Goal: Task Accomplishment & Management: Manage account settings

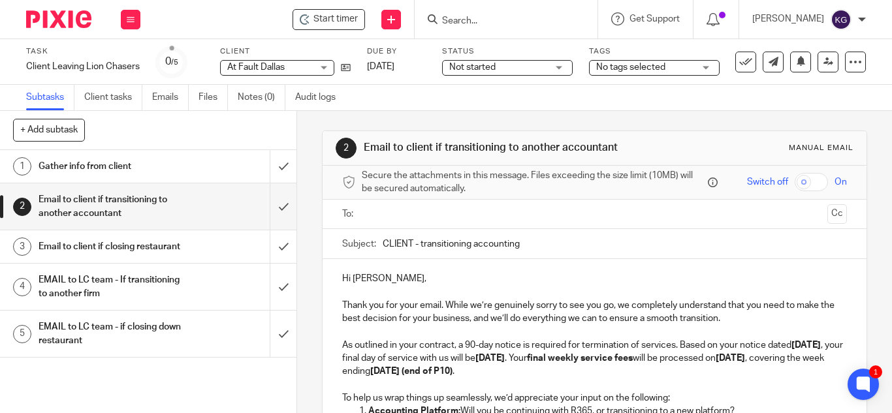
drag, startPoint x: 0, startPoint y: 0, endPoint x: 490, endPoint y: 13, distance: 489.8
click at [490, 13] on form at bounding box center [510, 19] width 139 height 16
click at [488, 22] on input "Search" at bounding box center [500, 22] width 118 height 12
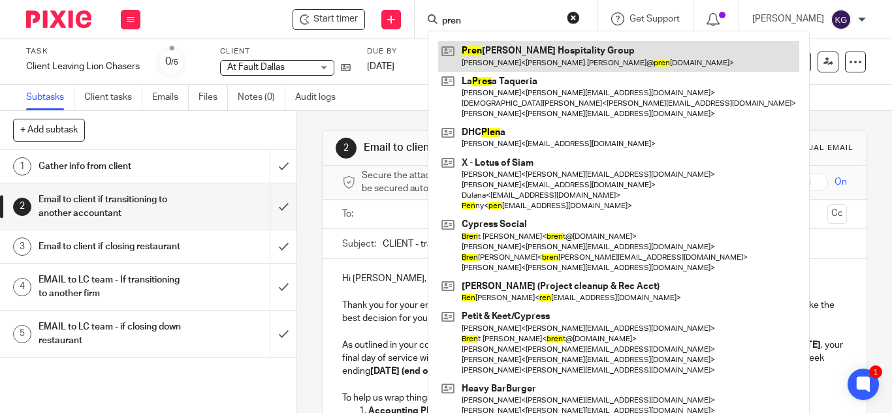
type input "pren"
click at [503, 53] on link at bounding box center [618, 56] width 361 height 30
click at [503, 55] on link at bounding box center [618, 56] width 361 height 30
click at [561, 59] on link at bounding box center [618, 56] width 361 height 30
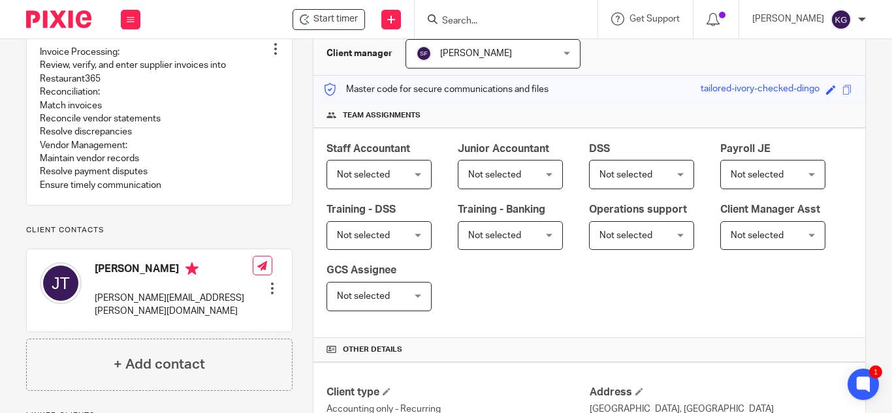
scroll to position [261, 0]
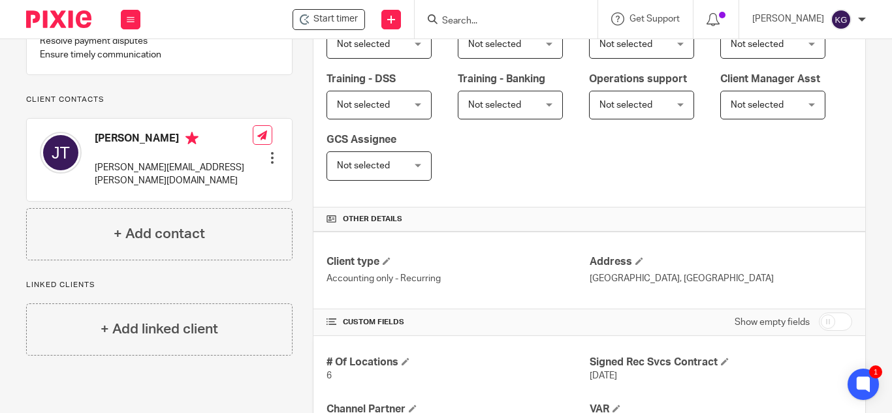
click at [492, 18] on input "Search" at bounding box center [500, 22] width 118 height 12
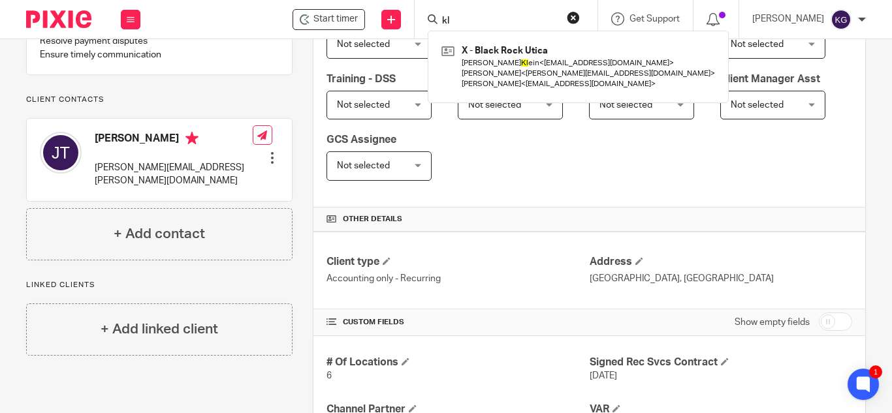
type input "k"
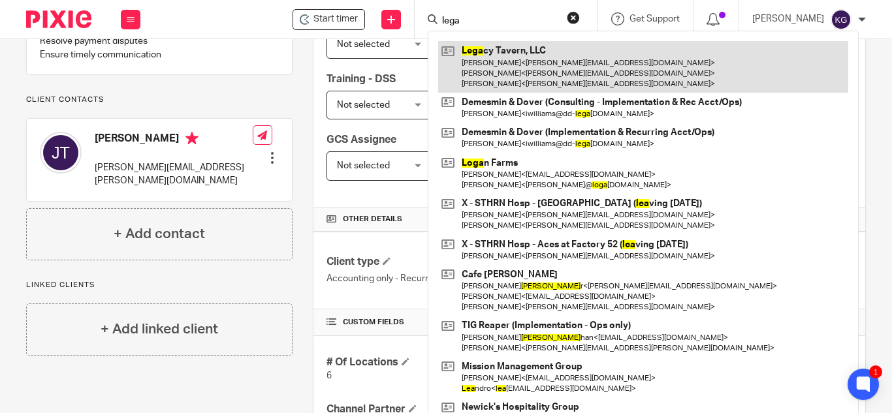
type input "lega"
click at [528, 74] on link at bounding box center [643, 67] width 410 height 52
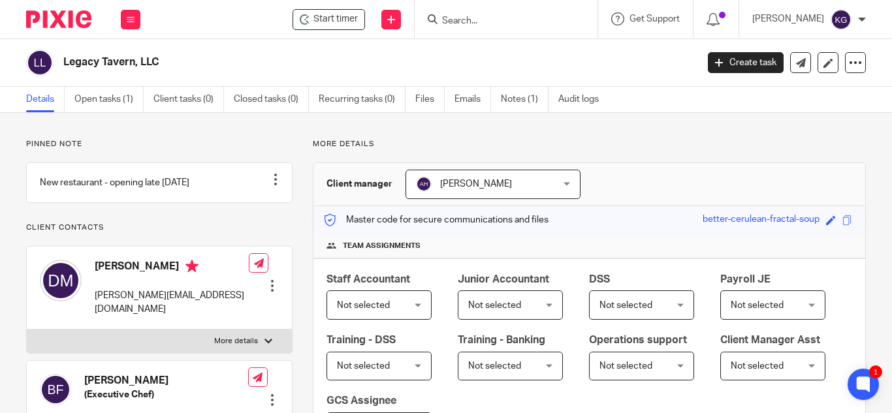
click at [484, 25] on input "Search" at bounding box center [500, 22] width 118 height 12
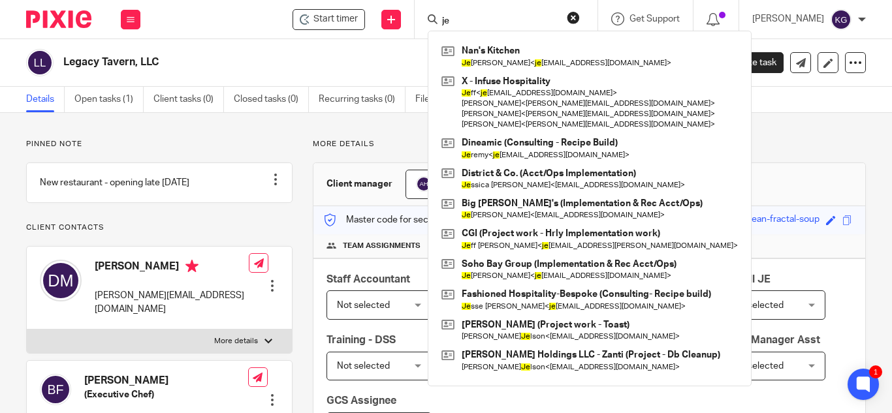
type input "j"
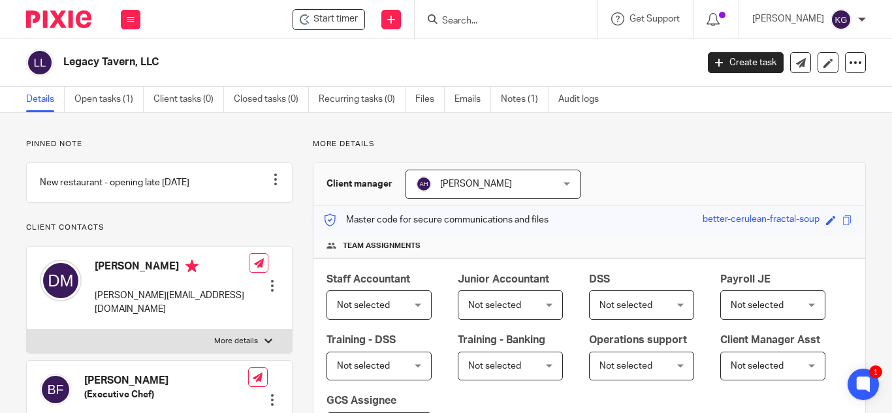
click at [486, 18] on input "Search" at bounding box center [500, 22] width 118 height 12
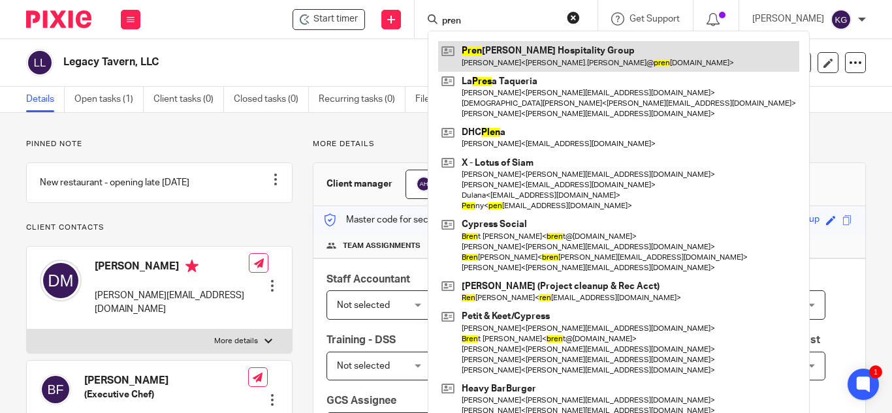
type input "pren"
click at [522, 61] on link at bounding box center [618, 56] width 361 height 30
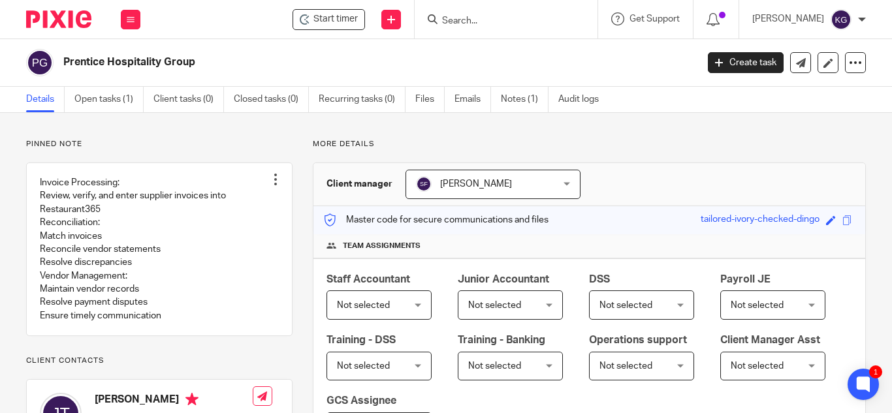
click at [489, 29] on div at bounding box center [506, 19] width 183 height 39
click at [484, 18] on input "Search" at bounding box center [500, 22] width 118 height 12
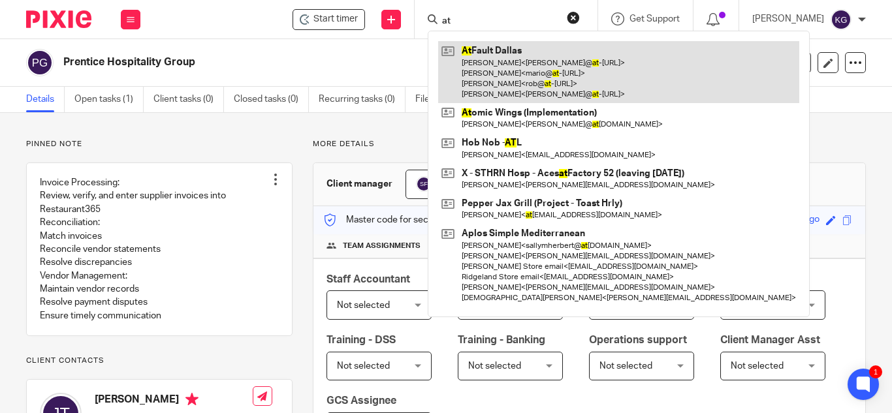
type input "at"
click at [500, 58] on link at bounding box center [618, 72] width 361 height 62
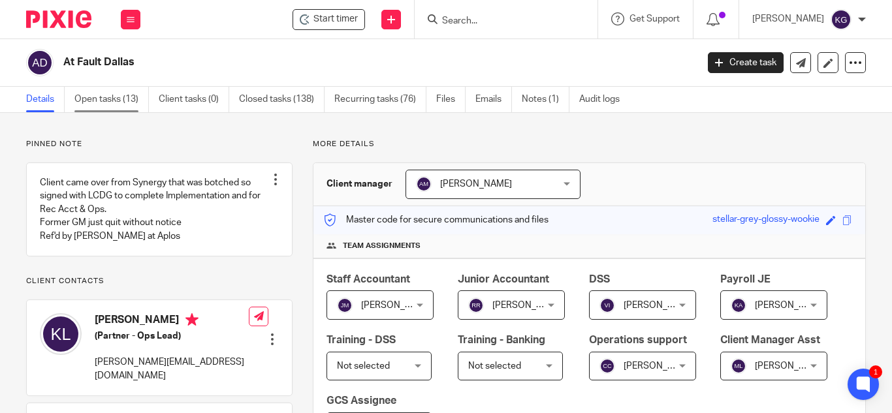
click at [107, 91] on link "Open tasks (13)" at bounding box center [111, 99] width 74 height 25
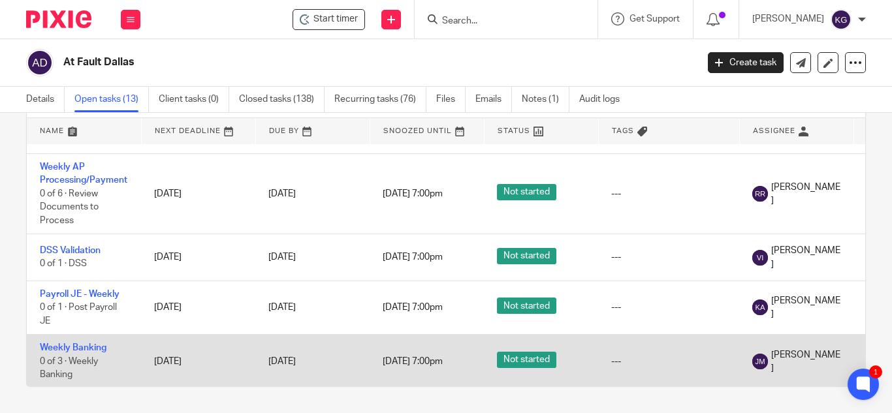
scroll to position [547, 0]
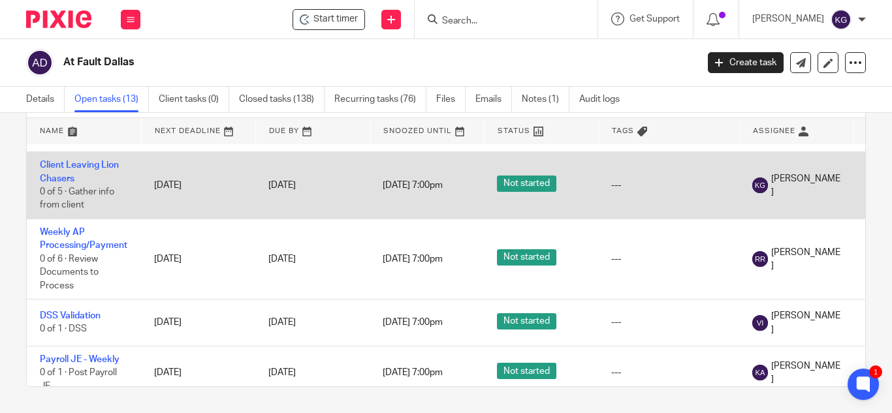
click at [52, 159] on td "Client Leaving Lion Chasers 0 of 5 · Gather info from client" at bounding box center [84, 185] width 114 height 67
click at [54, 161] on link "Client Leaving Lion Chasers" at bounding box center [79, 172] width 79 height 22
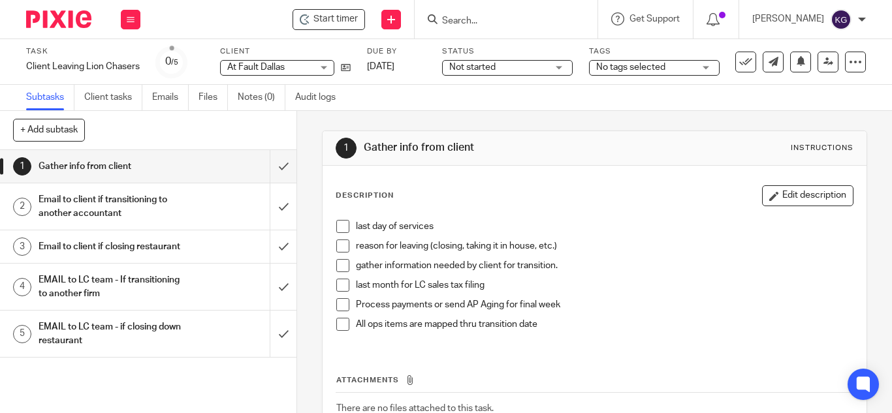
click at [109, 205] on h1 "Email to client if transitioning to another accountant" at bounding box center [112, 206] width 146 height 33
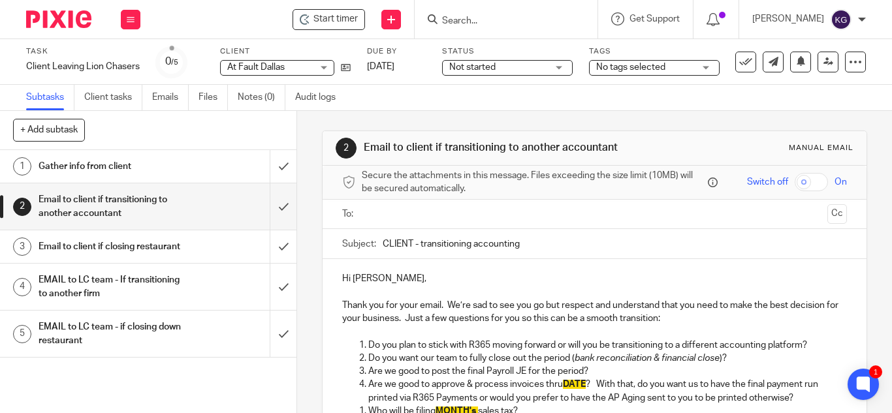
click at [346, 298] on div "Hi [PERSON_NAME], Thank you for your email. We’re sad to see you go but respect…" at bounding box center [595, 409] width 544 height 301
click at [336, 304] on div "Hi Kate, Thank you for your email. We’re sad to see you go but respect and unde…" at bounding box center [595, 409] width 544 height 301
click at [342, 304] on p "Thank you for your email. We’re sad to see you go but respect and understand th…" at bounding box center [594, 312] width 505 height 27
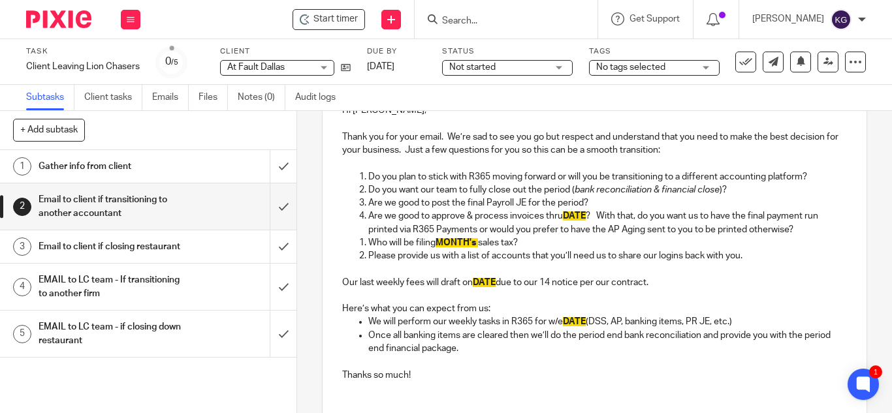
scroll to position [264, 0]
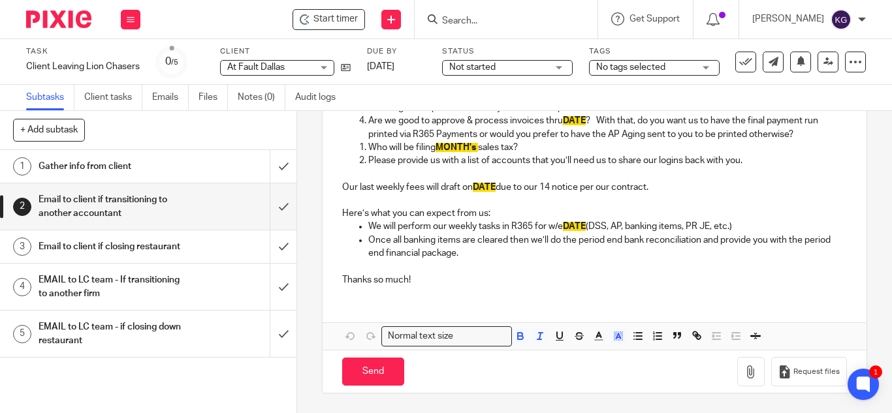
drag, startPoint x: 339, startPoint y: 305, endPoint x: 665, endPoint y: 281, distance: 327.3
click at [665, 281] on div "Hi Kate, Thank you for your email. We’re sad to see you go but respect and unde…" at bounding box center [595, 145] width 544 height 301
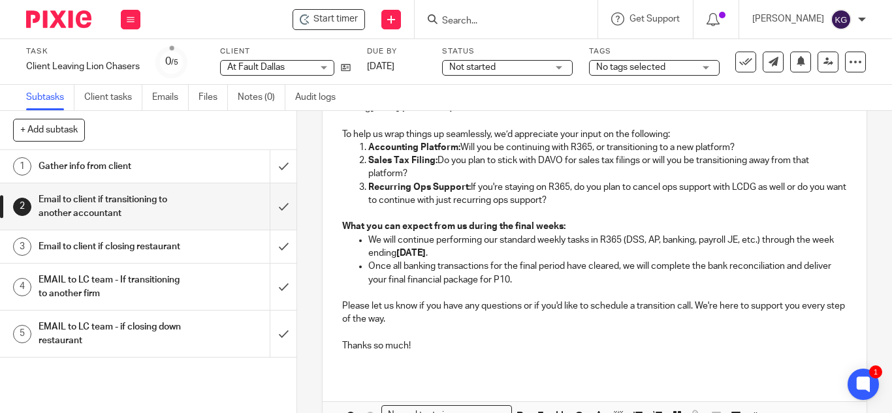
scroll to position [217, 0]
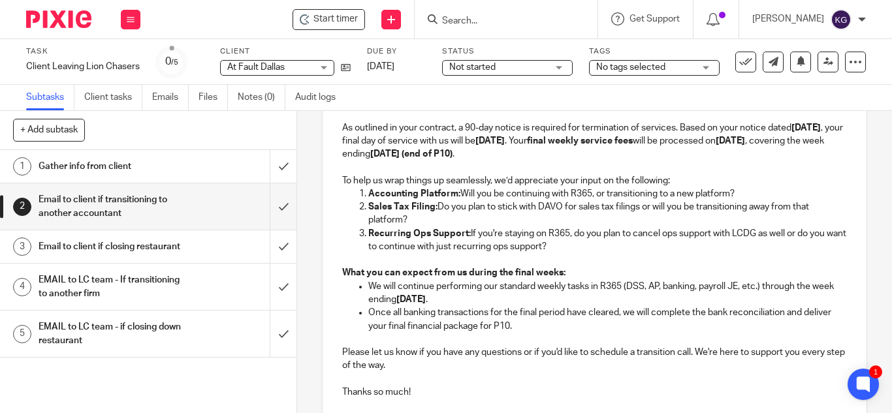
click at [469, 178] on p "To help us wrap things up seamlessly, we’d appreciate your input on the followi…" at bounding box center [594, 180] width 505 height 13
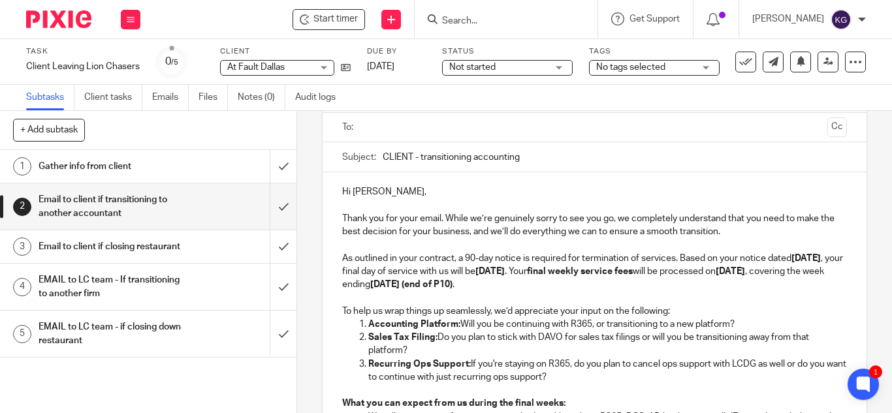
click at [803, 254] on strong "July 7, 2025" at bounding box center [805, 258] width 29 height 9
click at [366, 191] on p "Hi Kate," at bounding box center [594, 191] width 505 height 13
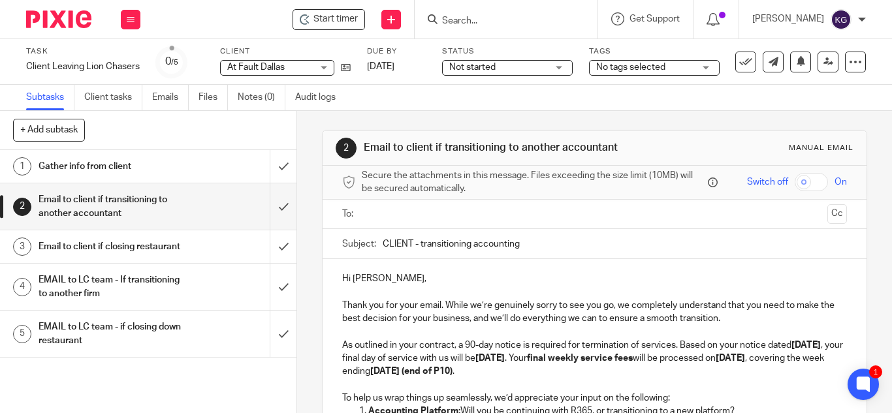
drag, startPoint x: 411, startPoint y: 242, endPoint x: 338, endPoint y: 214, distance: 78.1
click at [525, 244] on input "At Fault - transitioning accounting" at bounding box center [615, 243] width 464 height 29
click at [547, 245] on input "At Fault - transitioning accounting" at bounding box center [615, 243] width 464 height 29
click at [420, 245] on input "At Fault - transitioning accounting & ops support" at bounding box center [615, 243] width 464 height 29
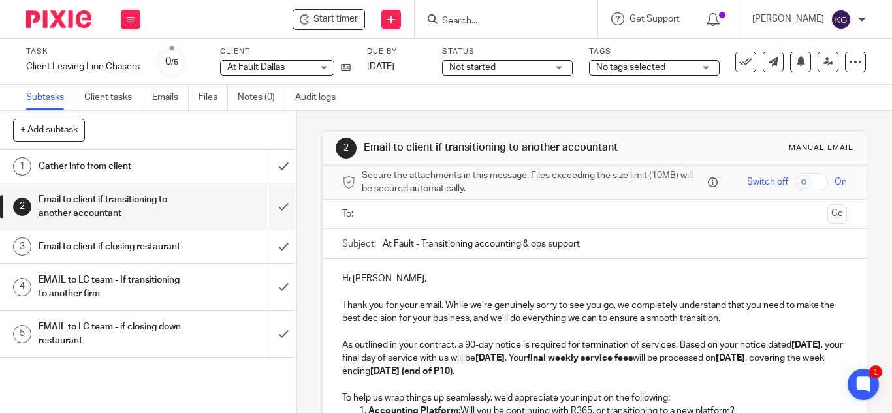
type input "At Fault - Transitioning accounting & ops support"
click at [409, 219] on input "text" at bounding box center [593, 214] width 455 height 15
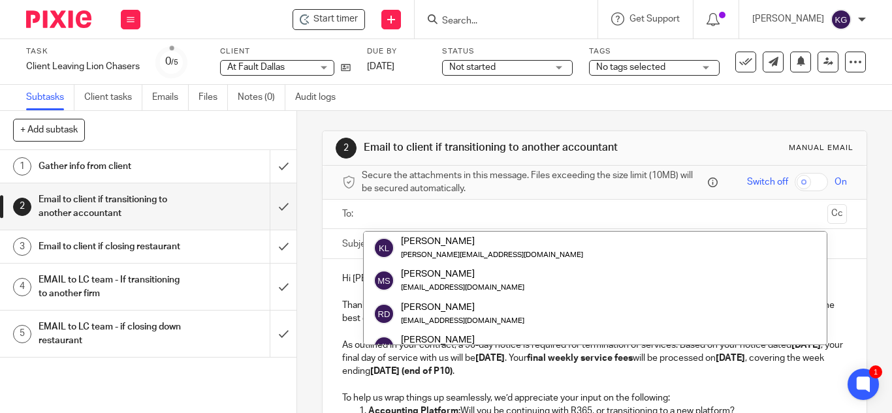
paste input "chris@at-fault.com"
type input "chris@at-fault.com"
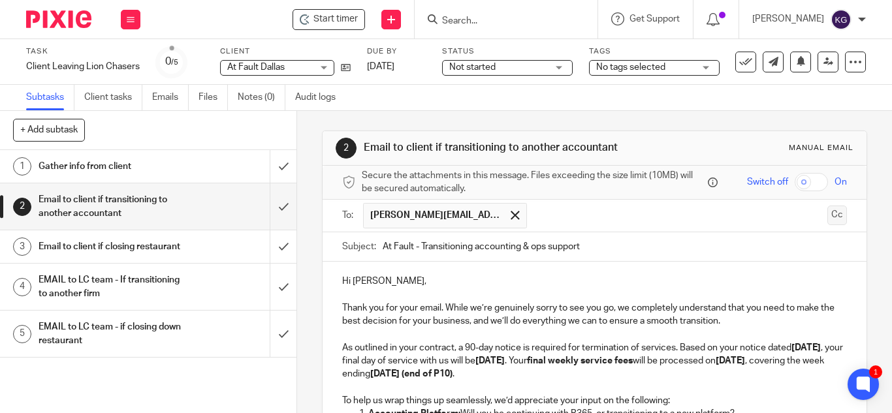
click at [827, 217] on button "Cc" at bounding box center [837, 216] width 20 height 20
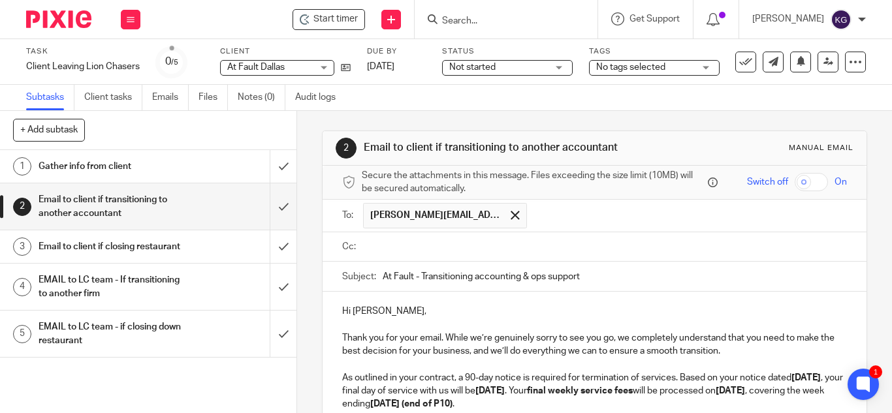
click at [456, 242] on input "text" at bounding box center [603, 247] width 475 height 15
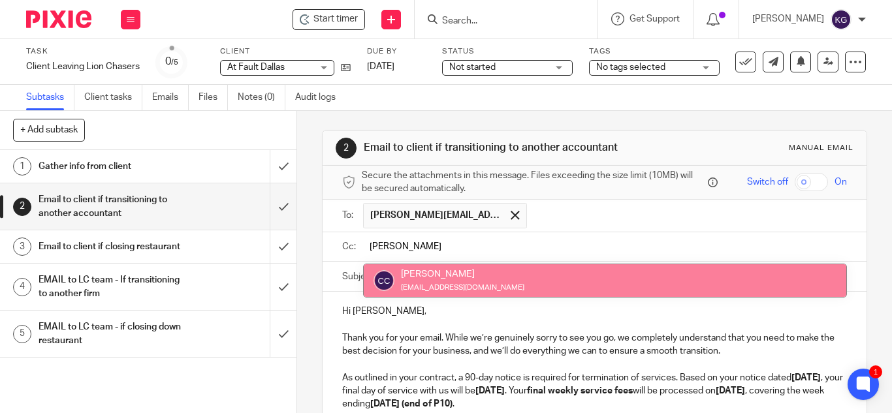
type input "carlos"
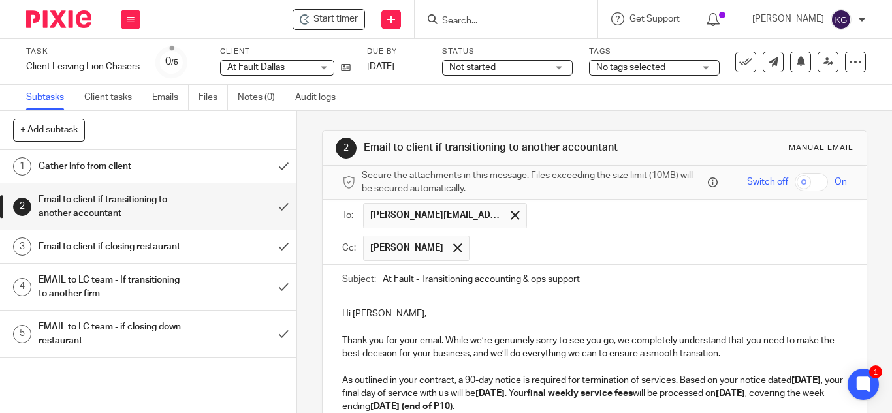
click at [479, 249] on input "text" at bounding box center [659, 248] width 366 height 25
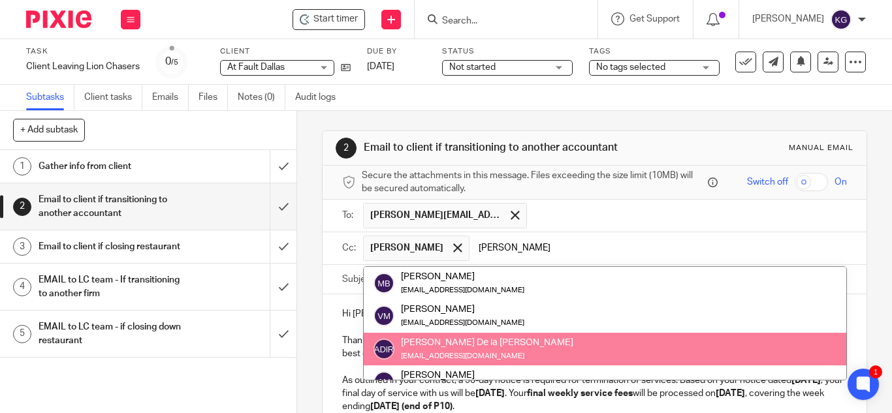
scroll to position [52, 0]
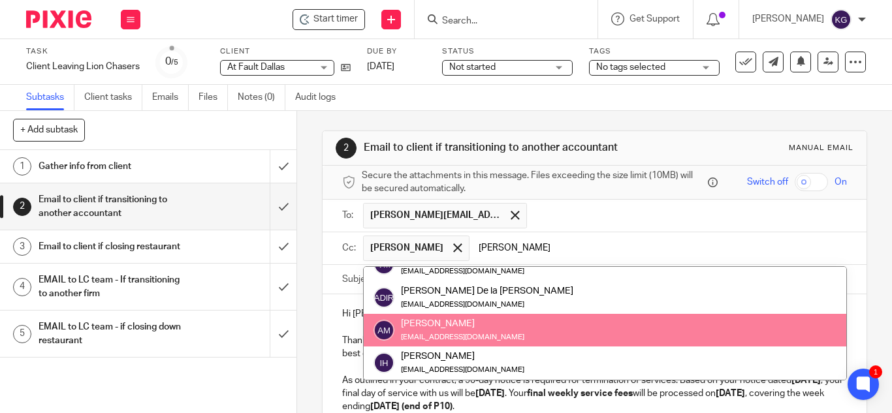
type input "ana"
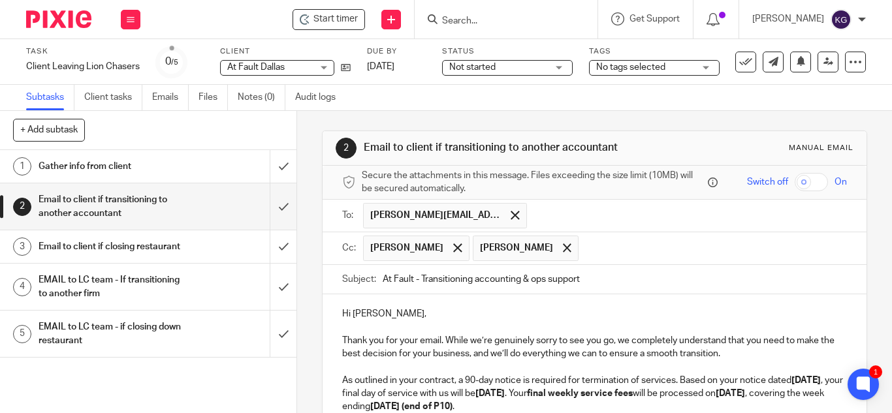
drag, startPoint x: 463, startPoint y: 329, endPoint x: 526, endPoint y: 279, distance: 80.9
click at [585, 255] on input "text" at bounding box center [713, 248] width 257 height 25
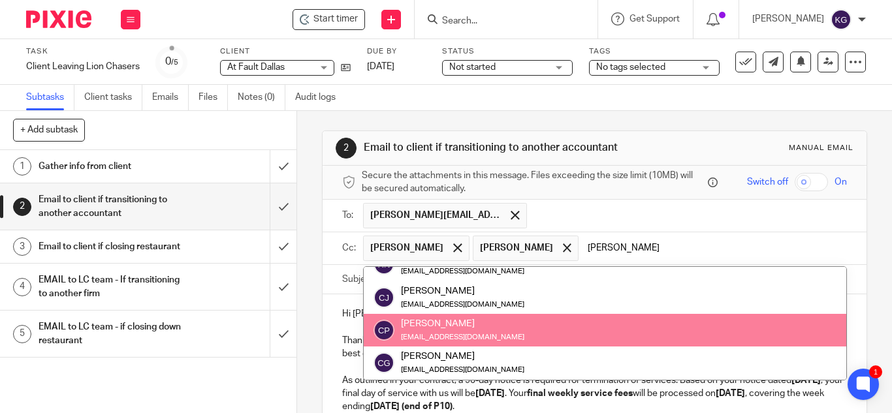
scroll to position [0, 0]
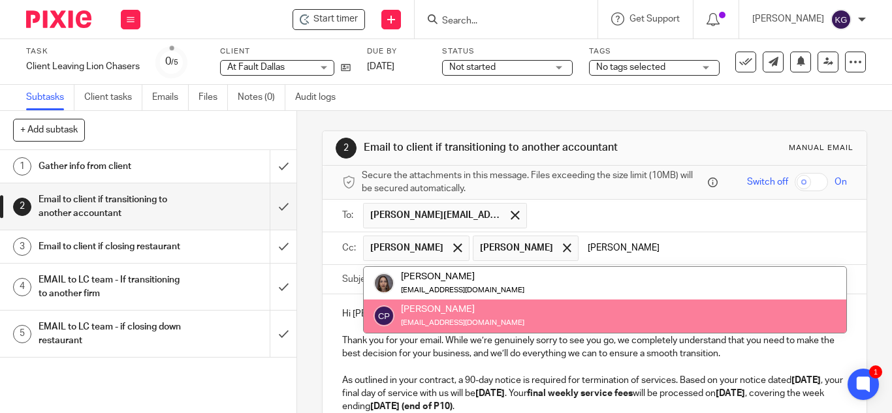
type input "carol"
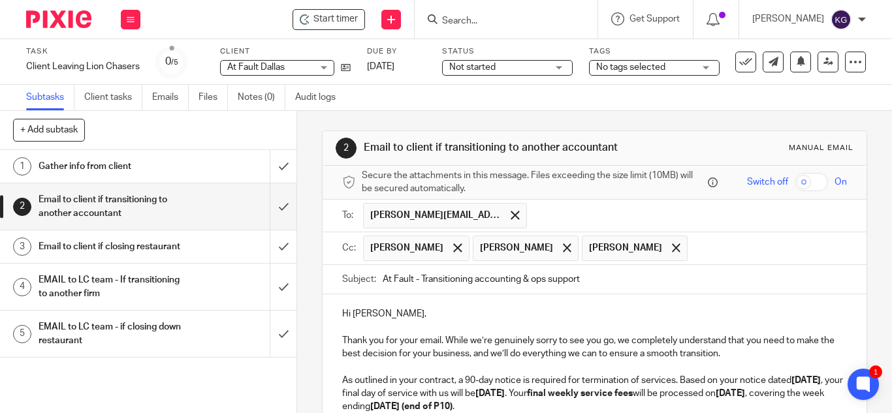
click at [694, 250] on input "text" at bounding box center [768, 248] width 148 height 25
type input "anthonycamelo@lcdevgroup.com"
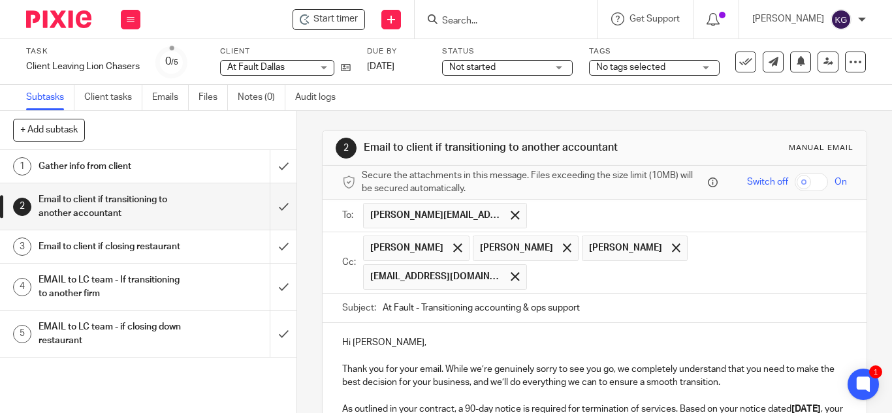
click at [533, 273] on input "text" at bounding box center [687, 276] width 308 height 25
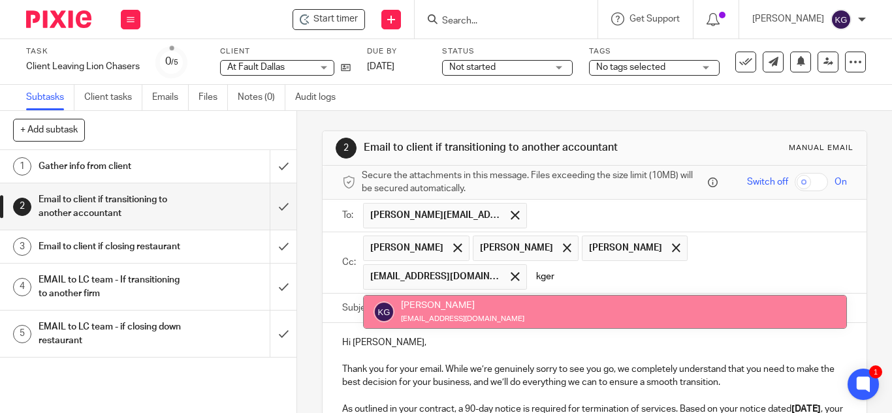
type input "kger"
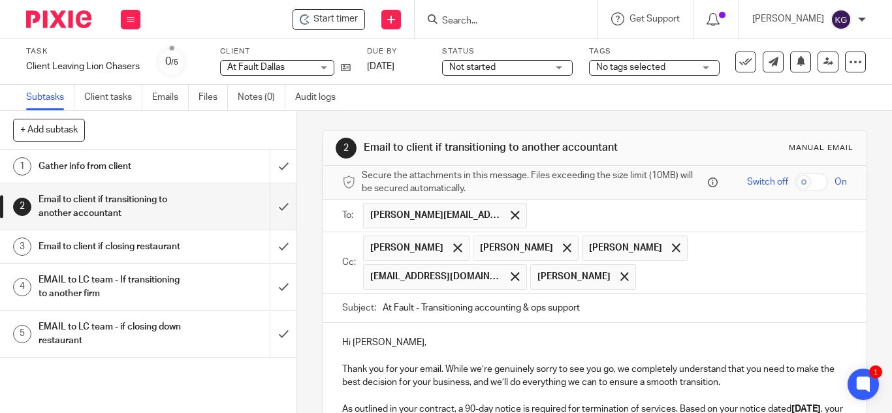
scroll to position [65, 0]
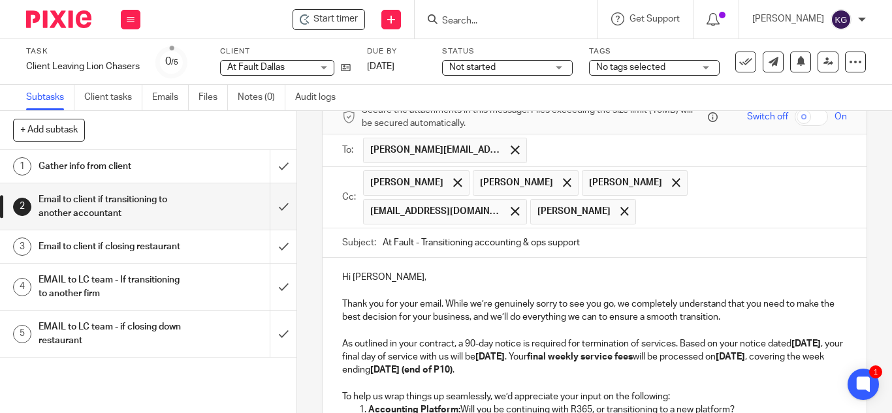
click at [366, 276] on p "Hi Kate," at bounding box center [594, 277] width 505 height 13
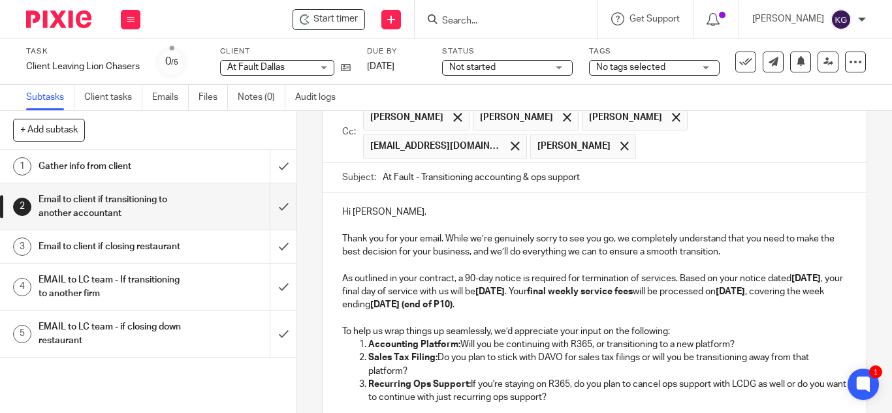
click at [477, 277] on p "As outlined in your contract, a 90-day notice is required for termination of se…" at bounding box center [594, 292] width 505 height 40
click at [470, 281] on p "As outlined in your contract, a 90-day notice is required for termination of se…" at bounding box center [594, 292] width 505 height 40
click at [818, 281] on strong "July 7, 2025" at bounding box center [805, 278] width 29 height 9
click at [505, 292] on strong "October 4, 2025" at bounding box center [489, 291] width 29 height 9
click at [505, 291] on strong "September 13, 2025" at bounding box center [489, 291] width 29 height 9
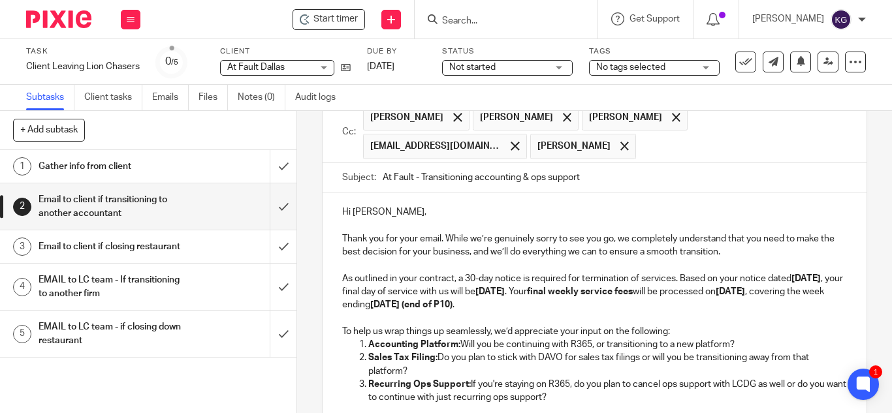
click at [716, 296] on strong "October 6, 2025" at bounding box center [730, 291] width 29 height 9
click at [452, 305] on strong "October 5, 2025 (end of P10)" at bounding box center [411, 304] width 82 height 9
click at [688, 305] on p "As outlined in your contract, a 30-day notice is required for termination of se…" at bounding box center [594, 292] width 505 height 40
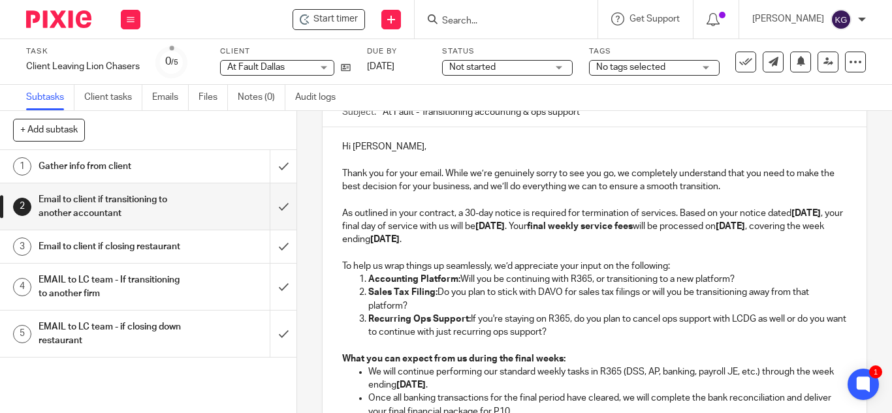
drag, startPoint x: 420, startPoint y: 307, endPoint x: 366, endPoint y: 290, distance: 56.8
click at [368, 293] on li "Sales Tax Filing: Do you plan to stick with DAVO for sales tax filings or will …" at bounding box center [607, 299] width 479 height 27
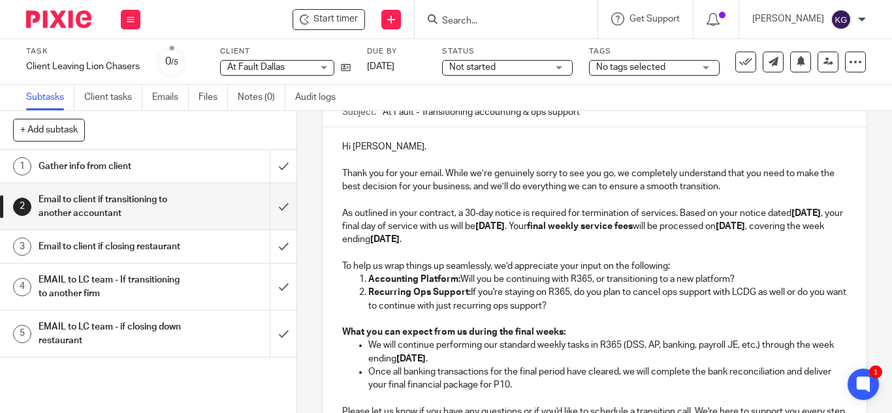
scroll to position [261, 0]
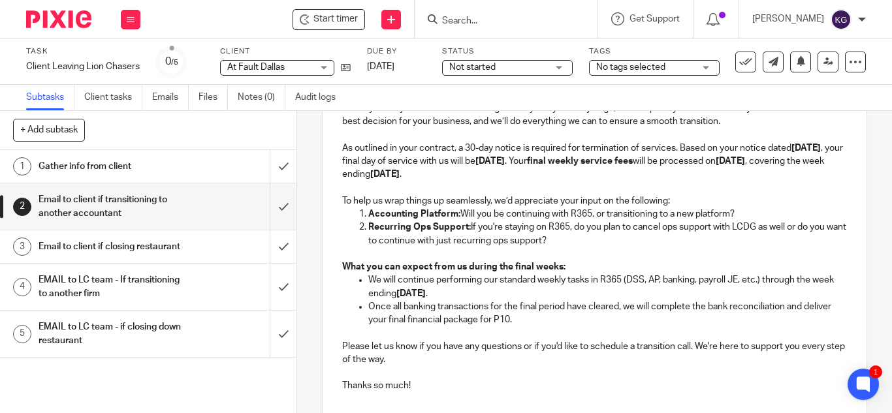
click at [426, 295] on strong "October 5" at bounding box center [410, 293] width 29 height 9
click at [537, 319] on p "Once all banking transactions for the final period have cleared, we will comple…" at bounding box center [607, 313] width 479 height 27
click at [566, 308] on p "Once all banking transactions for the final period have cleared, we will comple…" at bounding box center [607, 313] width 479 height 27
click at [541, 306] on p "Once all banking transactions have cleared, we will complete the bank reconcili…" at bounding box center [607, 313] width 479 height 27
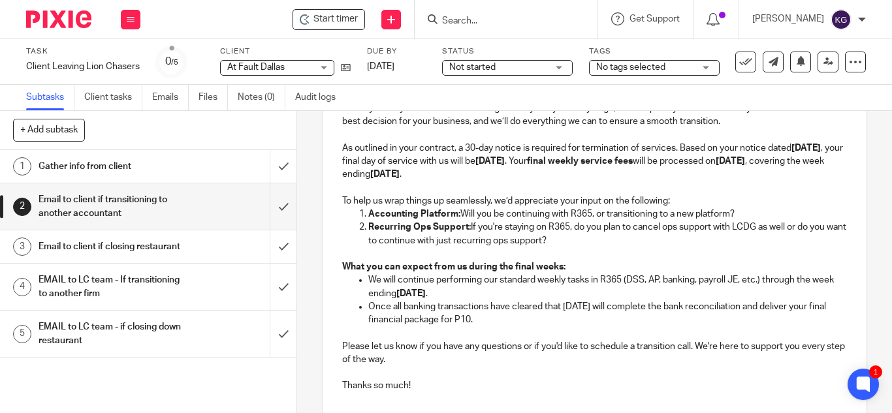
click at [586, 307] on p "Once all banking transactions have cleared that 9/14, we will complete the bank…" at bounding box center [607, 313] width 479 height 27
click at [522, 316] on p "Once all banking transactions have cleared that 9/14, then we'll let you know o…" at bounding box center [607, 313] width 479 height 27
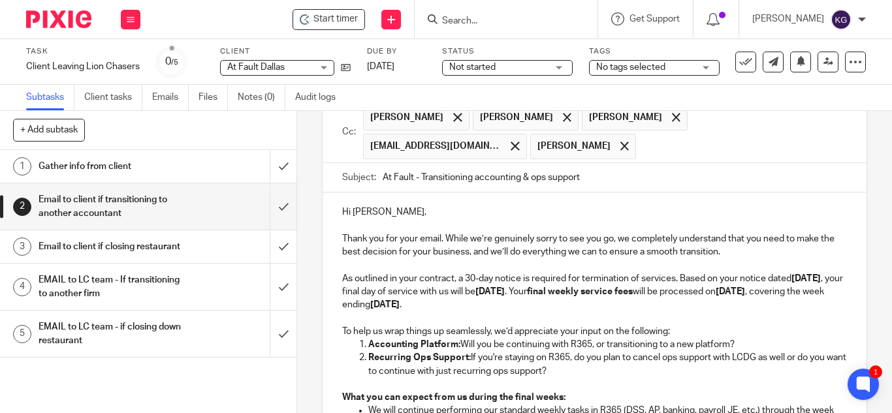
scroll to position [196, 0]
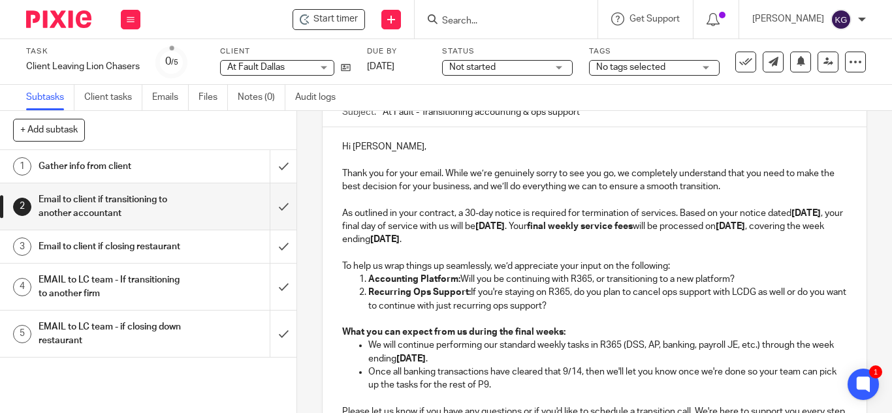
click at [654, 240] on p "As outlined in your contract, a 30-day notice is required for termination of se…" at bounding box center [594, 227] width 505 height 40
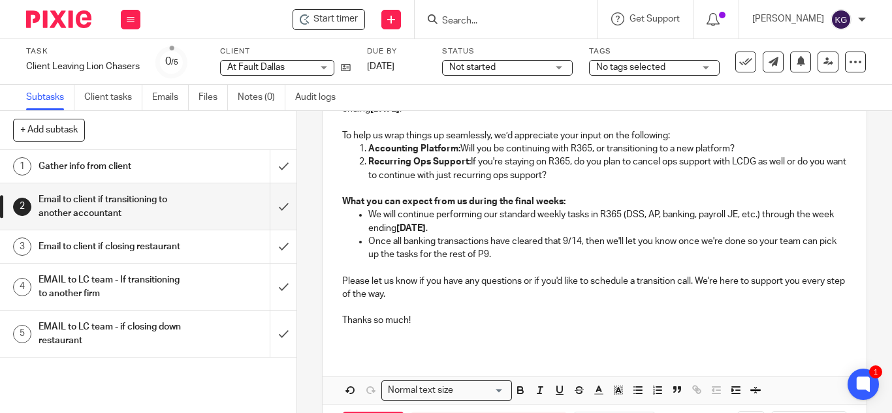
scroll to position [381, 0]
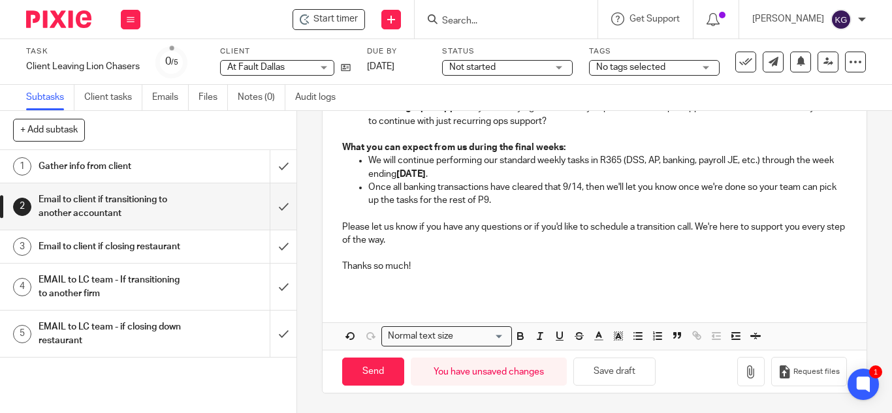
click at [744, 163] on p "We will continue performing our standard weekly tasks in R365 (DSS, AP, banking…" at bounding box center [607, 167] width 479 height 27
click at [561, 187] on p "Once all banking transactions have cleared that 9/14, then we'll let you know o…" at bounding box center [607, 194] width 479 height 27
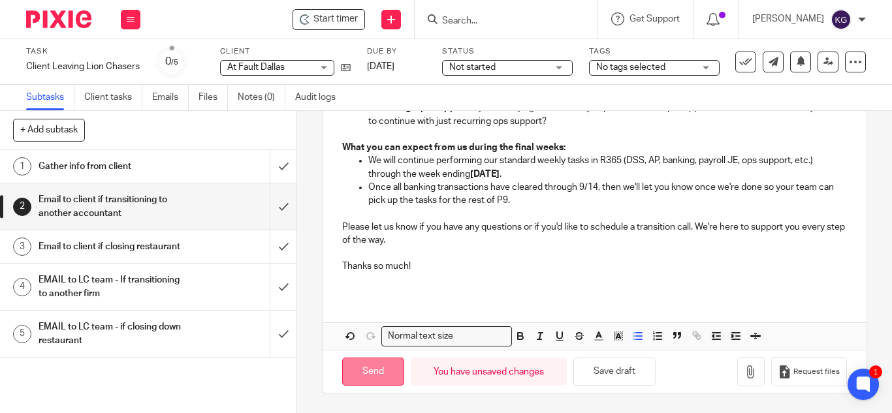
click at [353, 373] on input "Send" at bounding box center [373, 372] width 62 height 28
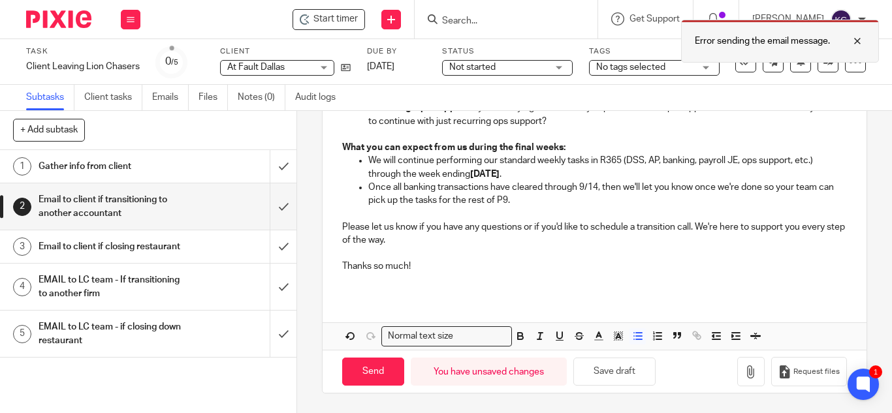
click at [855, 39] on div at bounding box center [847, 41] width 35 height 16
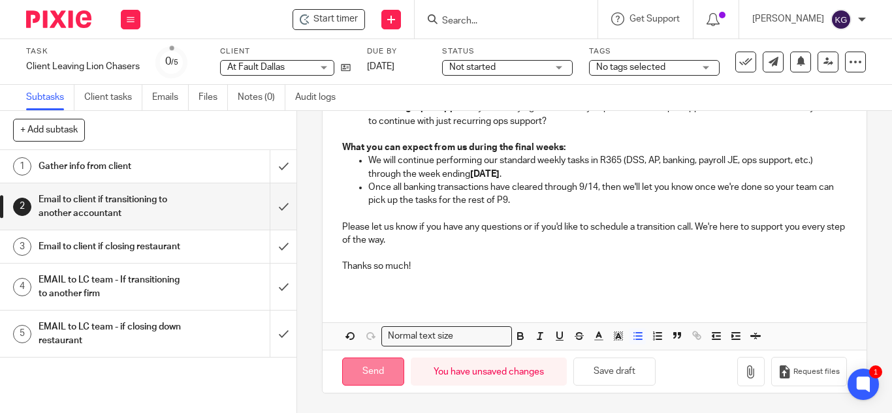
click at [377, 373] on input "Send" at bounding box center [373, 372] width 62 height 28
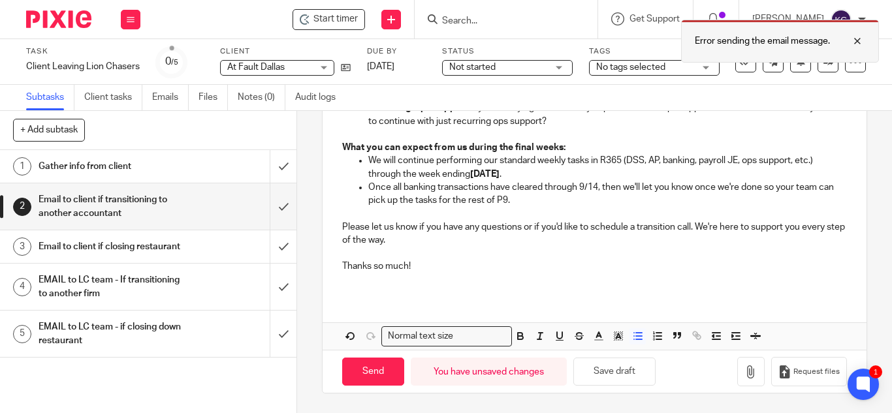
click at [856, 40] on div at bounding box center [847, 41] width 35 height 16
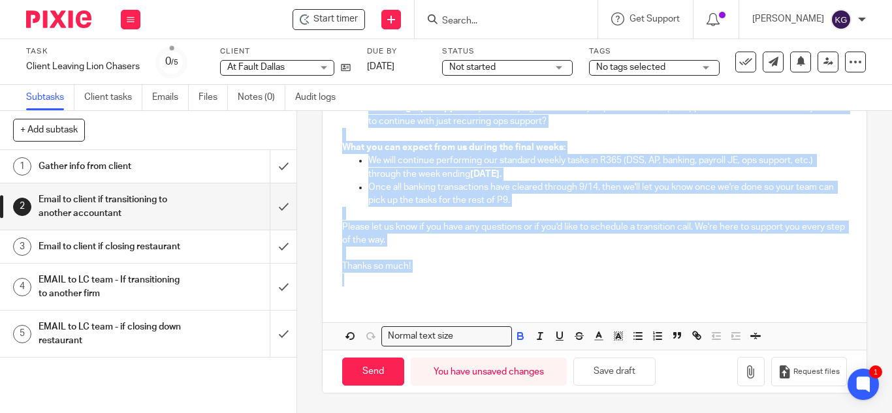
drag, startPoint x: 336, startPoint y: 213, endPoint x: 539, endPoint y: 276, distance: 213.1
click at [539, 276] on div "Hi [PERSON_NAME], Thank you for your email. While we’re genuinely sorry to see …" at bounding box center [595, 120] width 544 height 354
copy div "Hi Chris, Thank you for your email. While we’re genuinely sorry to see you go, …"
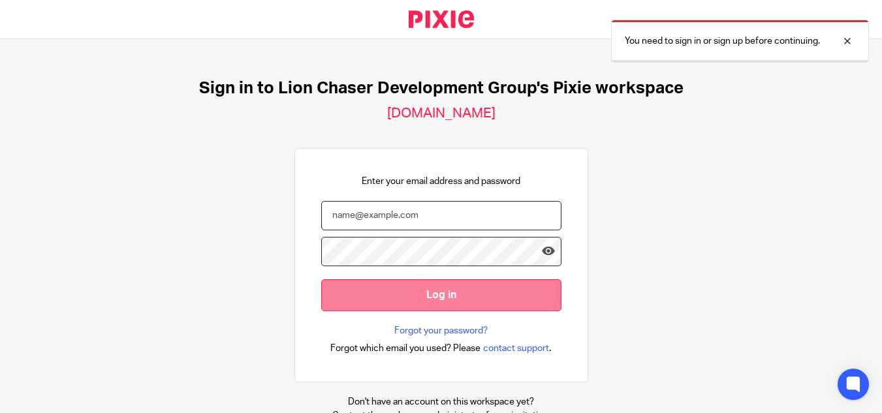
type input "[EMAIL_ADDRESS][DOMAIN_NAME]"
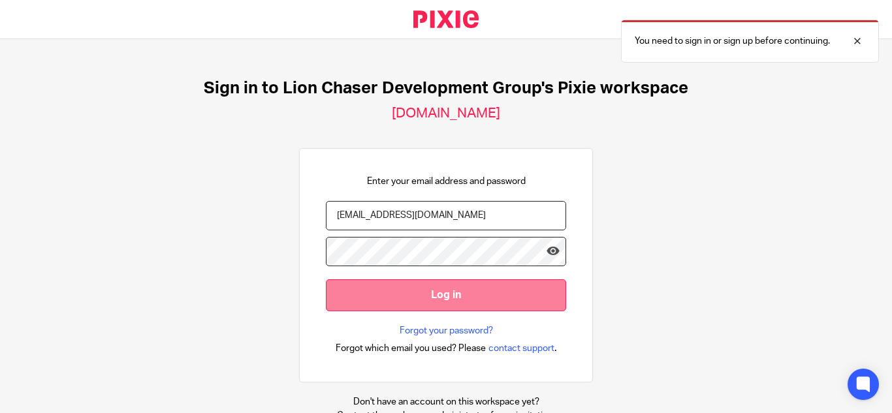
click at [407, 300] on input "Log in" at bounding box center [446, 295] width 240 height 32
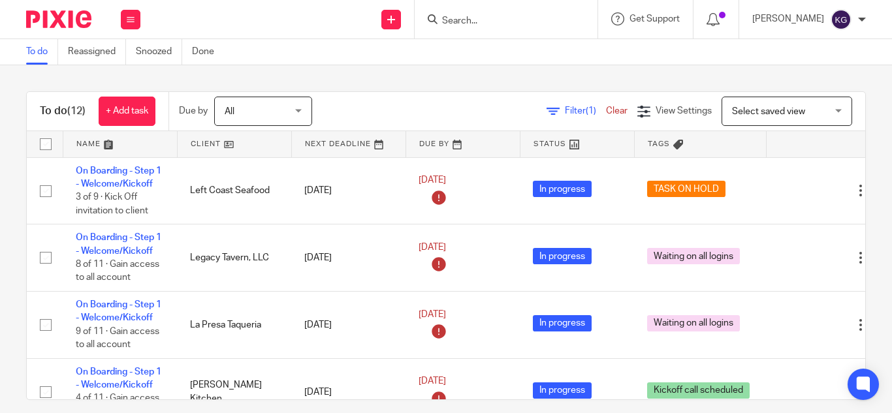
click at [496, 24] on input "Search" at bounding box center [500, 22] width 118 height 12
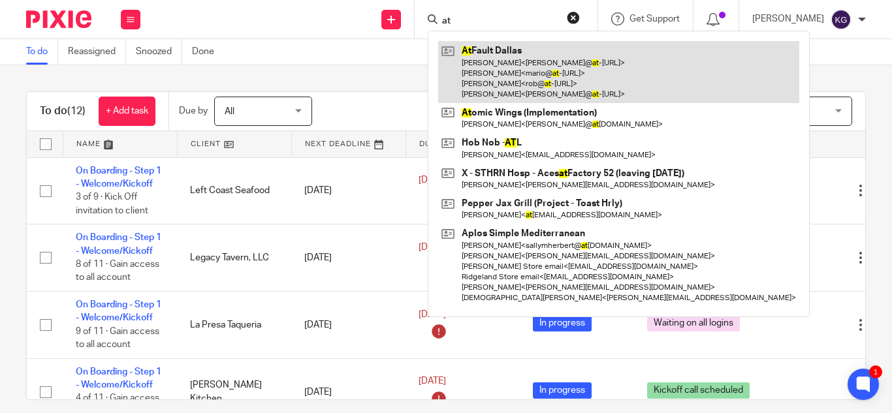
type input "at"
click at [514, 80] on link at bounding box center [618, 72] width 361 height 62
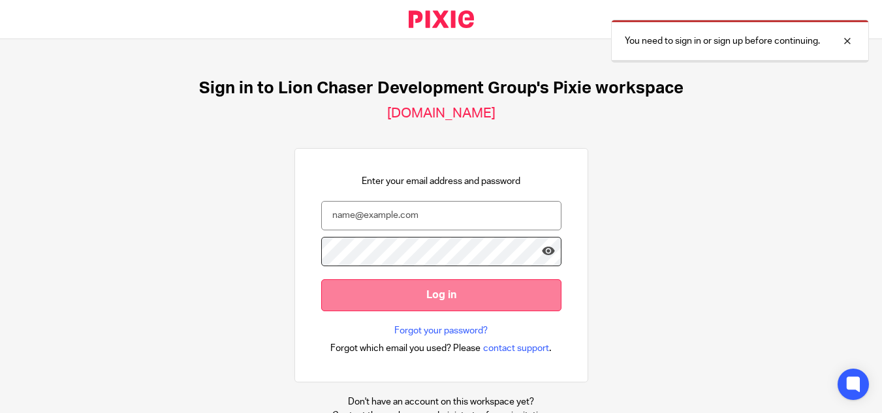
type input "[EMAIL_ADDRESS][DOMAIN_NAME]"
click at [427, 308] on input "Log in" at bounding box center [441, 295] width 240 height 32
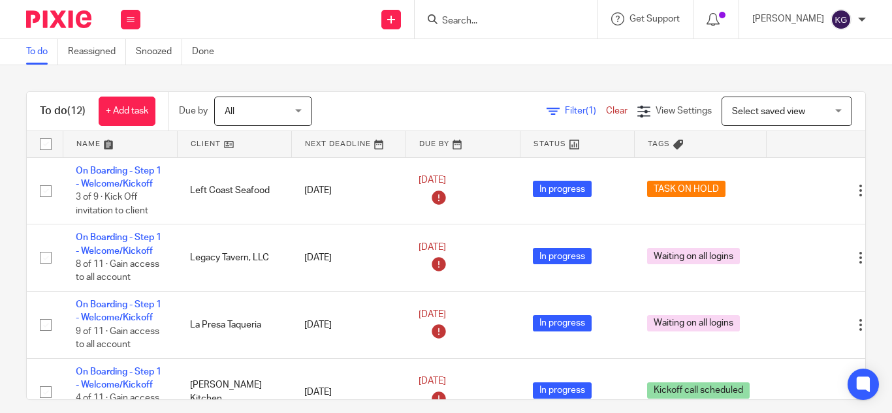
click at [488, 18] on input "Search" at bounding box center [500, 22] width 118 height 12
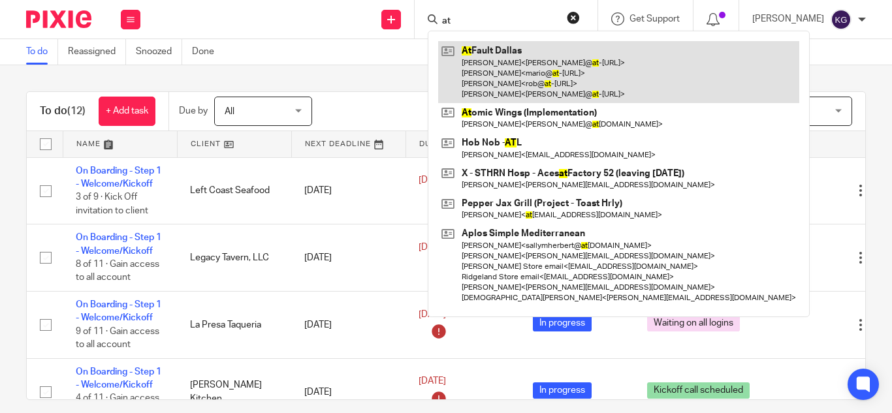
type input "at"
click at [496, 58] on link at bounding box center [618, 72] width 361 height 62
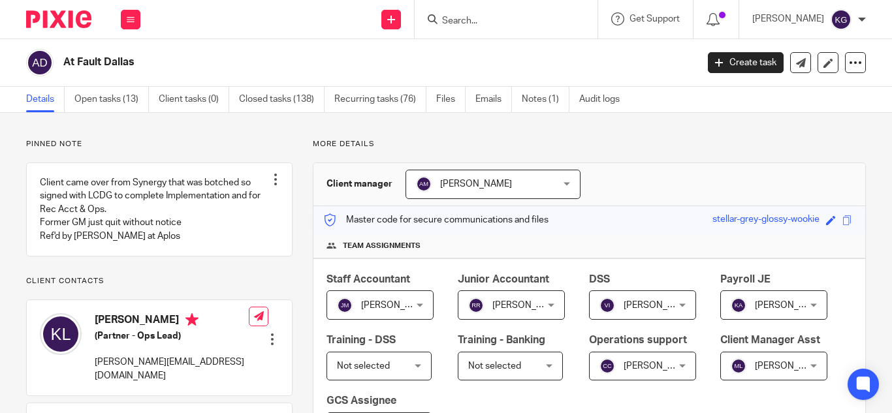
scroll to position [392, 0]
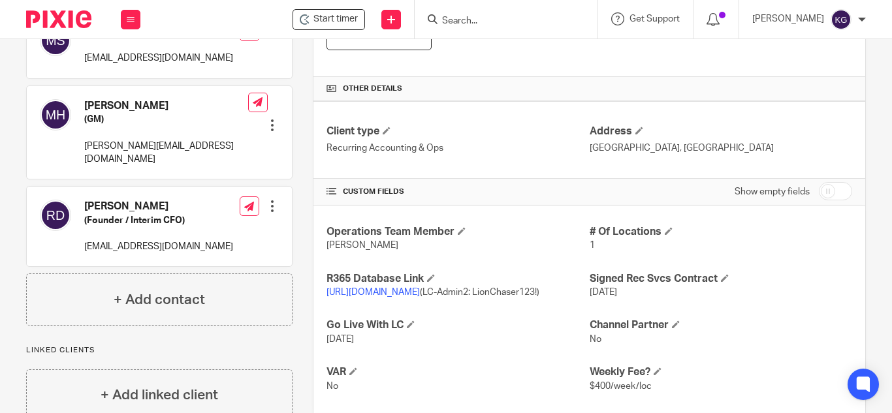
click at [360, 290] on link "https://atfault.restaurant365.com" at bounding box center [372, 292] width 93 height 9
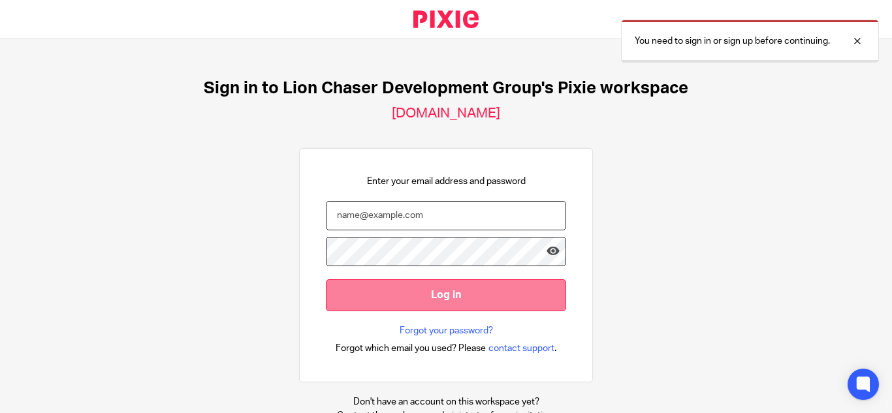
type input "[EMAIL_ADDRESS][DOMAIN_NAME]"
click at [385, 301] on input "Log in" at bounding box center [446, 295] width 240 height 32
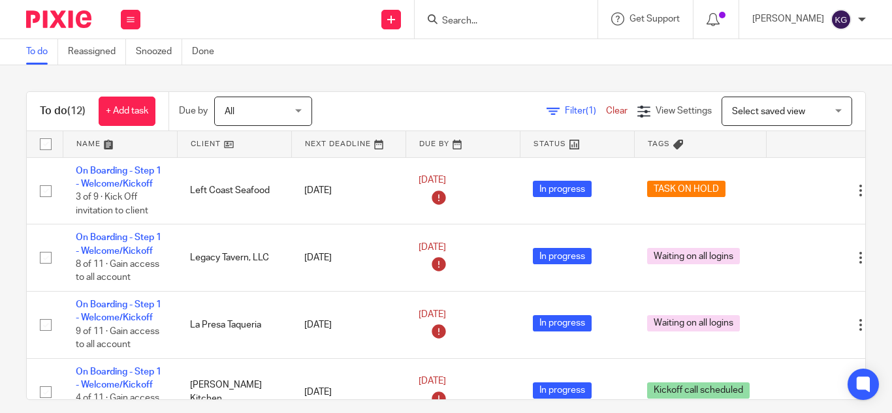
click at [490, 26] on input "Search" at bounding box center [500, 22] width 118 height 12
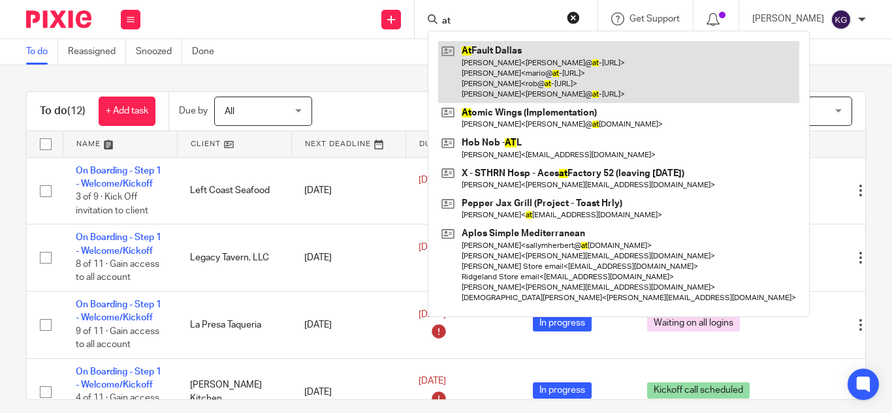
type input "at"
click at [506, 60] on link at bounding box center [618, 72] width 361 height 62
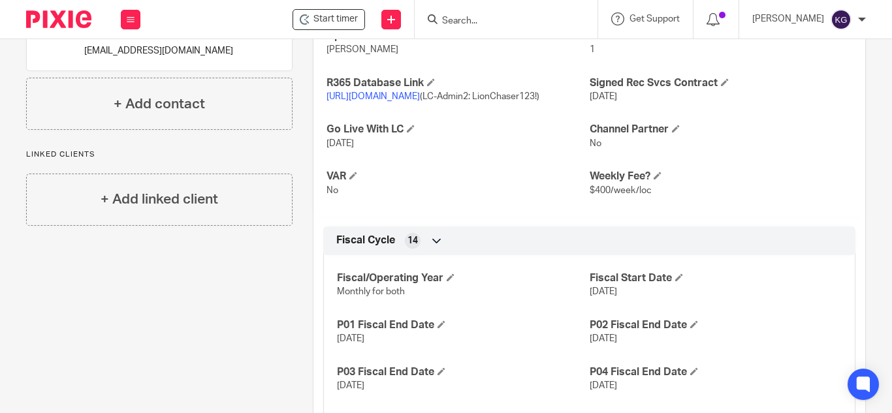
scroll to position [653, 0]
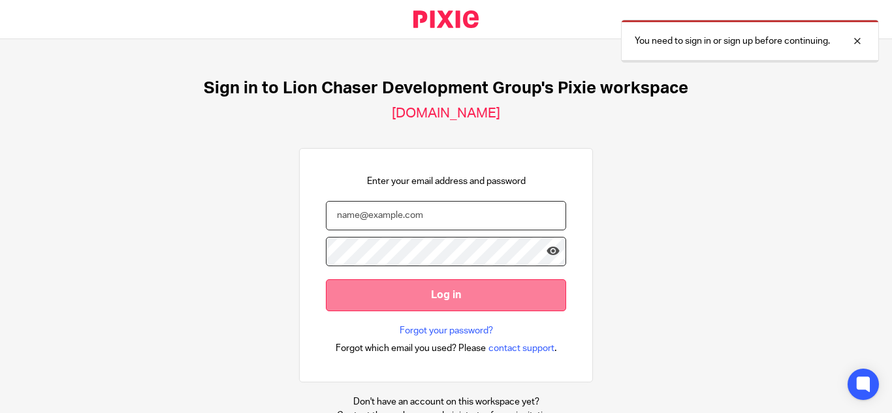
type input "[EMAIL_ADDRESS][DOMAIN_NAME]"
click at [458, 292] on input "Log in" at bounding box center [446, 295] width 240 height 32
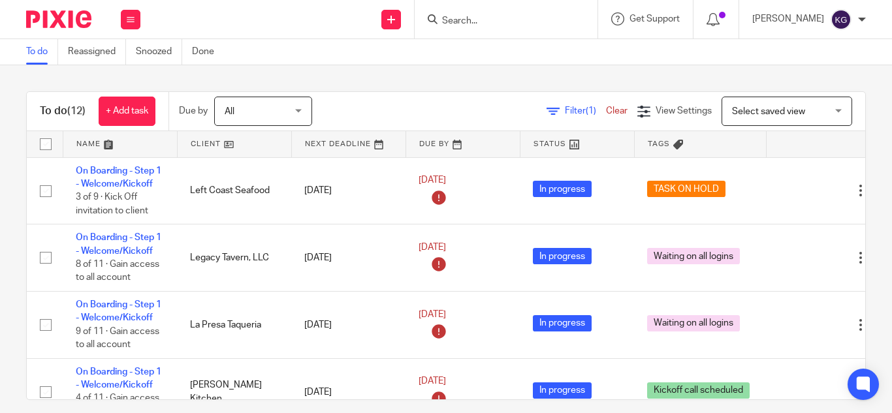
click at [509, 14] on form at bounding box center [510, 19] width 139 height 16
click at [505, 21] on input "Search" at bounding box center [500, 22] width 118 height 12
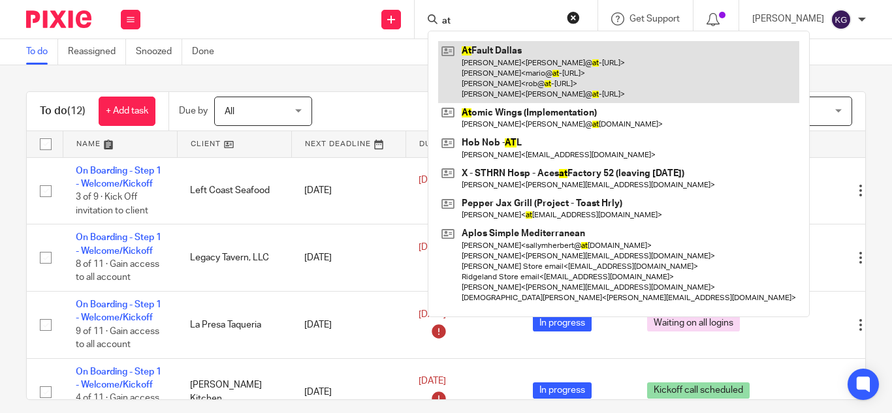
type input "at"
click at [517, 67] on link at bounding box center [618, 72] width 361 height 62
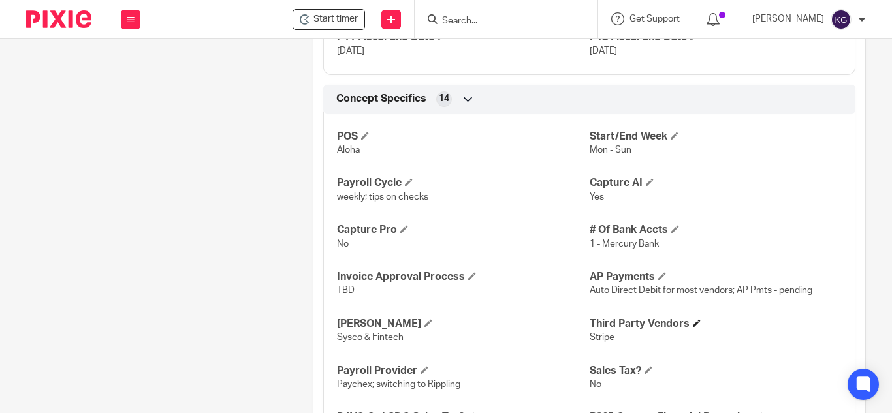
scroll to position [1188, 0]
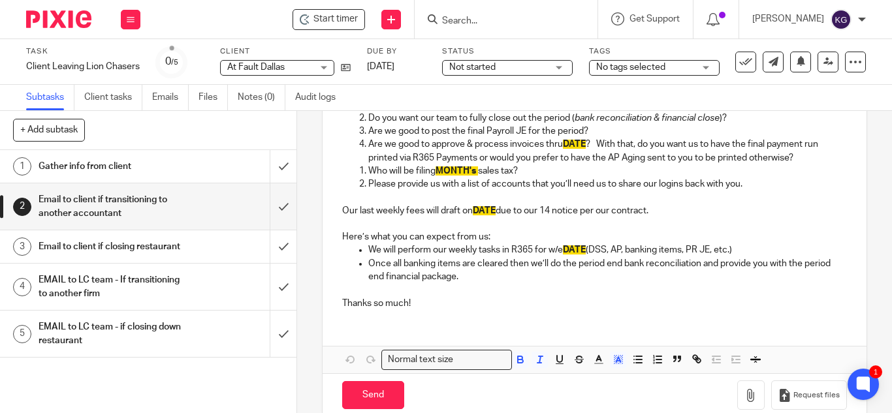
scroll to position [264, 0]
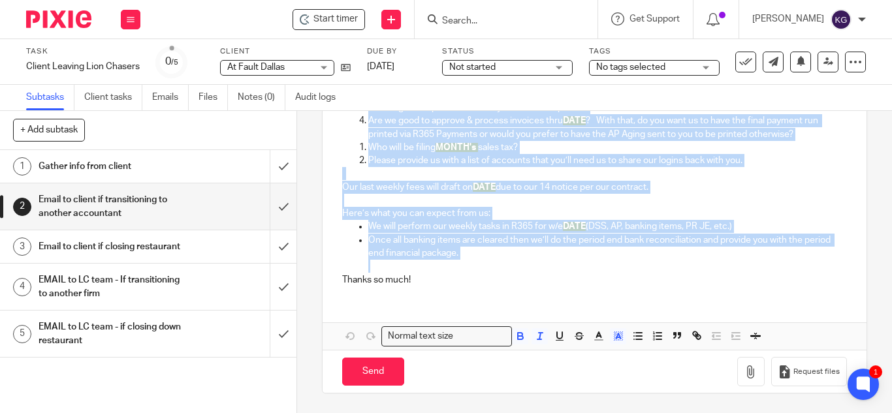
drag, startPoint x: 335, startPoint y: 237, endPoint x: 577, endPoint y: 269, distance: 244.3
click at [577, 269] on div "Hi [PERSON_NAME], Thank you for your email. We’re sad to see you go but respect…" at bounding box center [595, 145] width 544 height 301
click at [577, 269] on p at bounding box center [607, 266] width 479 height 13
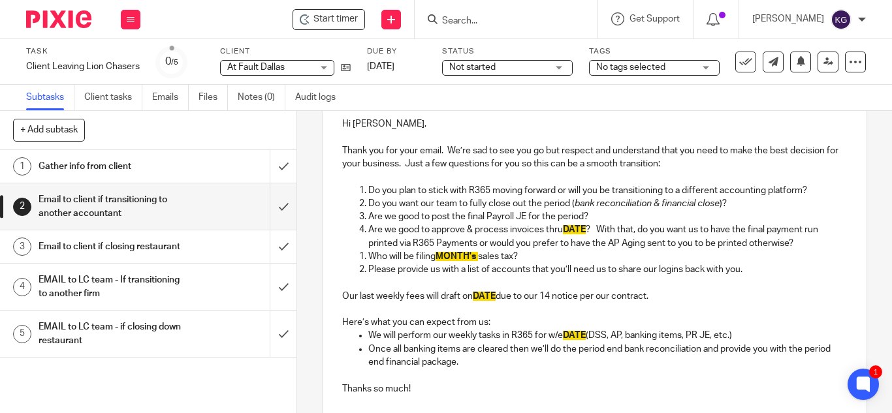
scroll to position [0, 0]
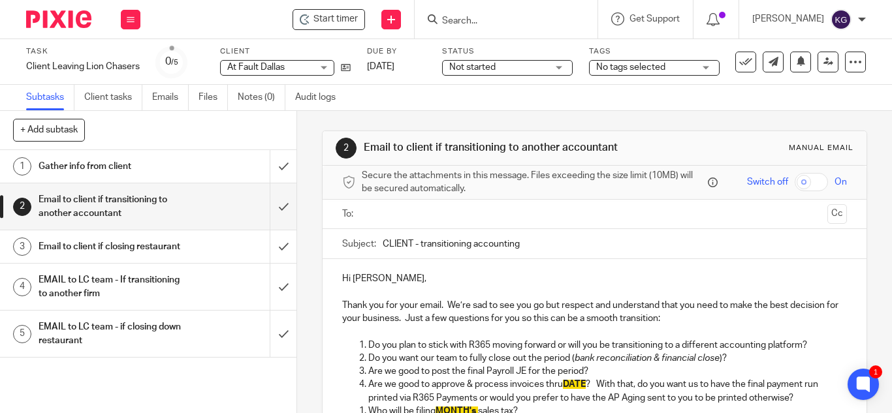
drag, startPoint x: 308, startPoint y: 192, endPoint x: 330, endPoint y: 277, distance: 88.4
click at [324, 277] on div "Hi Kate, Thank you for your email. We’re sad to see you go but respect and unde…" at bounding box center [595, 409] width 544 height 301
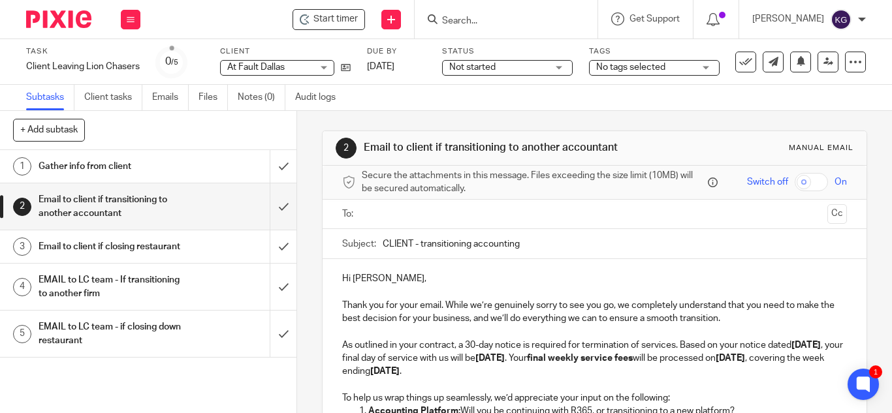
drag, startPoint x: 409, startPoint y: 244, endPoint x: 468, endPoint y: 244, distance: 58.8
click at [411, 243] on input "CLIENT - transitioning accounting" at bounding box center [615, 243] width 464 height 29
click at [525, 244] on input "At Fault - transitioning accounting" at bounding box center [615, 243] width 464 height 29
type input "At Fault - transitioning accounting & ops support as of 9/14"
click at [439, 217] on input "text" at bounding box center [593, 214] width 455 height 15
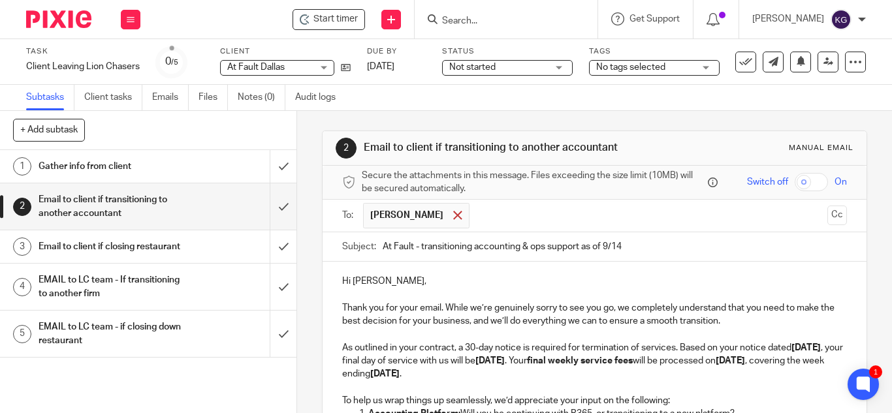
click at [453, 215] on span at bounding box center [457, 215] width 8 height 8
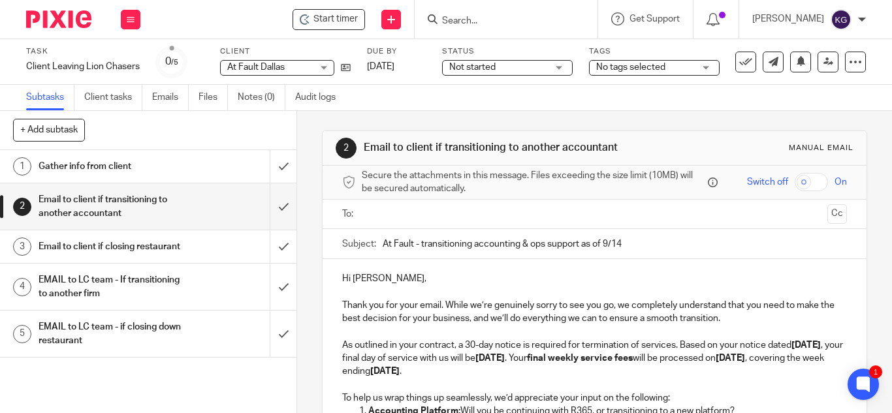
paste input "chris@at-fault.com"
type input "chris@at-fault.com"
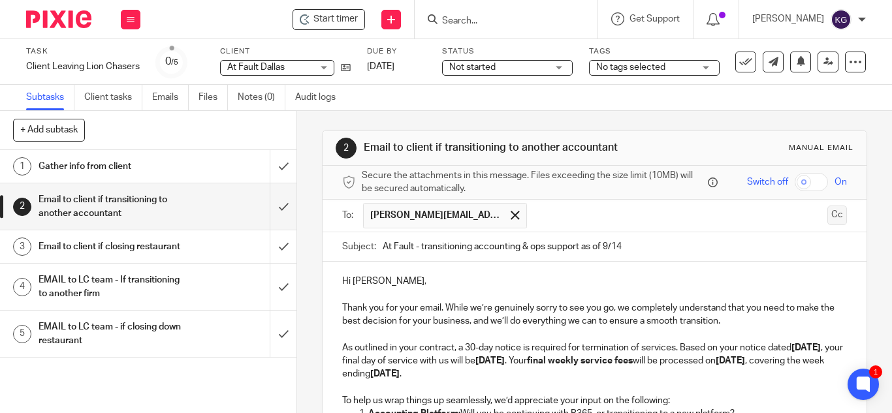
click at [827, 215] on button "Cc" at bounding box center [837, 216] width 20 height 20
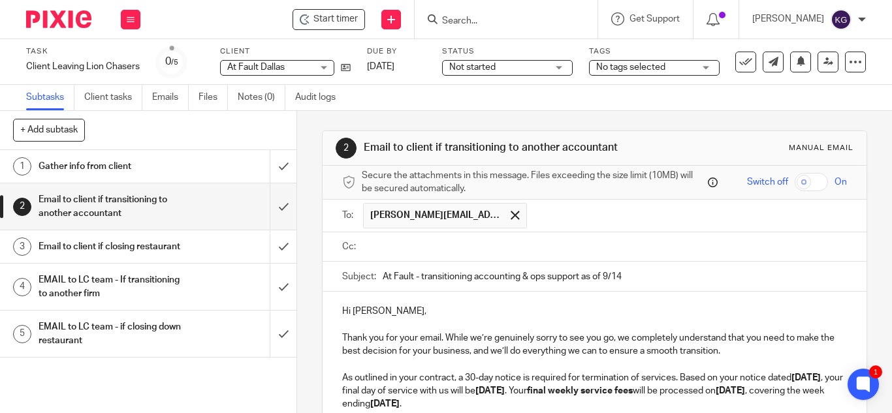
click at [430, 249] on input "text" at bounding box center [603, 247] width 475 height 15
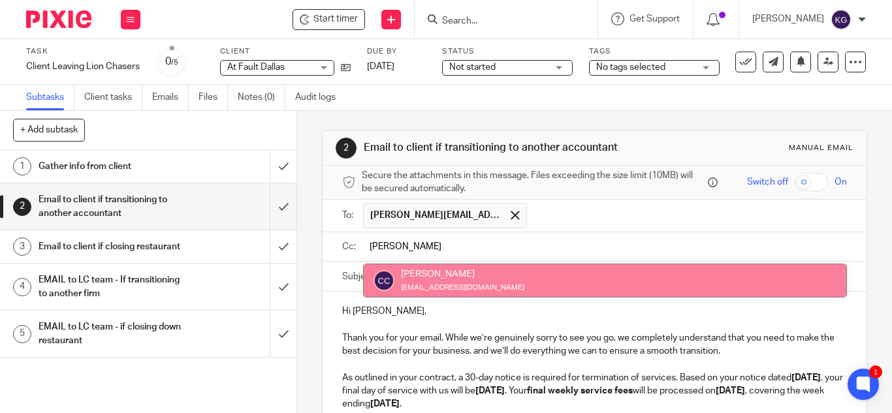
type input "carlos"
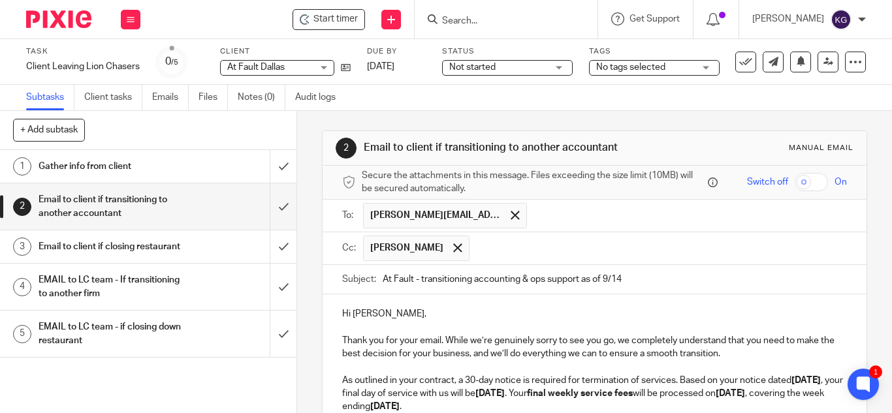
click at [491, 248] on input "text" at bounding box center [659, 248] width 366 height 25
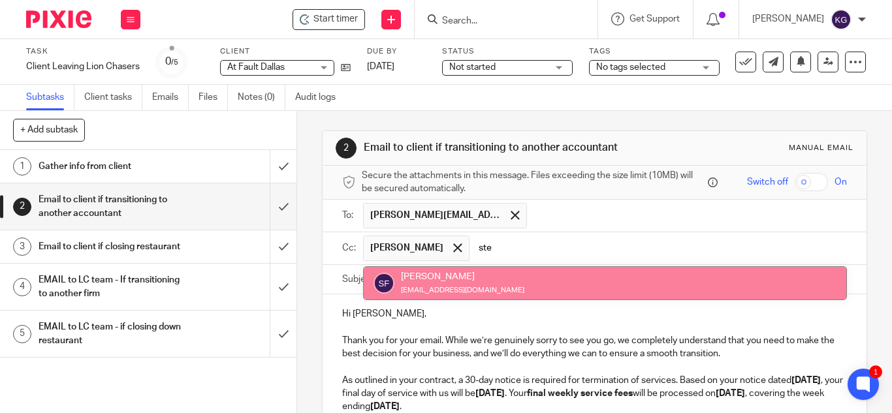
type input "ste"
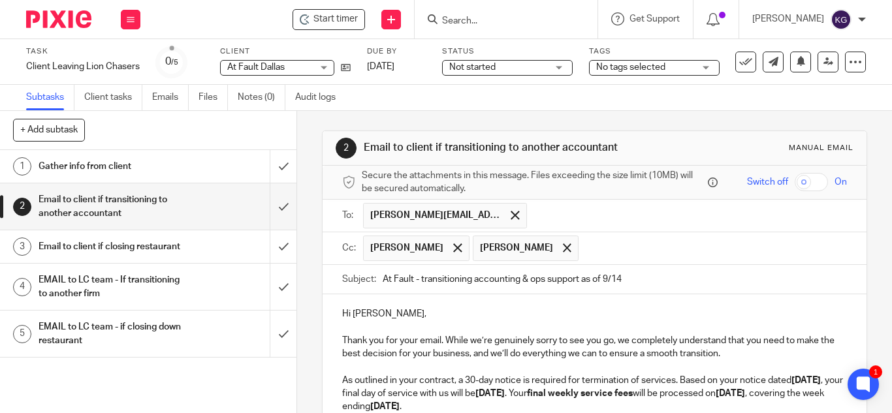
click at [585, 251] on input "text" at bounding box center [713, 248] width 257 height 25
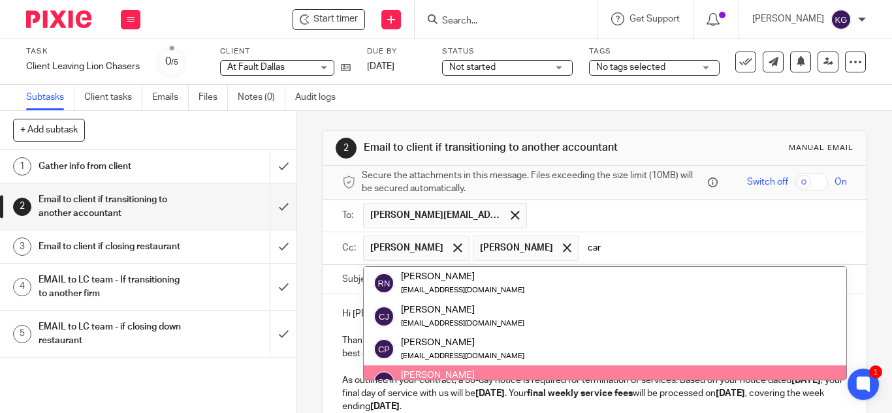
scroll to position [52, 0]
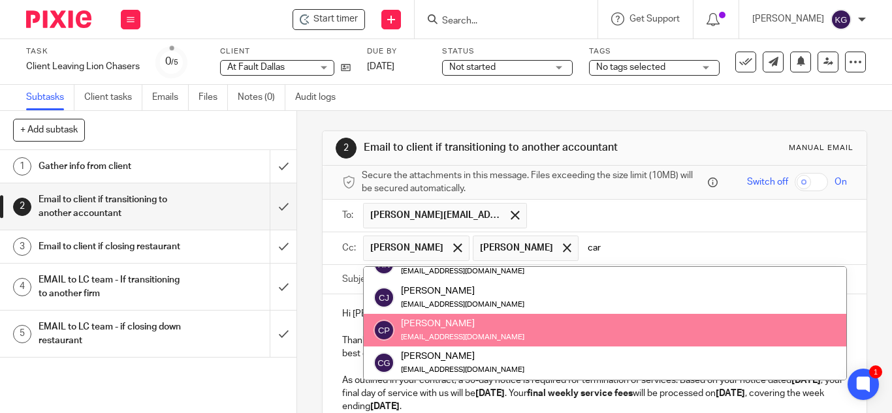
type input "car"
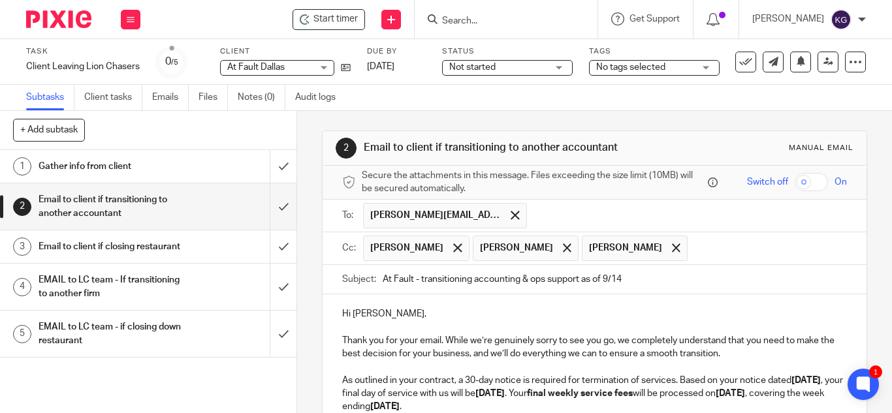
click at [694, 251] on input "text" at bounding box center [768, 248] width 148 height 25
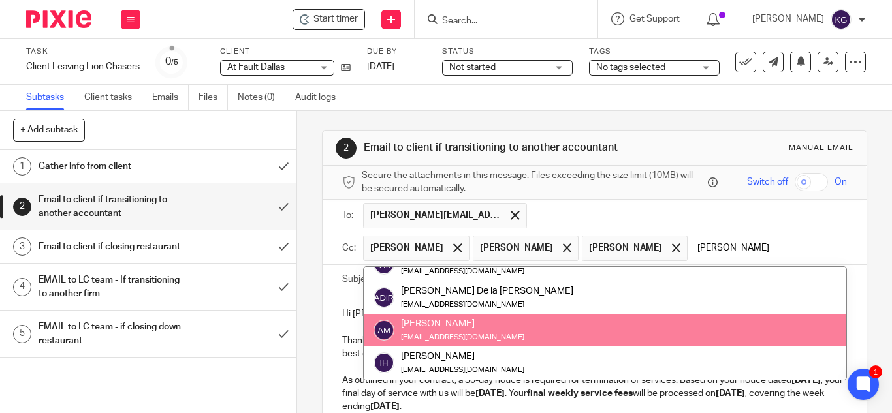
type input "ana"
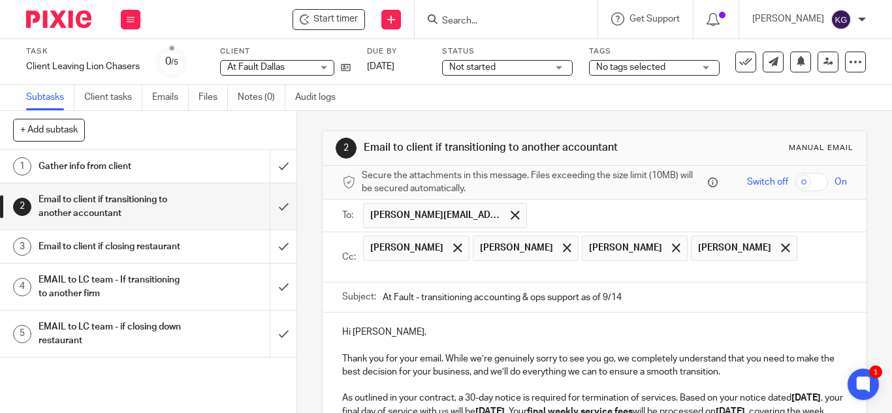
click at [699, 277] on input "text" at bounding box center [603, 271] width 475 height 15
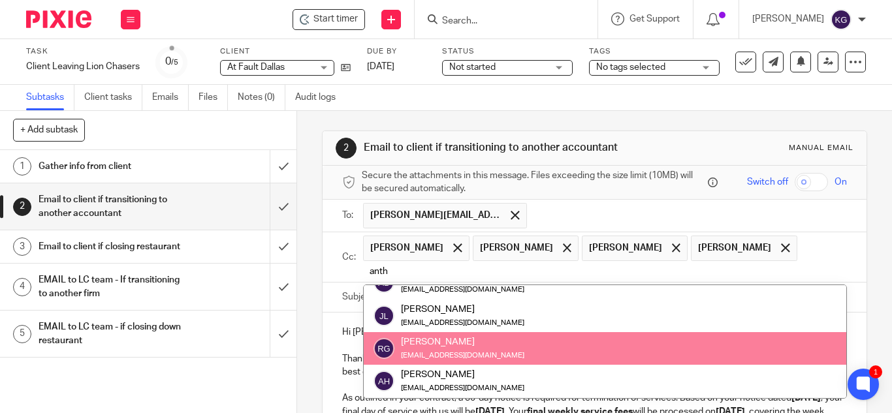
scroll to position [0, 0]
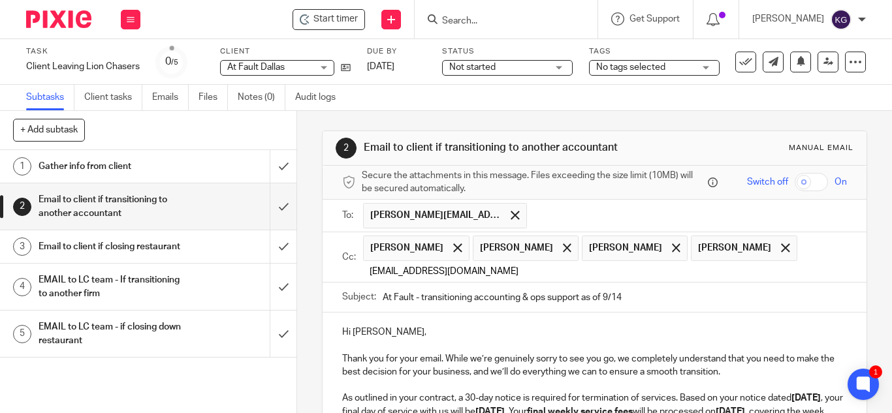
type input "anthonycamelo@lcdevgroup.com"
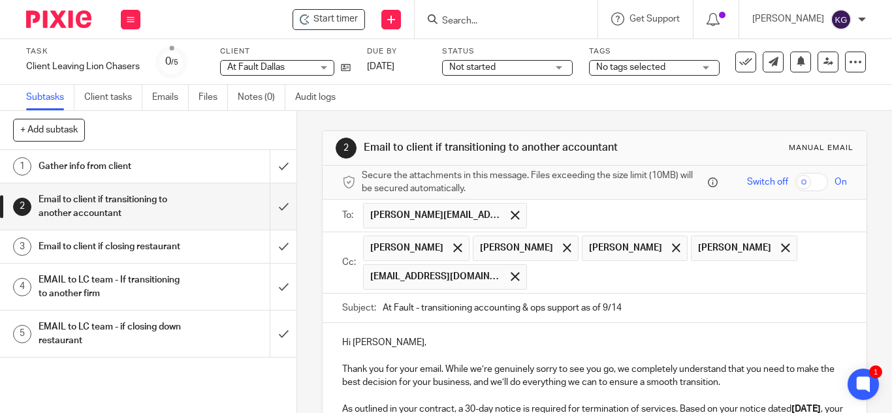
click at [587, 280] on input "text" at bounding box center [687, 276] width 308 height 25
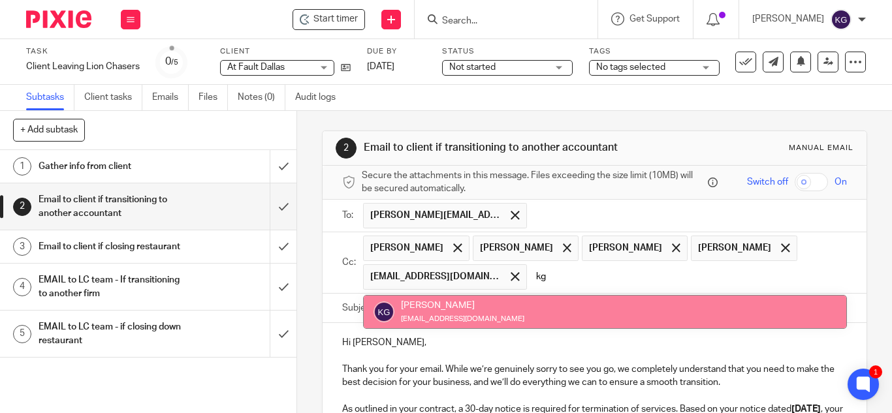
type input "kg"
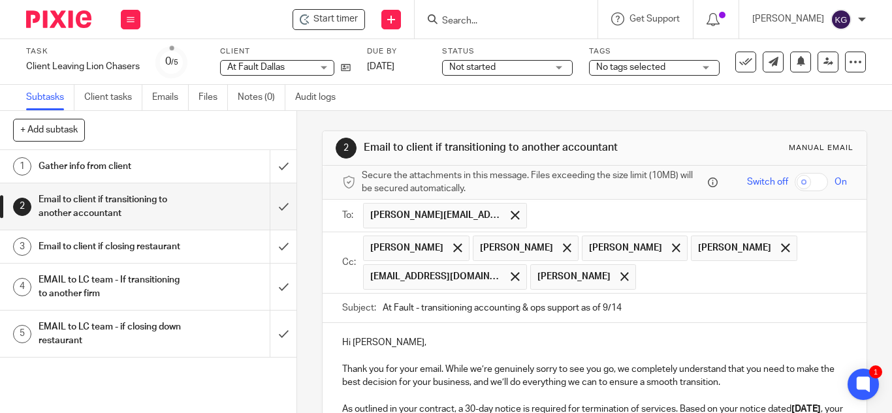
click at [672, 274] on input "text" at bounding box center [741, 276] width 199 height 25
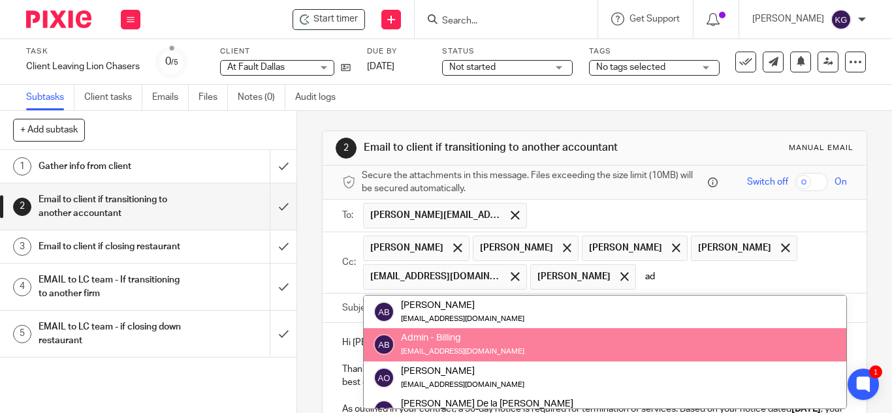
type input "ad"
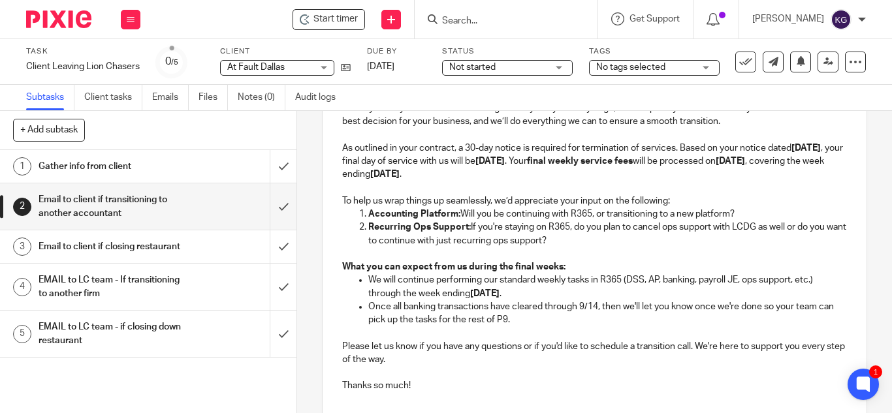
scroll to position [381, 0]
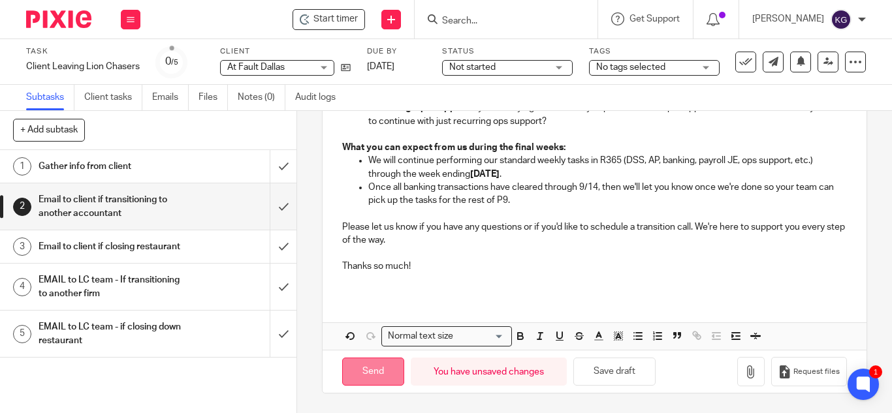
click at [381, 372] on input "Send" at bounding box center [373, 372] width 62 height 28
type input "Sent"
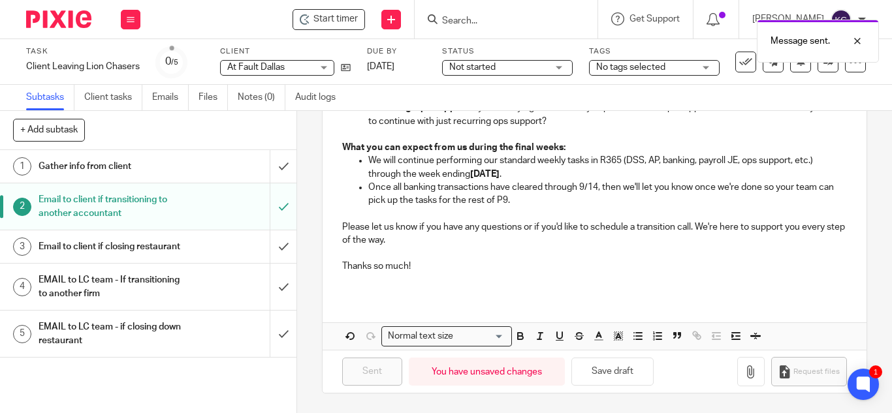
click at [558, 66] on div "Not started Not started" at bounding box center [507, 68] width 131 height 16
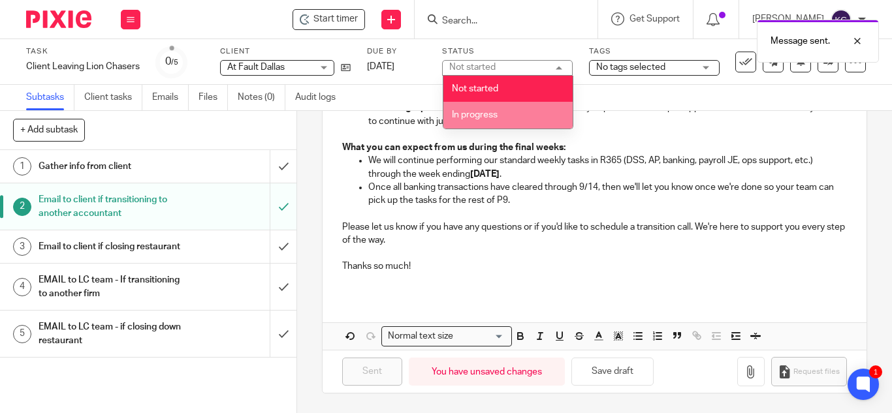
click at [511, 116] on li "In progress" at bounding box center [507, 115] width 129 height 27
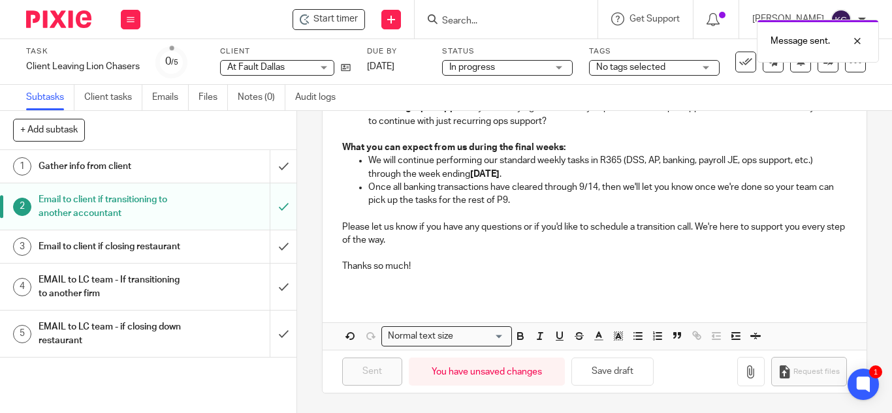
click at [688, 69] on span "No tags selected" at bounding box center [645, 68] width 98 height 14
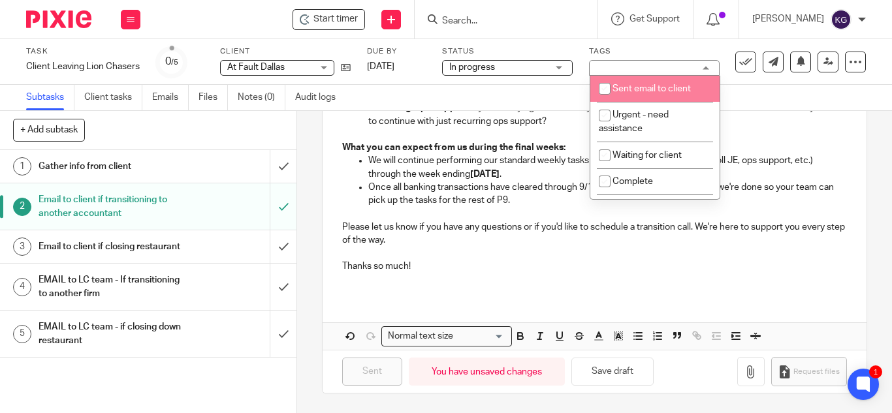
click at [603, 86] on input "checkbox" at bounding box center [604, 88] width 25 height 25
checkbox input "true"
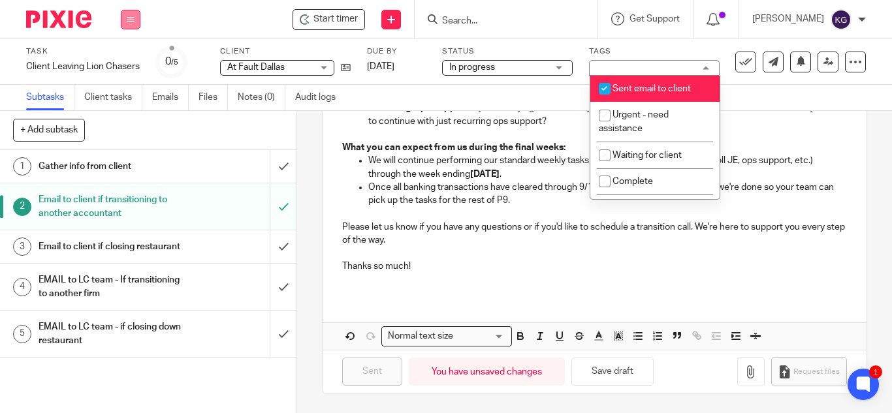
click at [127, 16] on icon at bounding box center [131, 20] width 8 height 8
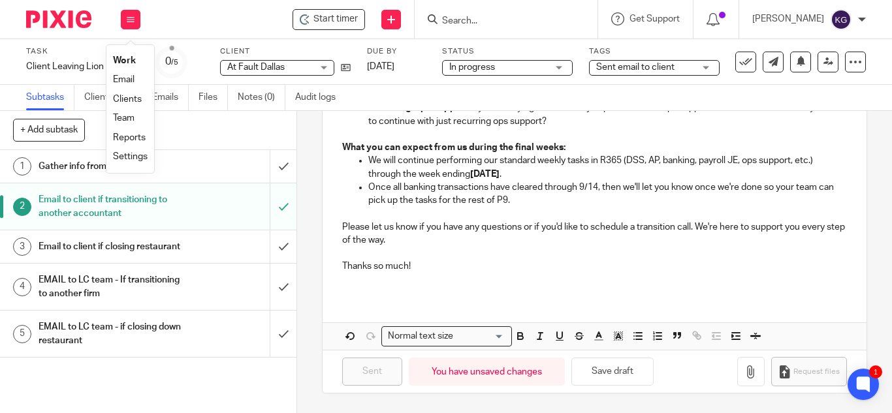
click at [129, 102] on link "Clients" at bounding box center [127, 99] width 29 height 9
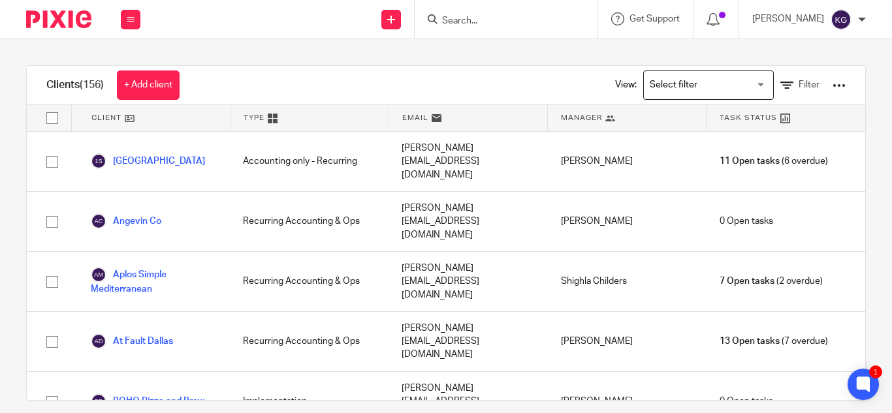
click at [490, 18] on input "Search" at bounding box center [500, 22] width 118 height 12
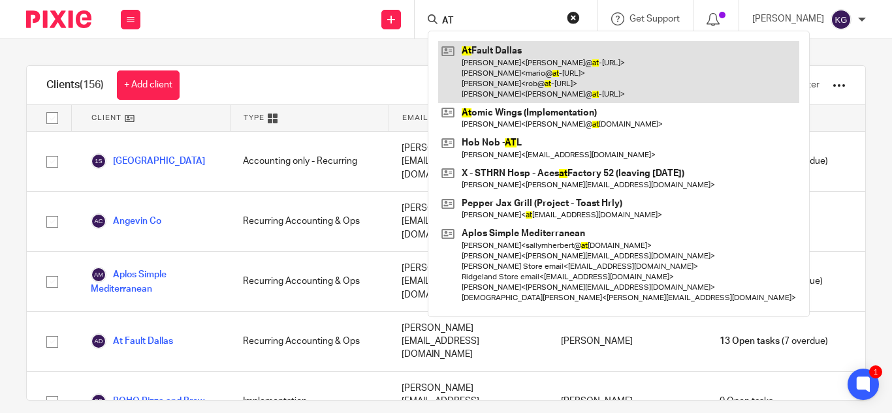
type input "AT"
click at [491, 52] on link at bounding box center [618, 72] width 361 height 62
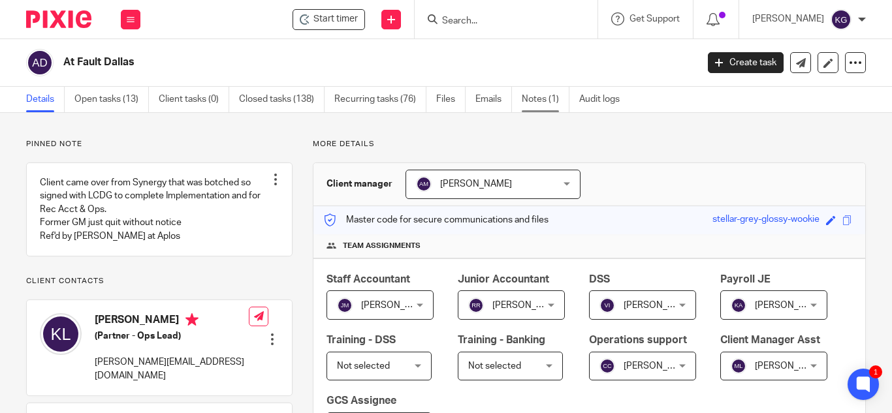
click at [531, 93] on link "Notes (1)" at bounding box center [546, 99] width 48 height 25
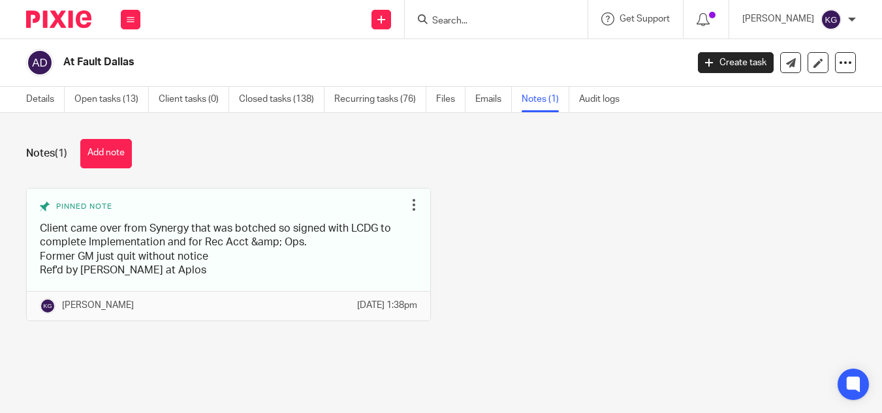
click at [110, 159] on button "Add note" at bounding box center [106, 153] width 52 height 29
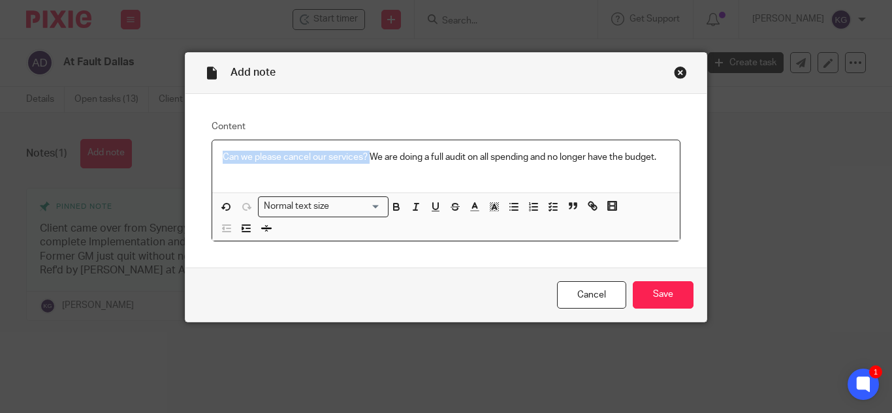
drag, startPoint x: 217, startPoint y: 157, endPoint x: 364, endPoint y: 150, distance: 147.8
click at [364, 150] on div "Can we please cancel our services? We are doing a full audit on all spending an…" at bounding box center [445, 166] width 467 height 53
click at [324, 155] on p "Client requested to cancelWe are doing a full audit on all spending and no long…" at bounding box center [446, 157] width 447 height 13
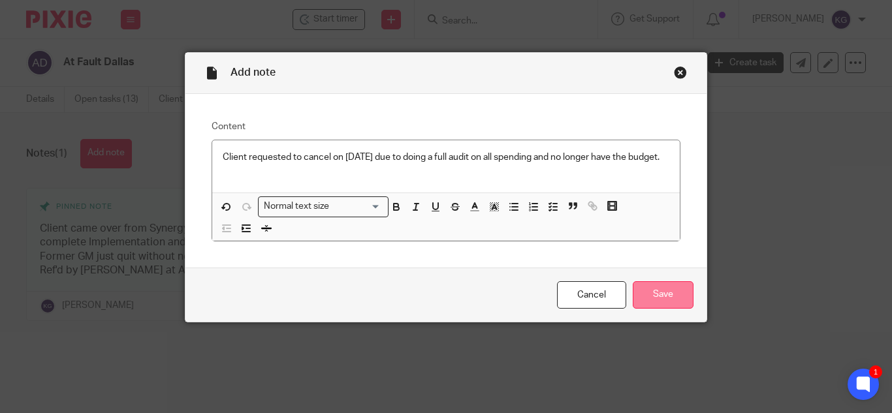
click at [669, 309] on input "Save" at bounding box center [663, 295] width 61 height 28
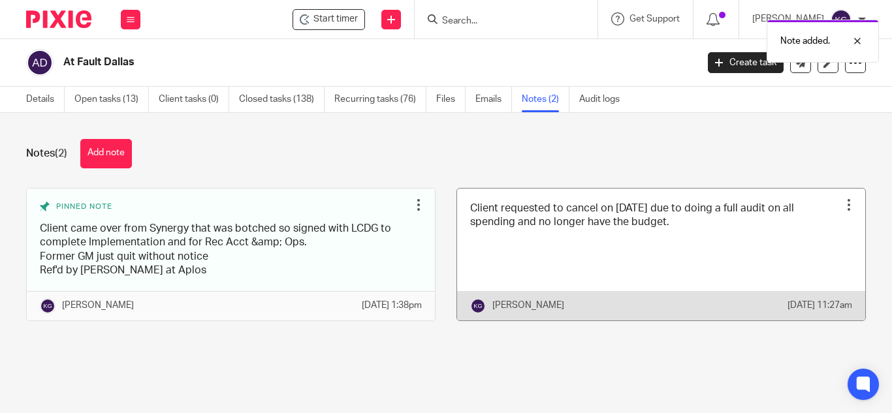
click at [842, 205] on div at bounding box center [848, 204] width 13 height 13
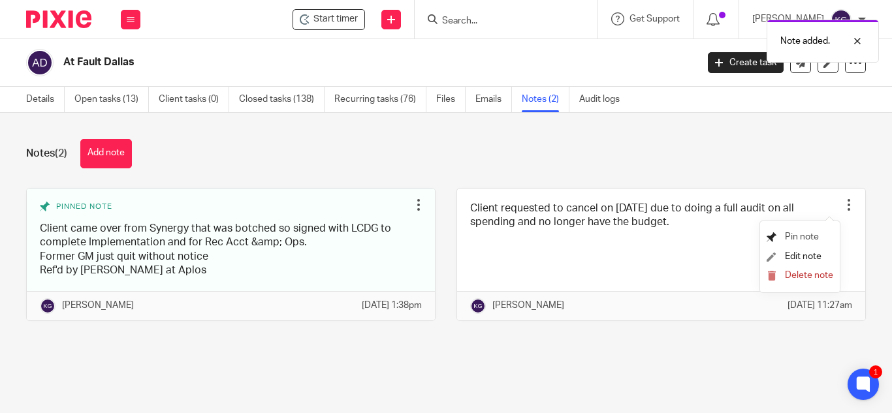
click at [804, 233] on span "Pin note" at bounding box center [802, 236] width 34 height 9
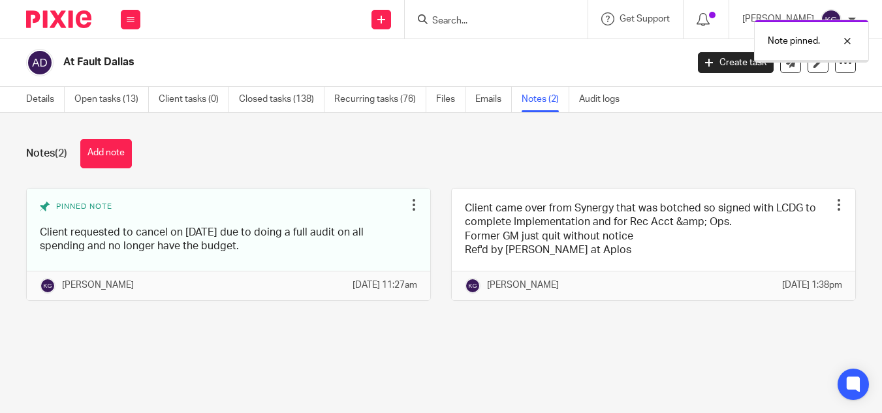
click at [35, 101] on link "Details" at bounding box center [45, 99] width 39 height 25
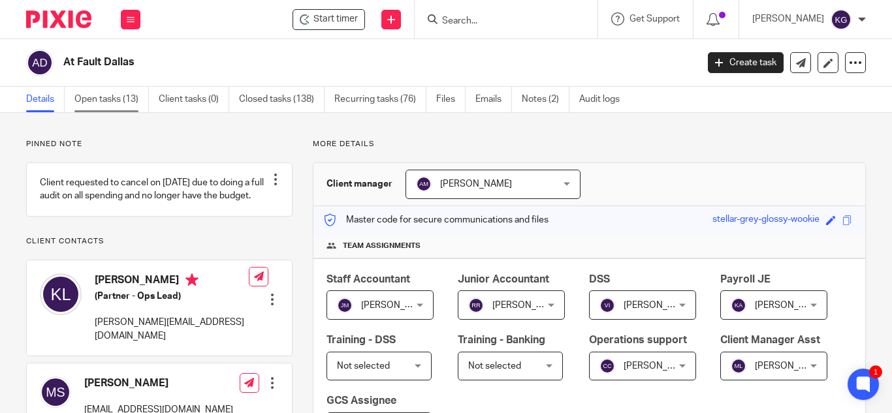
click at [109, 101] on link "Open tasks (13)" at bounding box center [111, 99] width 74 height 25
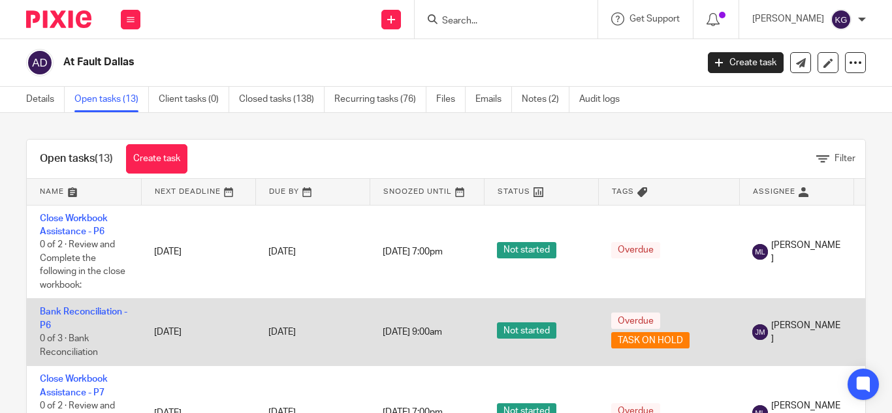
scroll to position [196, 0]
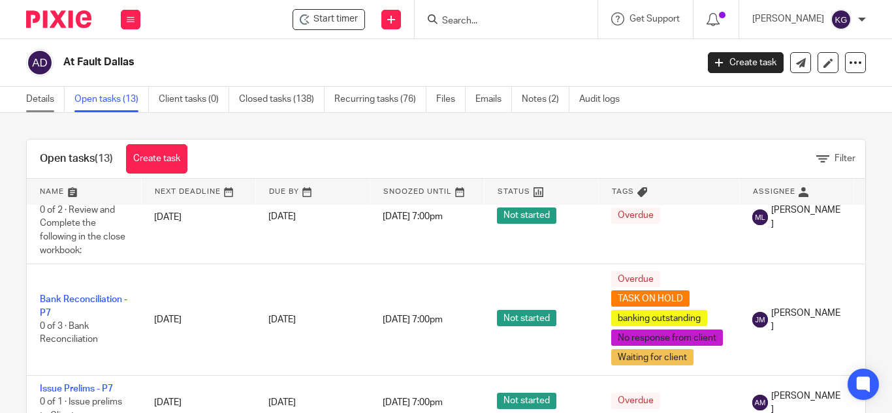
click at [43, 98] on link "Details" at bounding box center [45, 99] width 39 height 25
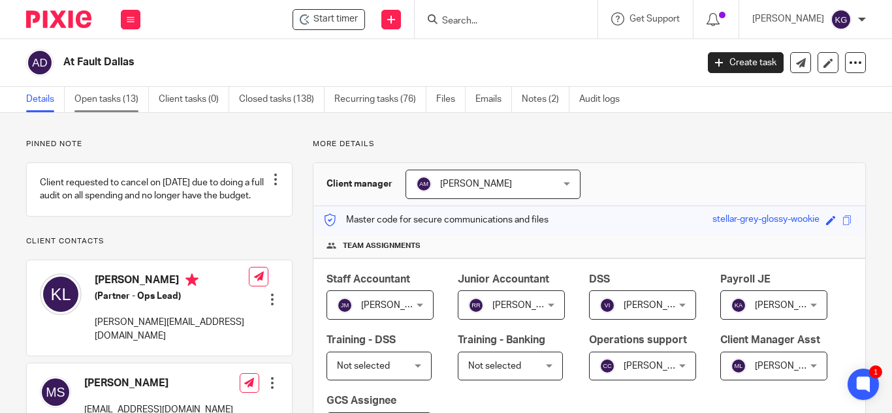
click at [97, 101] on link "Open tasks (13)" at bounding box center [111, 99] width 74 height 25
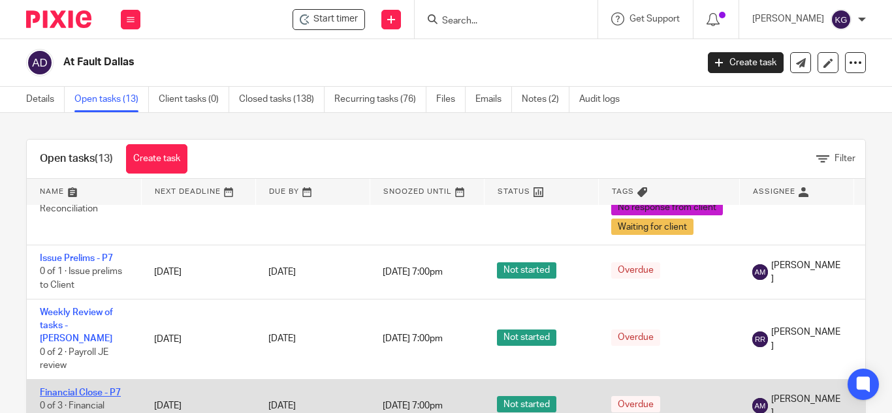
scroll to position [457, 0]
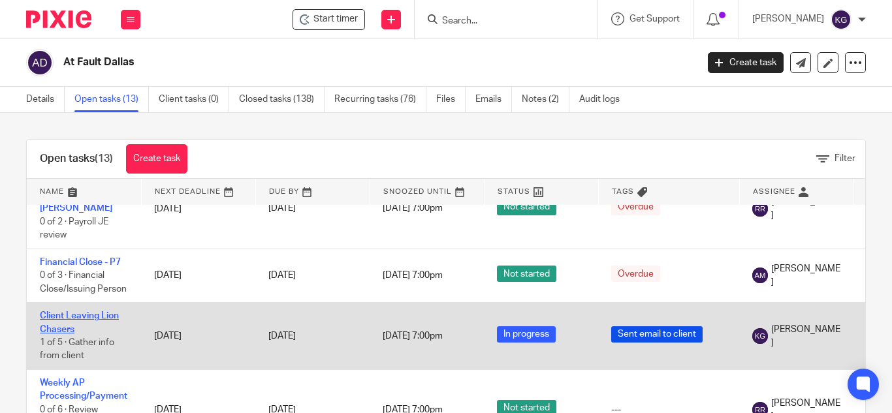
click at [72, 311] on link "Client Leaving Lion Chasers" at bounding box center [79, 322] width 79 height 22
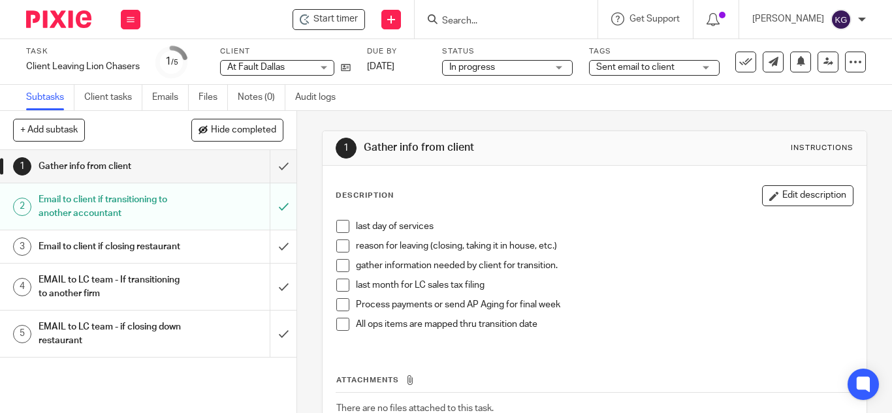
click at [80, 304] on h1 "EMAIL to LC team - If transitioning to another firm" at bounding box center [112, 286] width 146 height 33
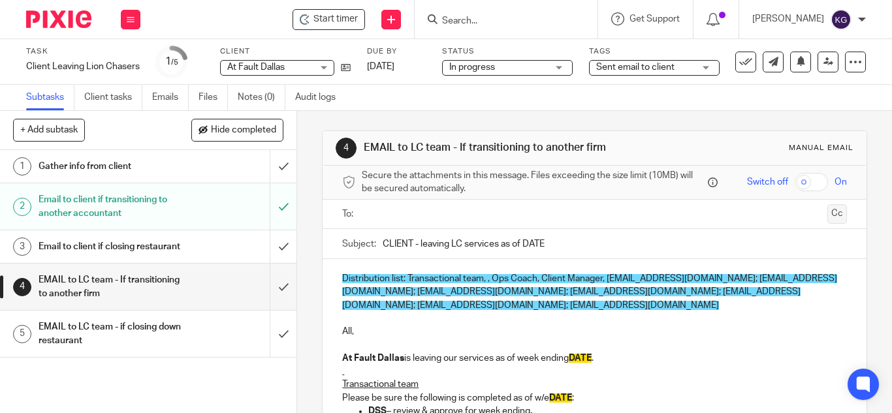
click at [827, 216] on button "Cc" at bounding box center [837, 214] width 20 height 20
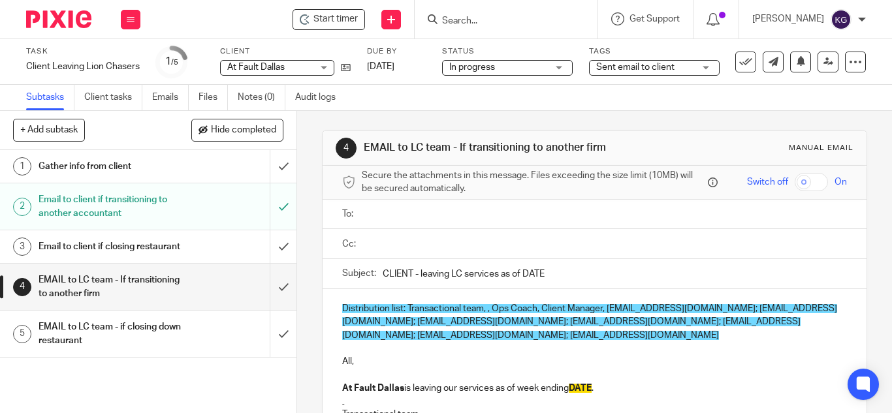
click at [387, 220] on input "text" at bounding box center [603, 214] width 475 height 15
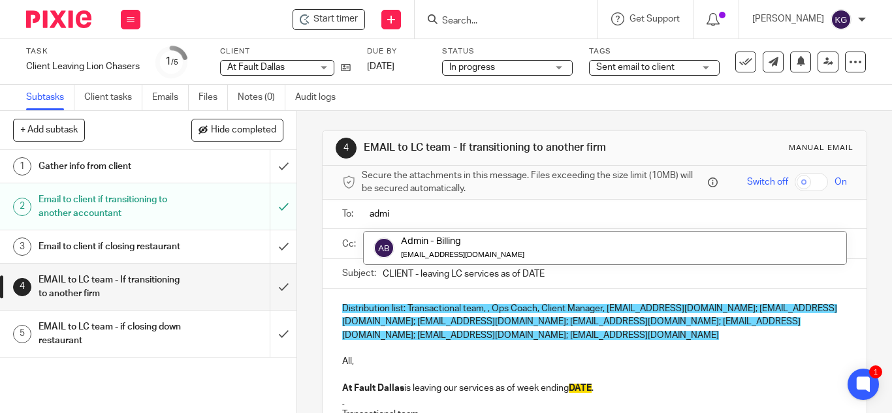
type input "admin"
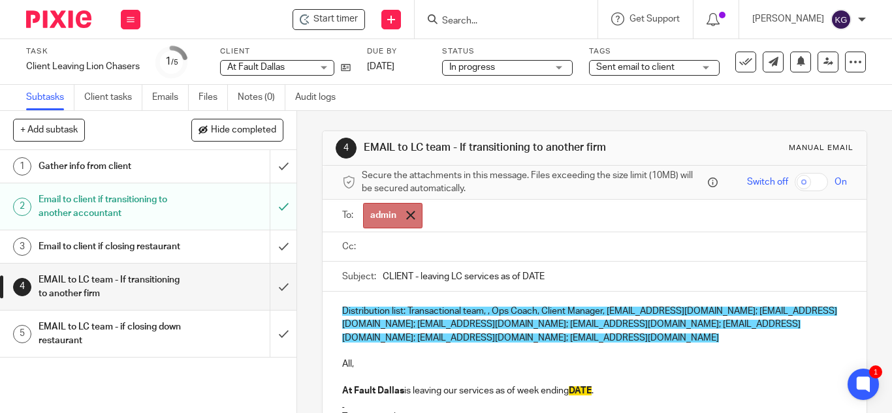
click at [406, 211] on span at bounding box center [410, 215] width 8 height 8
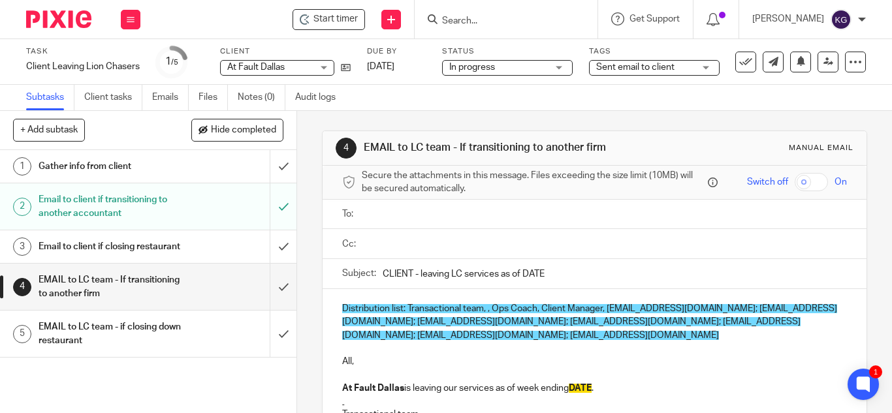
drag, startPoint x: 403, startPoint y: 217, endPoint x: 417, endPoint y: 213, distance: 15.1
click at [403, 218] on input "text" at bounding box center [603, 214] width 475 height 15
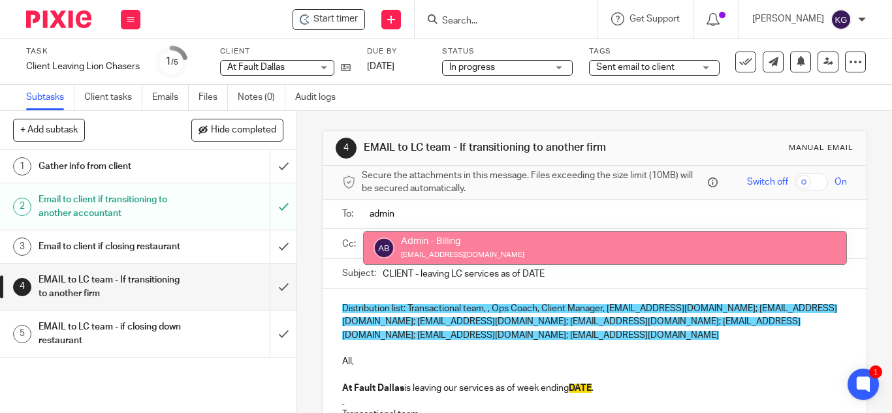
type input "admin"
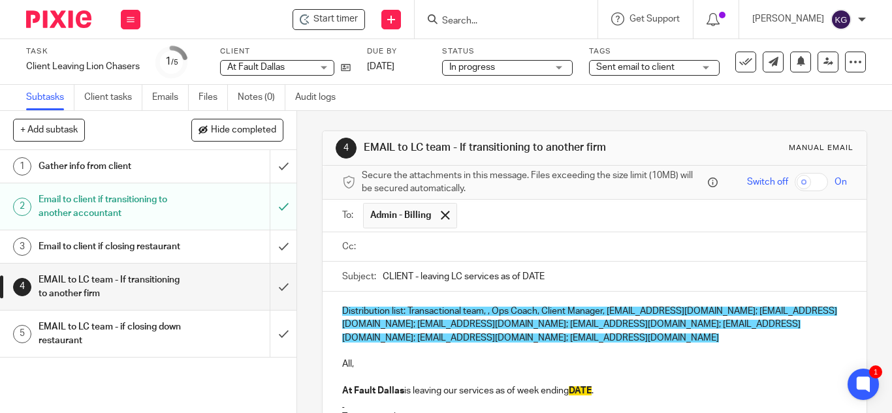
click at [464, 254] on input "text" at bounding box center [603, 247] width 475 height 15
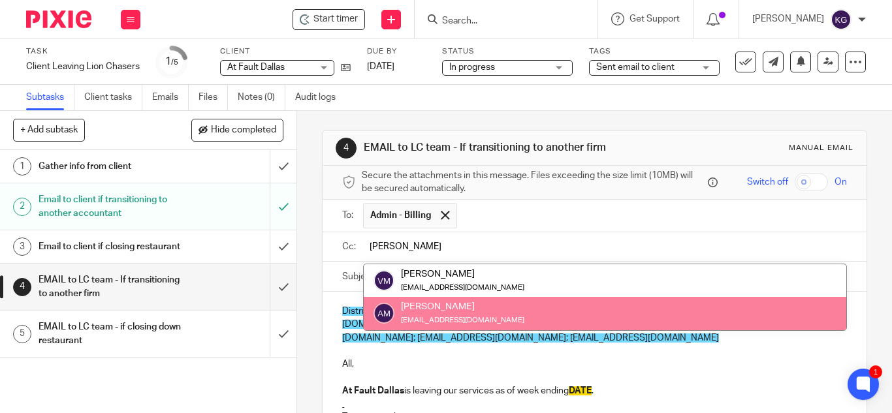
type input "ana m"
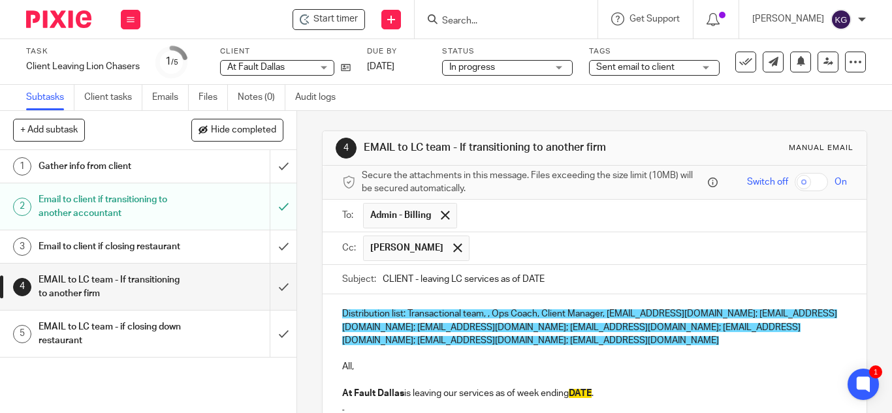
click at [489, 247] on input "text" at bounding box center [659, 248] width 366 height 25
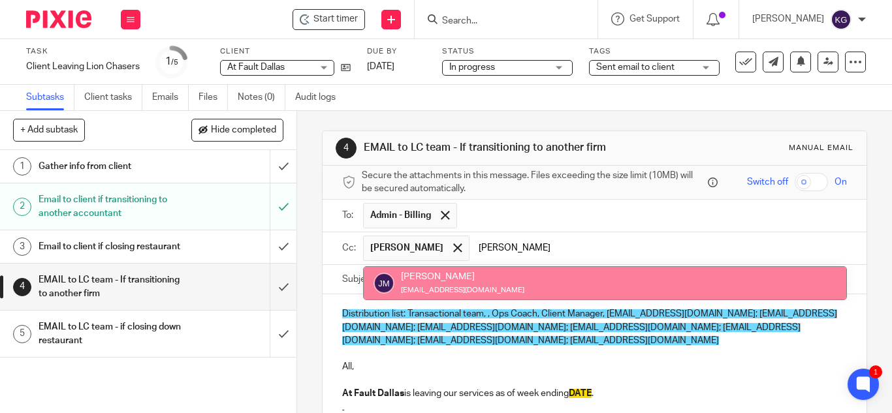
type input "jos"
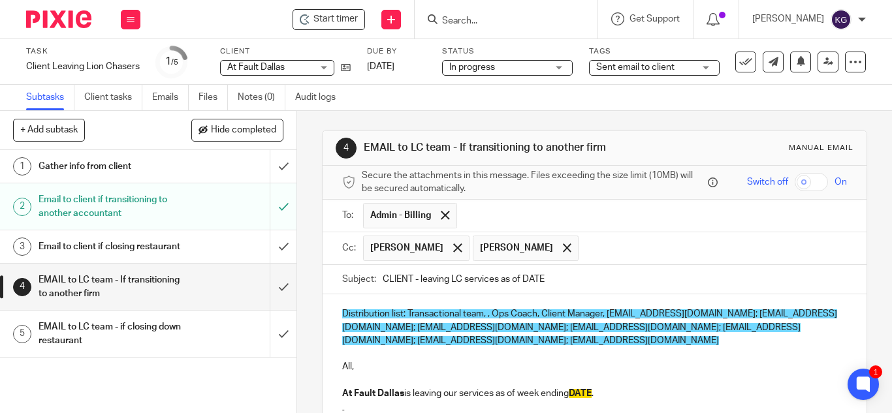
click at [593, 242] on input "text" at bounding box center [713, 248] width 257 height 25
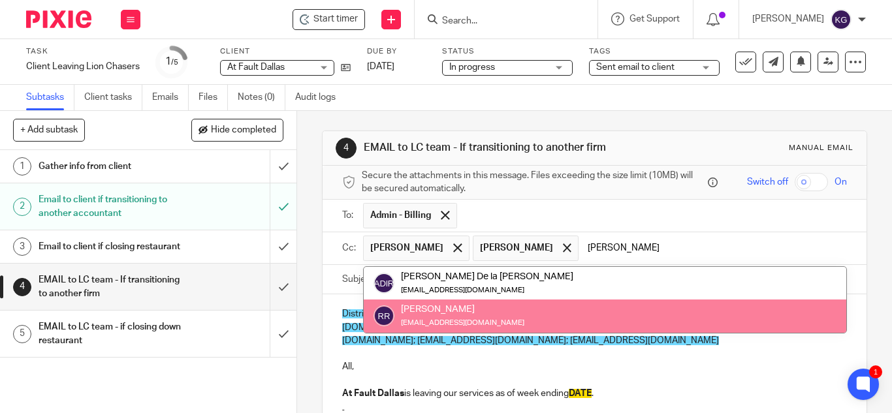
type input "rosa"
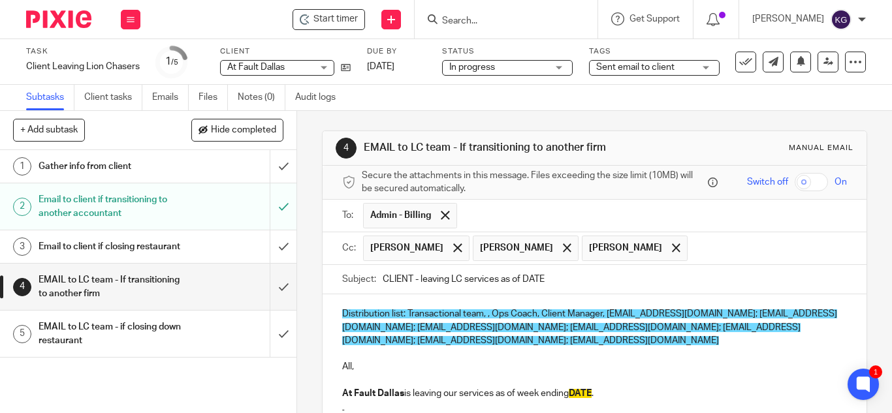
drag, startPoint x: 677, startPoint y: 251, endPoint x: 673, endPoint y: 230, distance: 21.3
click at [694, 251] on input "text" at bounding box center [768, 248] width 148 height 25
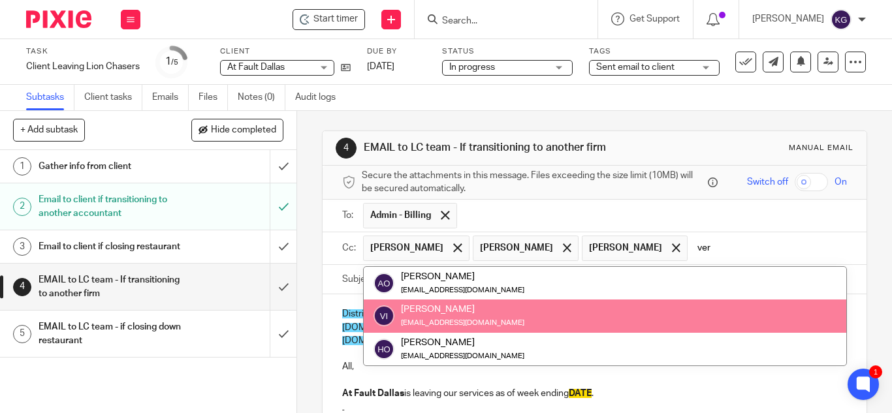
type input "ver"
drag, startPoint x: 441, startPoint y: 326, endPoint x: 698, endPoint y: 262, distance: 265.1
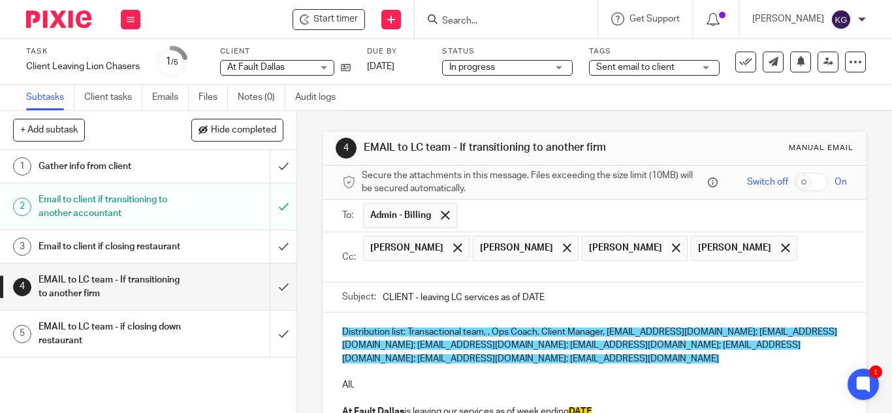
click at [724, 268] on input "text" at bounding box center [603, 271] width 475 height 15
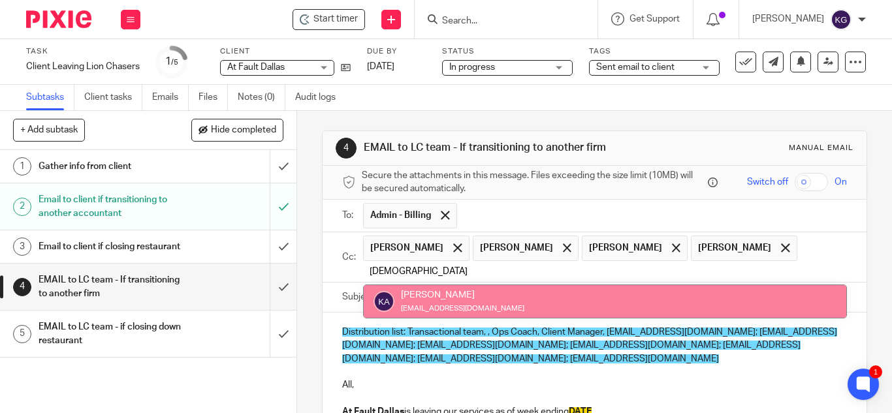
type input "kath"
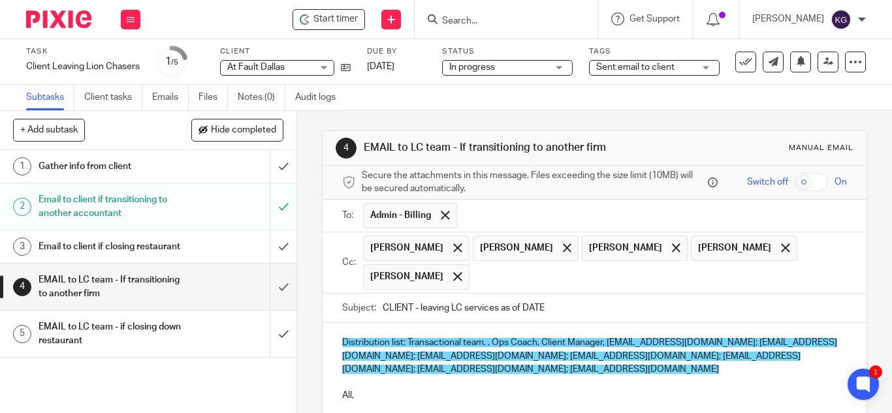
click at [490, 281] on input "text" at bounding box center [659, 276] width 366 height 25
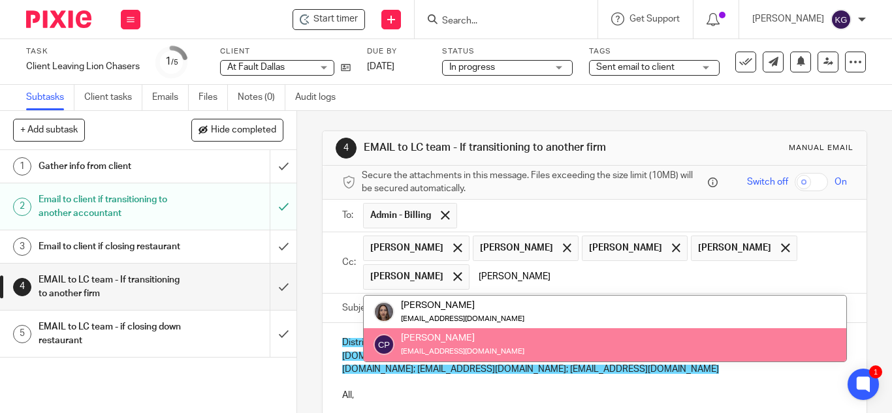
type input "carol"
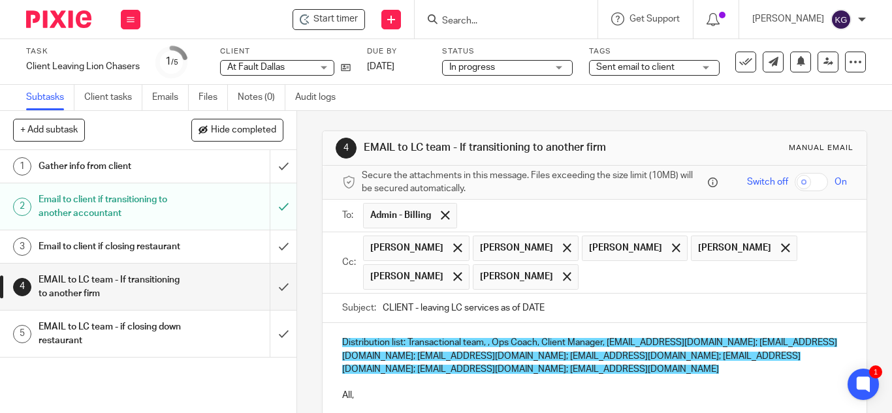
drag, startPoint x: 610, startPoint y: 274, endPoint x: 618, endPoint y: 251, distance: 23.5
click at [613, 262] on ul "Ana Morales Joscelyn Muellerleile Rosa Ramos Vereen Inahog Kathleen Aquino Caro…" at bounding box center [605, 262] width 484 height 61
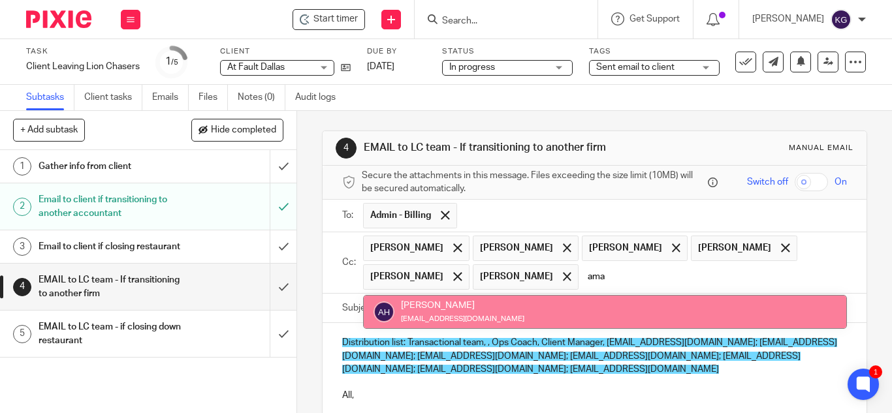
type input "ama"
drag, startPoint x: 439, startPoint y: 316, endPoint x: 447, endPoint y: 320, distance: 9.3
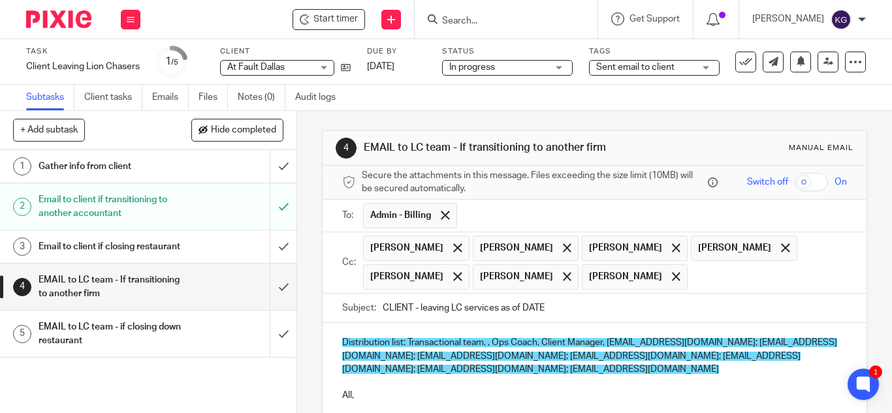
click at [694, 283] on input "text" at bounding box center [768, 276] width 148 height 25
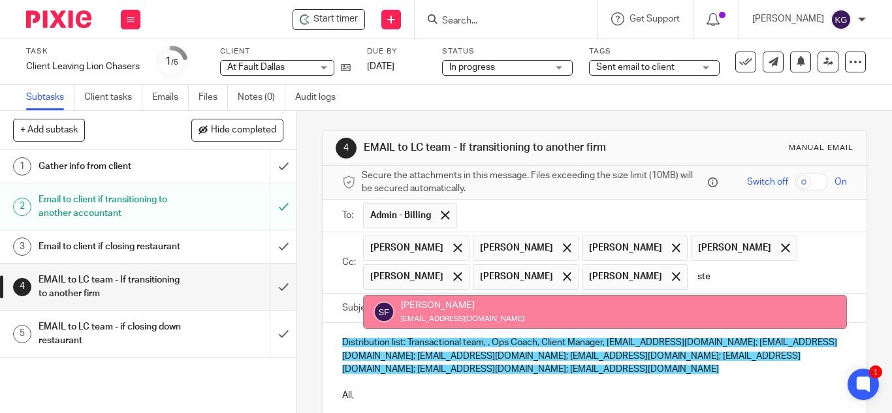
type input "ste"
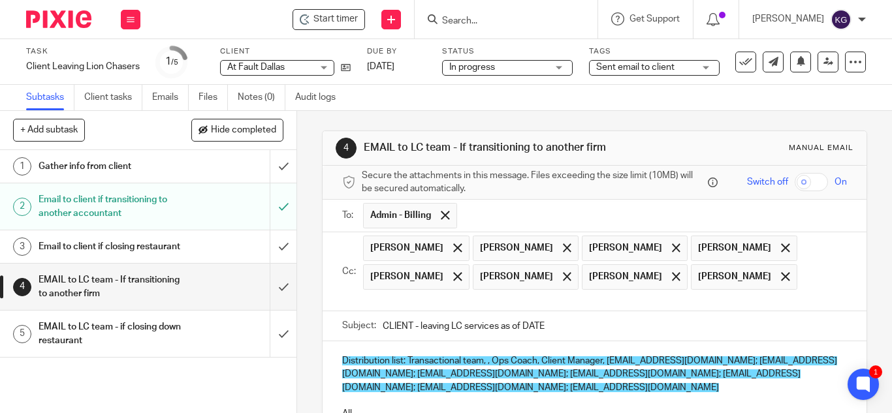
click at [650, 296] on input "text" at bounding box center [603, 300] width 475 height 15
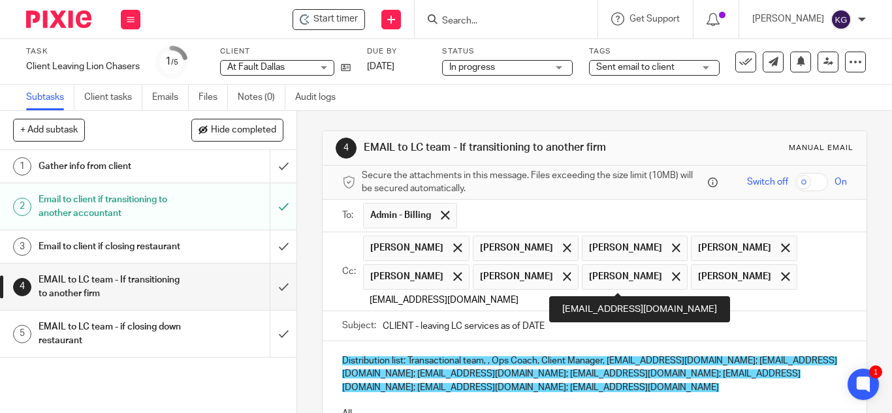
type input "anthonycamelo@lcdevgroup.com"
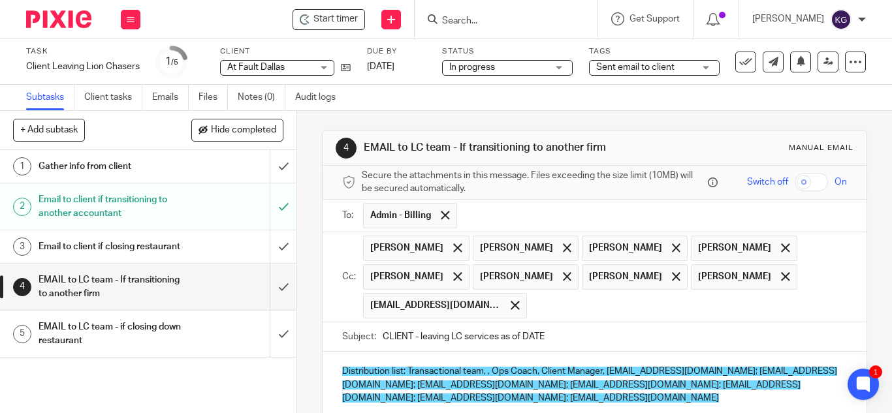
click at [547, 308] on input "text" at bounding box center [687, 305] width 308 height 25
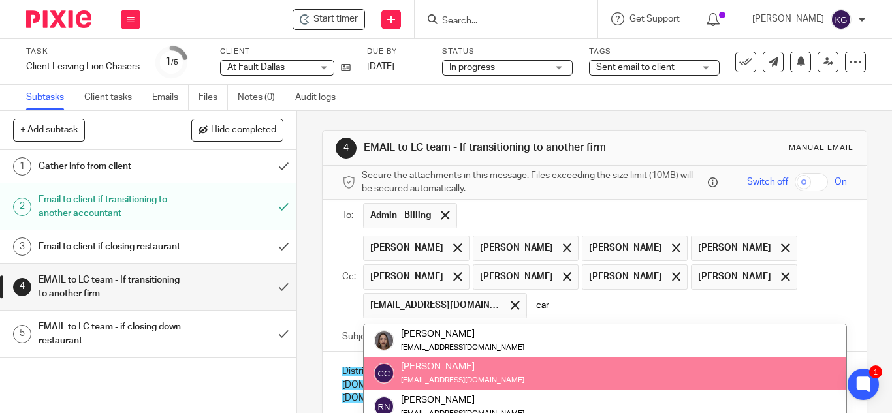
type input "car"
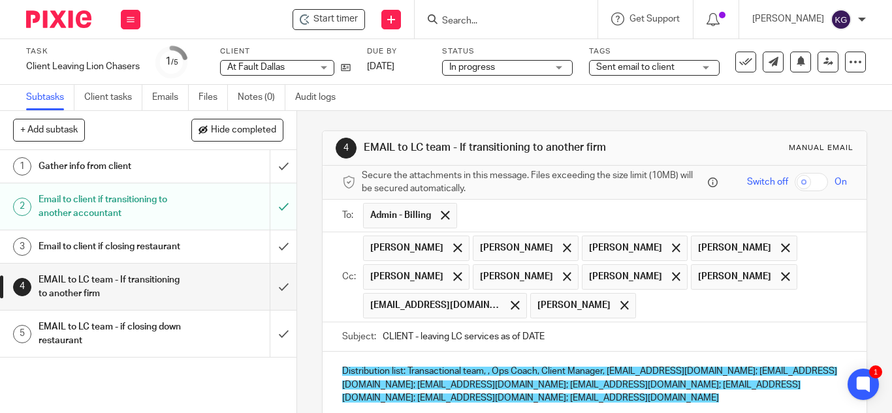
scroll to position [65, 0]
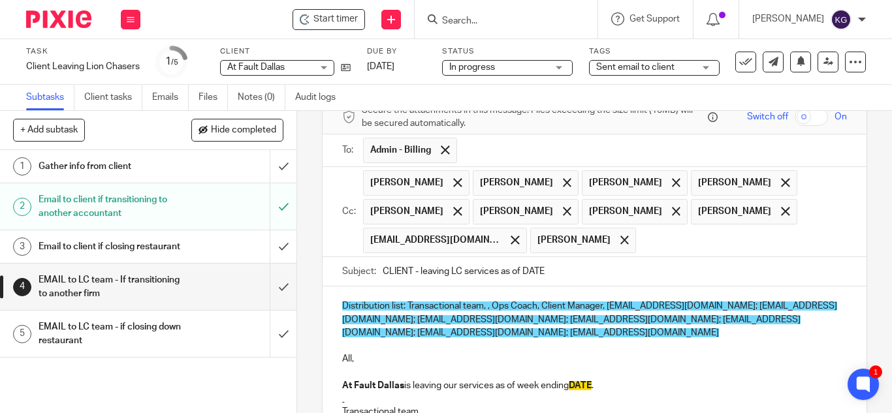
drag, startPoint x: 412, startPoint y: 270, endPoint x: 317, endPoint y: 237, distance: 101.0
click at [345, 268] on div "Subject: CLIENT - leaving LC services as of DATE" at bounding box center [594, 271] width 505 height 29
click at [417, 268] on input "At Fault - leaving LC services as of DATE" at bounding box center [615, 271] width 464 height 29
drag, startPoint x: 550, startPoint y: 273, endPoint x: 524, endPoint y: 264, distance: 27.5
click at [524, 264] on input "At Fault - leaving LC services as of DATE" at bounding box center [615, 271] width 464 height 29
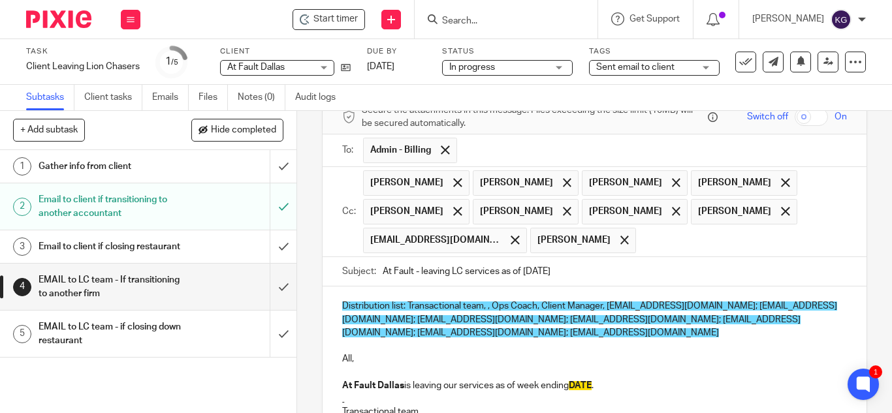
scroll to position [131, 0]
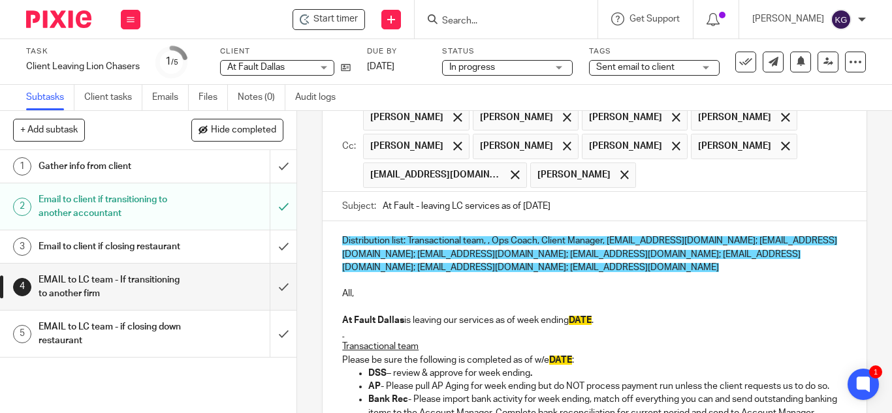
type input "At Fault - leaving LC services as of 9/14/25"
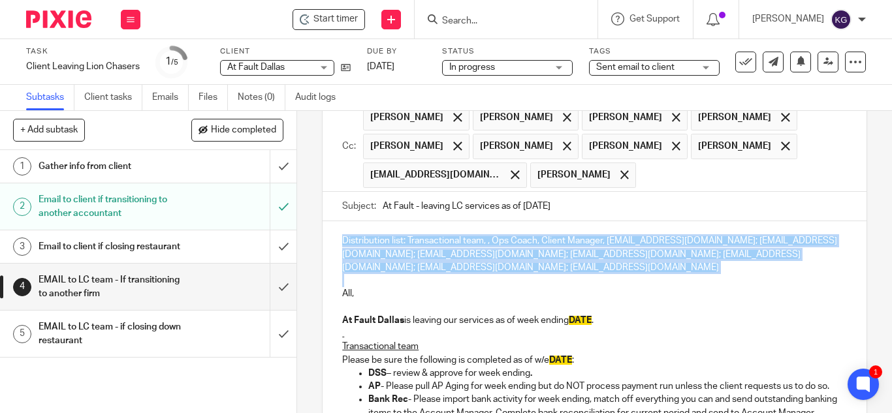
drag, startPoint x: 342, startPoint y: 278, endPoint x: 328, endPoint y: 229, distance: 51.0
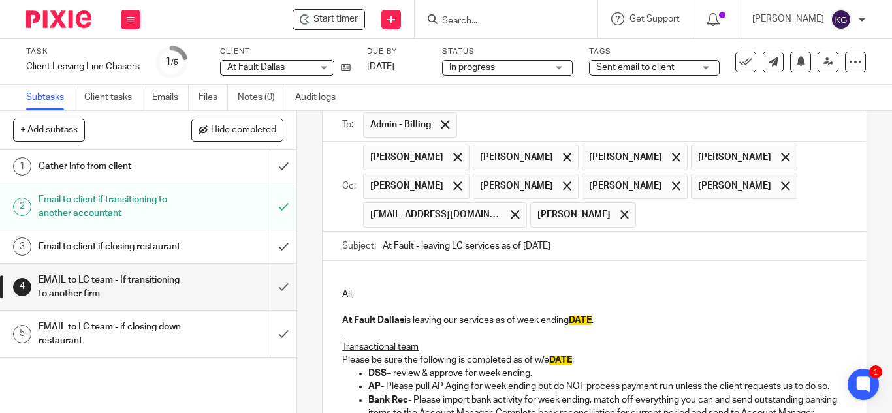
scroll to position [77, 0]
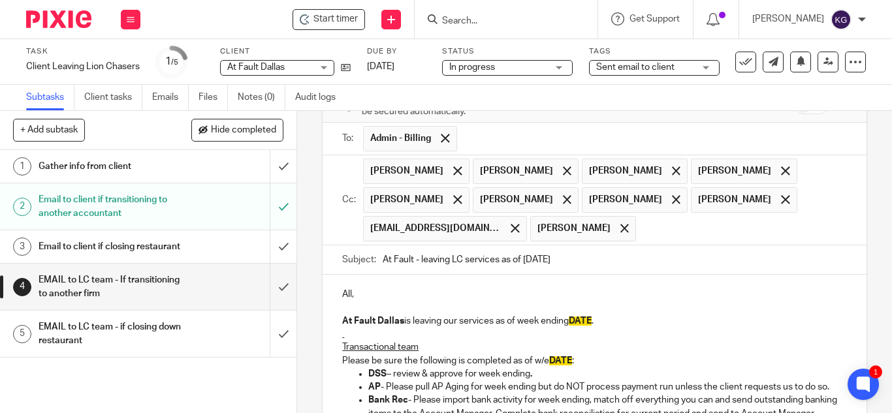
click at [602, 321] on p "At Fault Dallas is leaving our services as of week ending DATE ." at bounding box center [594, 321] width 505 height 13
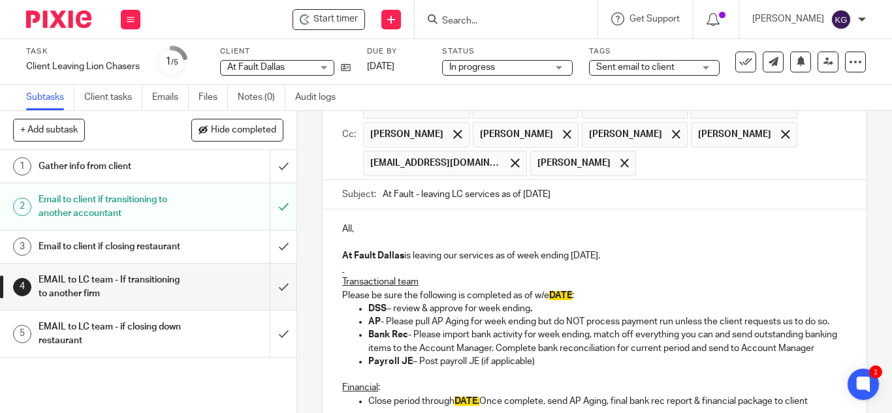
click at [582, 302] on p "DSS – review & approve for week ending ." at bounding box center [607, 308] width 479 height 13
click at [578, 293] on p "Please be sure the following is completed as of w/e DATE :" at bounding box center [594, 295] width 505 height 13
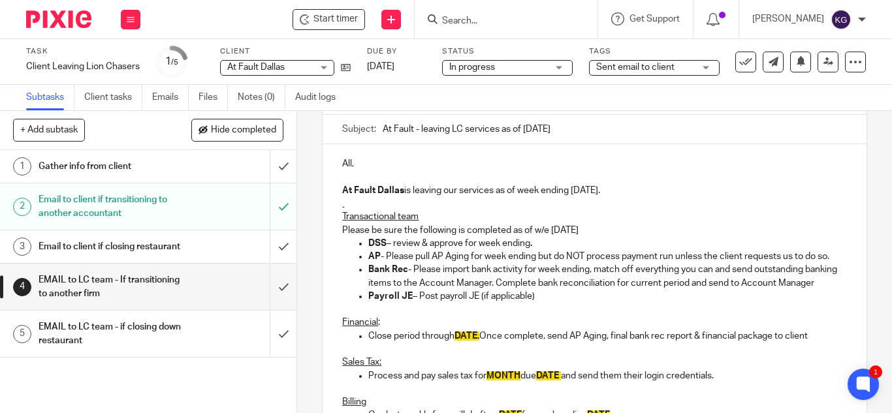
drag, startPoint x: 405, startPoint y: 281, endPoint x: 548, endPoint y: 266, distance: 143.1
click at [406, 281] on p "Bank Rec - Please import bank activity for week ending, match off everything yo…" at bounding box center [607, 276] width 479 height 27
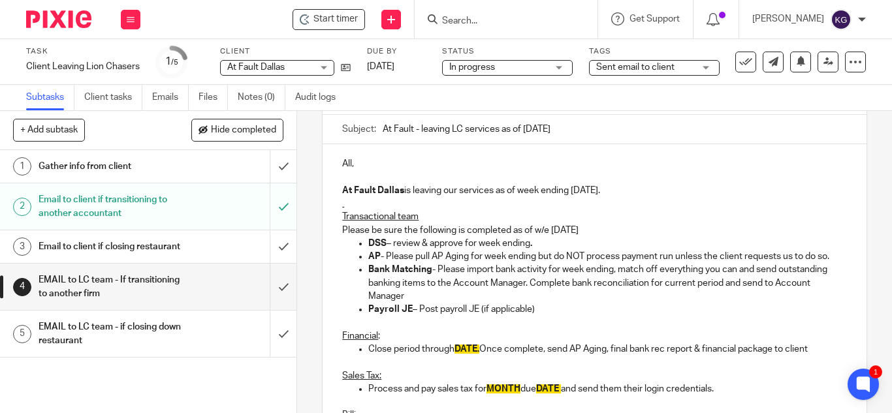
drag, startPoint x: 486, startPoint y: 298, endPoint x: 485, endPoint y: 289, distance: 9.2
click at [486, 298] on p "Bank Matching - Please import bank activity for week ending, match off everythi…" at bounding box center [607, 283] width 479 height 40
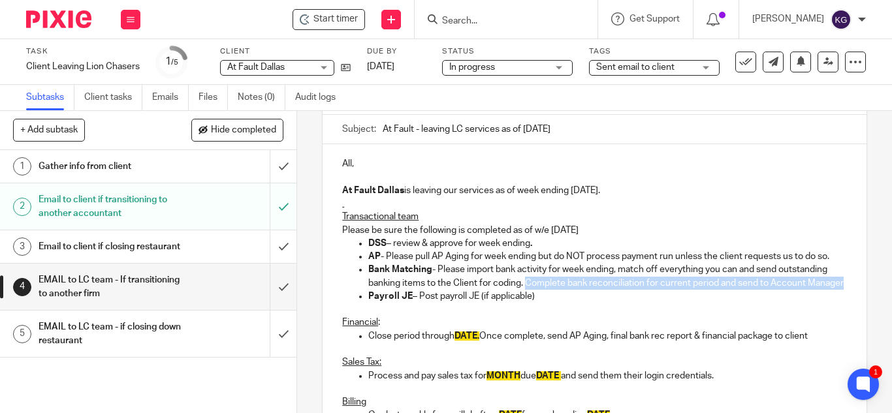
drag, startPoint x: 406, startPoint y: 312, endPoint x: 523, endPoint y: 296, distance: 118.0
click at [523, 290] on p "Bank Matching - Please import bank activity for week ending, match off everythi…" at bounding box center [607, 276] width 479 height 27
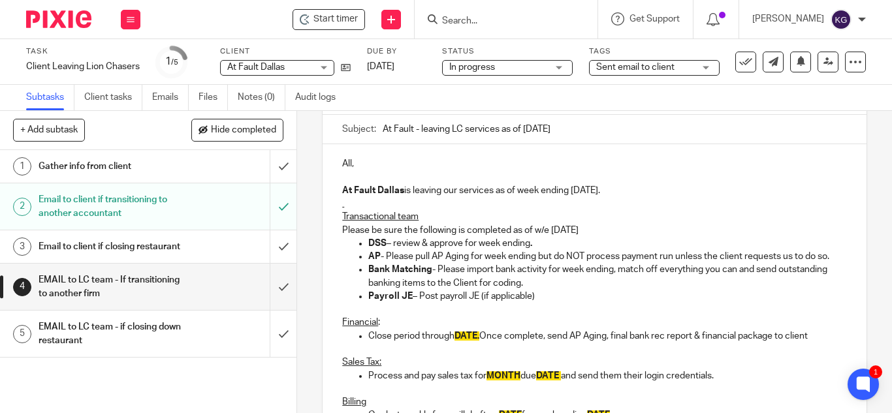
scroll to position [273, 0]
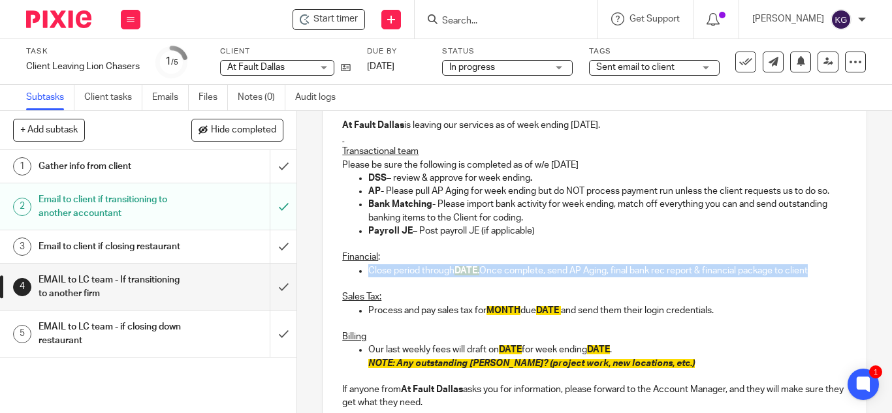
drag, startPoint x: 817, startPoint y: 283, endPoint x: 363, endPoint y: 285, distance: 453.8
click at [363, 277] on ul "Close period through DATE. Once complete, send AP Aging, final bank rec report …" at bounding box center [594, 270] width 505 height 13
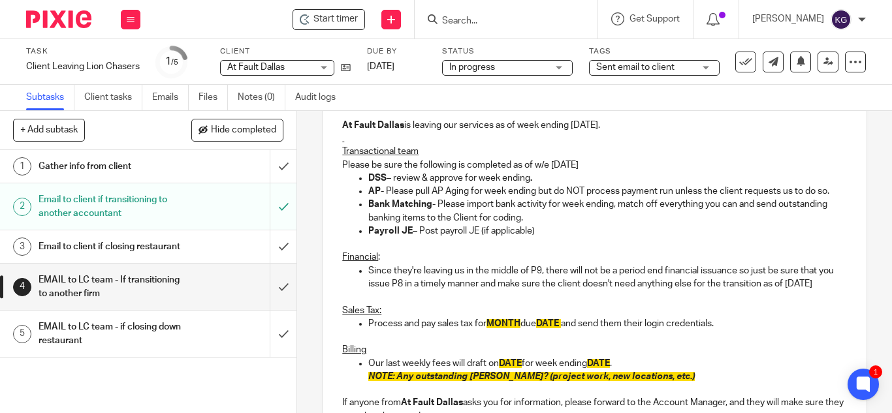
scroll to position [338, 0]
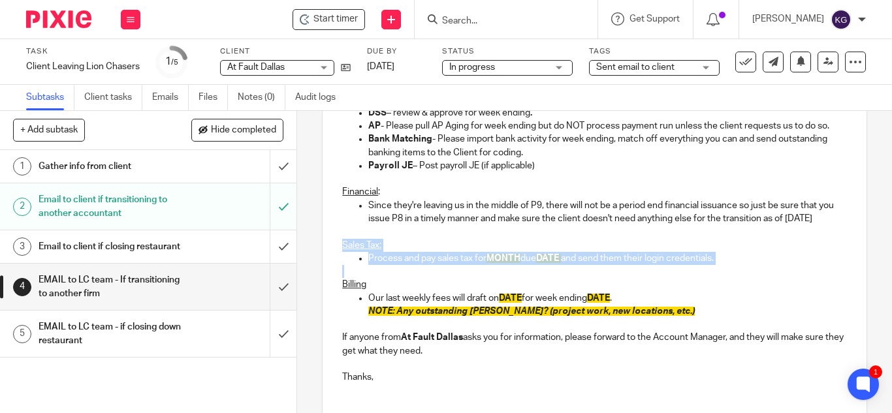
drag, startPoint x: 347, startPoint y: 289, endPoint x: 331, endPoint y: 270, distance: 25.1
click at [331, 270] on div "All, At Fault Dallas is leaving our services as of week ending 9/14/25. Transac…" at bounding box center [595, 204] width 544 height 380
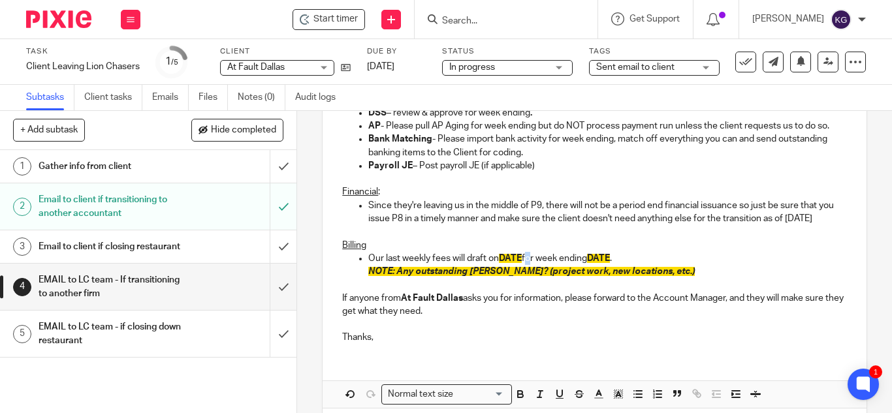
click at [523, 265] on p "Our last weekly fees will draft on DATE for week ending DATE ." at bounding box center [607, 258] width 479 height 13
click at [639, 265] on p "Our last weekly fees will draft on 9/15 or week ending DATE ." at bounding box center [607, 258] width 479 height 13
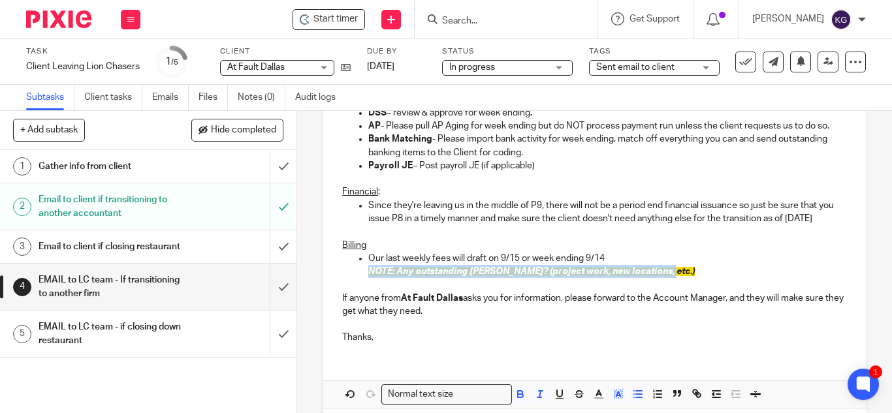
drag, startPoint x: 657, startPoint y: 303, endPoint x: 509, endPoint y: 292, distance: 149.2
click at [342, 279] on ul "Our last weekly fees will draft on 9/15 or week ending 9/14 NOTE: Any outstandi…" at bounding box center [594, 265] width 505 height 27
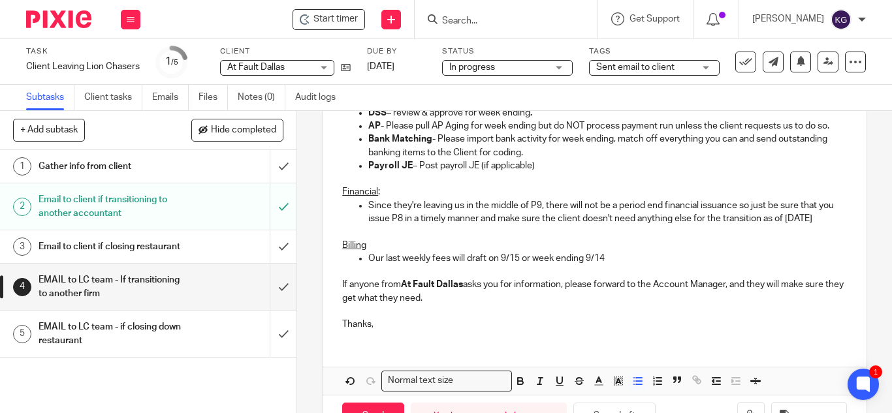
click at [689, 305] on p "If anyone from At Fault Dallas asks you for information, please forward to the …" at bounding box center [594, 291] width 505 height 27
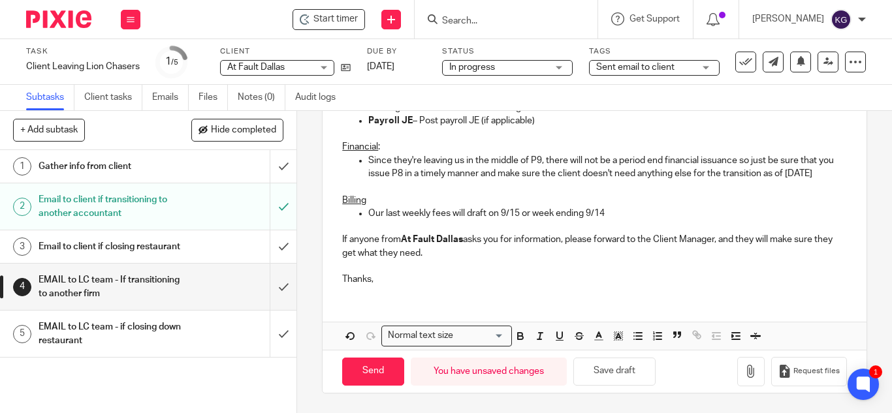
scroll to position [409, 0]
click at [383, 370] on input "Send" at bounding box center [373, 372] width 62 height 28
type input "Sent"
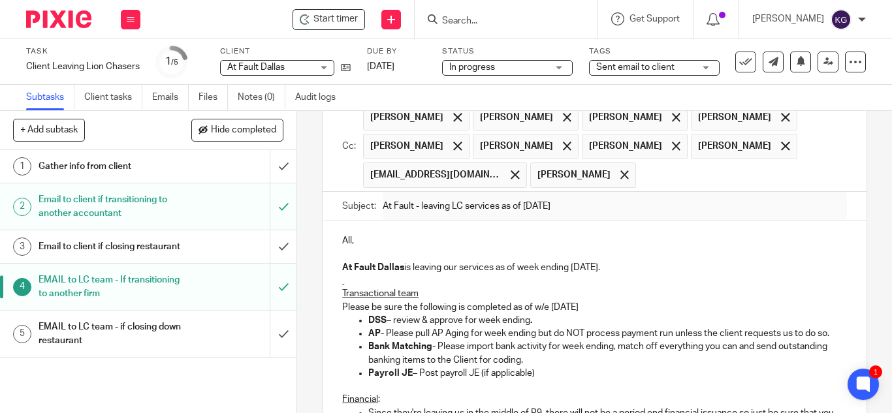
scroll to position [0, 0]
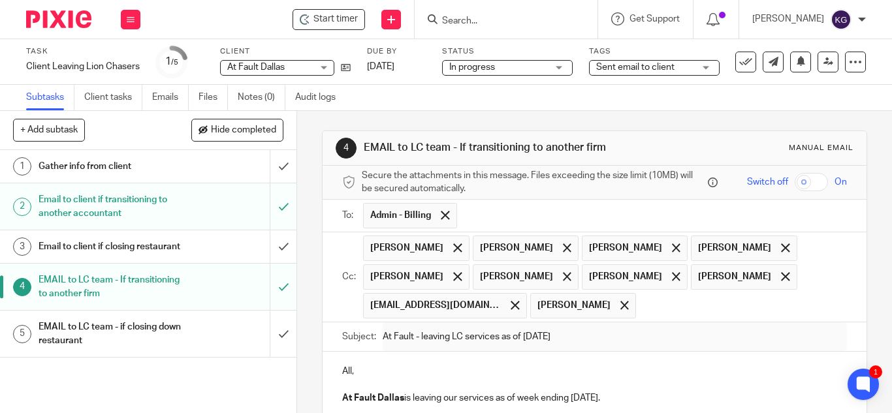
click at [701, 66] on div "Sent email to client" at bounding box center [654, 68] width 131 height 16
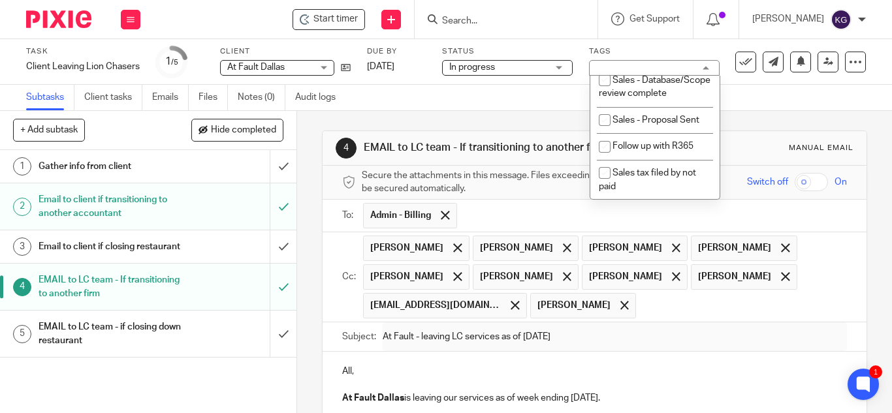
scroll to position [633, 0]
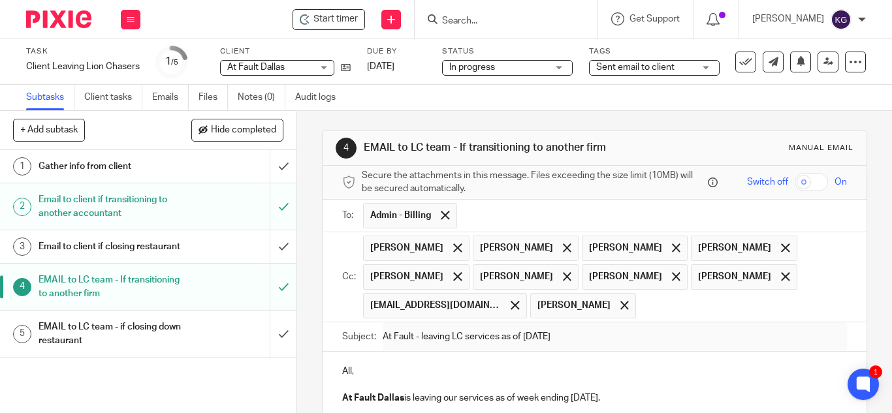
click at [804, 110] on div "Subtasks Client tasks Emails Files Notes (0) Audit logs" at bounding box center [446, 98] width 892 height 26
click at [132, 13] on button at bounding box center [131, 20] width 20 height 20
click at [130, 97] on link "Clients" at bounding box center [127, 99] width 29 height 9
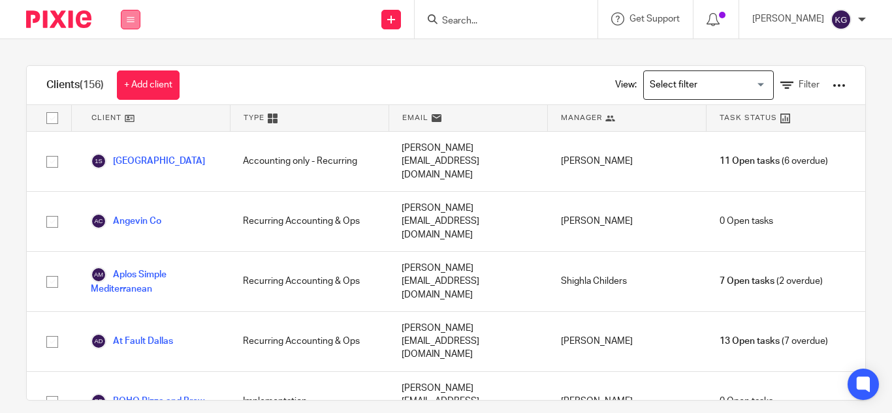
click at [129, 16] on icon at bounding box center [131, 20] width 8 height 8
click at [123, 57] on link "Work" at bounding box center [123, 60] width 21 height 9
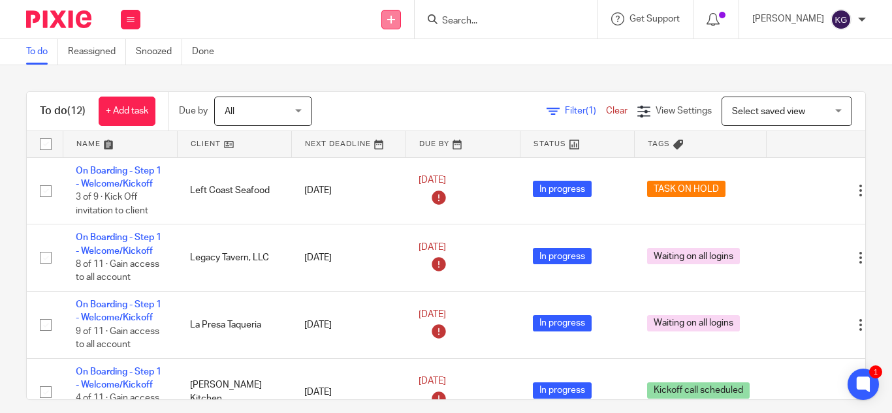
click at [395, 20] on icon at bounding box center [391, 20] width 8 height 8
click at [396, 99] on link "Add client" at bounding box center [409, 99] width 91 height 19
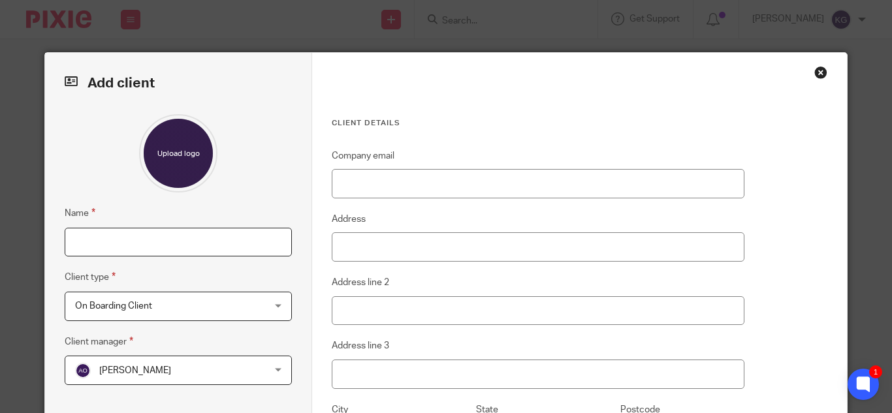
drag, startPoint x: 112, startPoint y: 242, endPoint x: 121, endPoint y: 230, distance: 14.4
click at [112, 241] on input "Name" at bounding box center [178, 242] width 227 height 29
click at [133, 302] on span "On Boarding Client" at bounding box center [113, 306] width 77 height 9
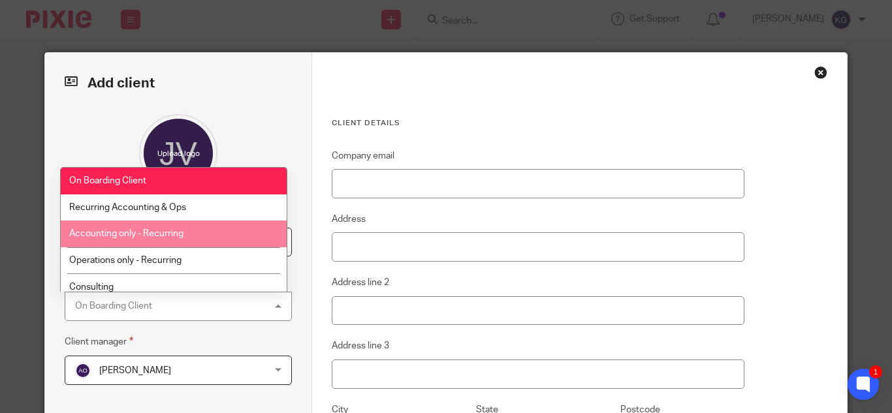
click at [138, 234] on span "Accounting only - Recurring" at bounding box center [126, 233] width 114 height 9
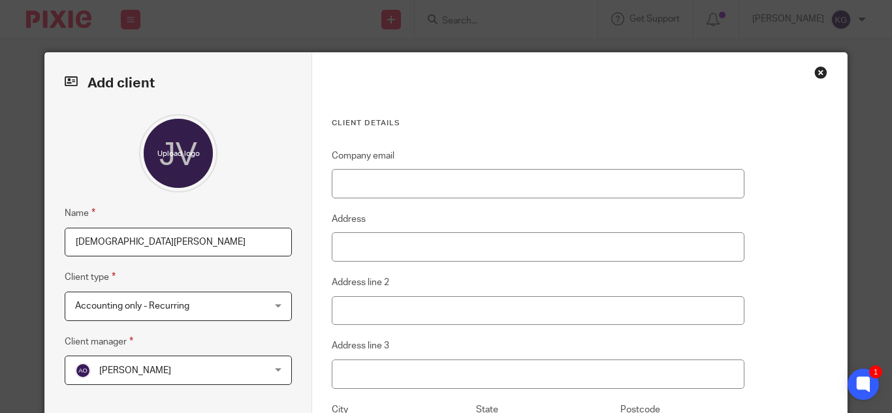
click at [125, 368] on span "[PERSON_NAME]" at bounding box center [135, 370] width 72 height 9
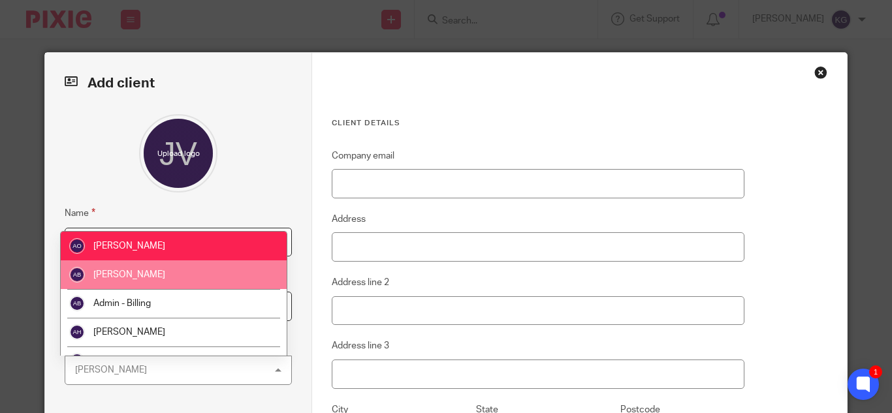
scroll to position [65, 0]
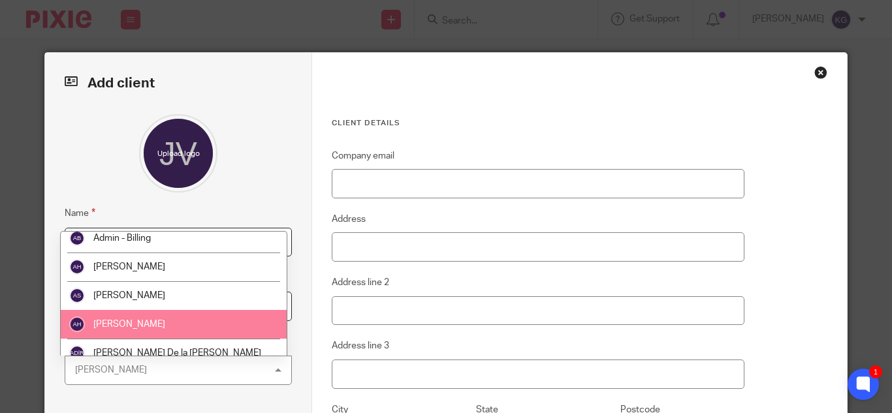
click at [136, 325] on span "[PERSON_NAME]" at bounding box center [129, 324] width 72 height 9
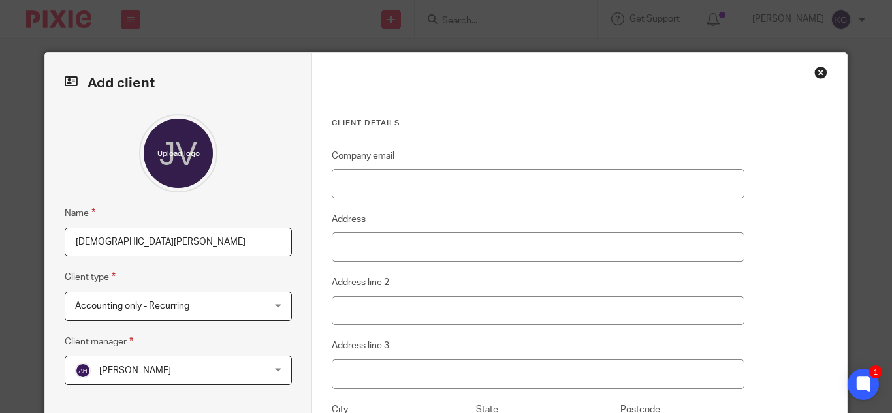
click at [180, 242] on input "[DEMOGRAPHIC_DATA][PERSON_NAME]" at bounding box center [178, 242] width 227 height 29
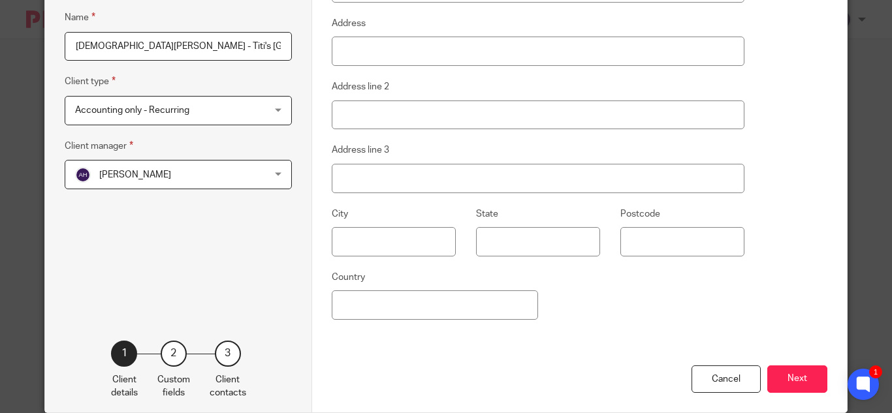
type input "Jesus Villalobos - Titi's NYC"
click at [552, 229] on input "State" at bounding box center [538, 241] width 124 height 29
type input "NY"
click at [789, 386] on button "Next" at bounding box center [797, 380] width 60 height 28
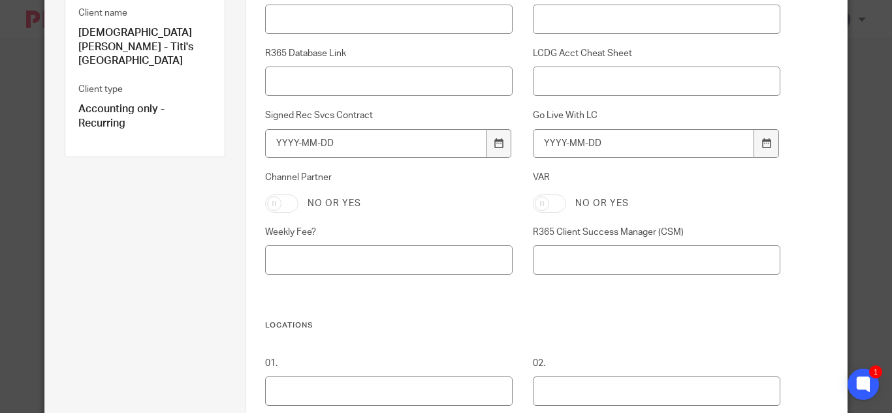
scroll to position [0, 0]
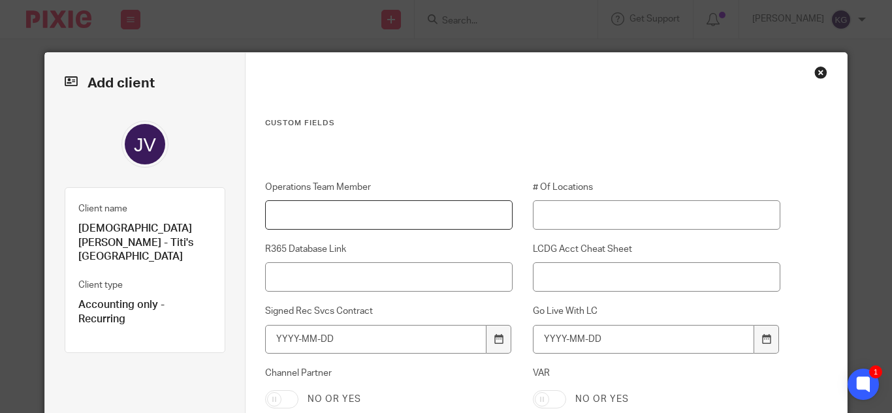
click at [378, 218] on input "Operations Team Member" at bounding box center [388, 214] width 247 height 29
click at [593, 208] on input "# Of Locations" at bounding box center [656, 214] width 247 height 29
click at [565, 219] on input "# Of Locations" at bounding box center [656, 214] width 247 height 29
type input "1"
click at [328, 213] on input "Operations Team Member" at bounding box center [388, 214] width 247 height 29
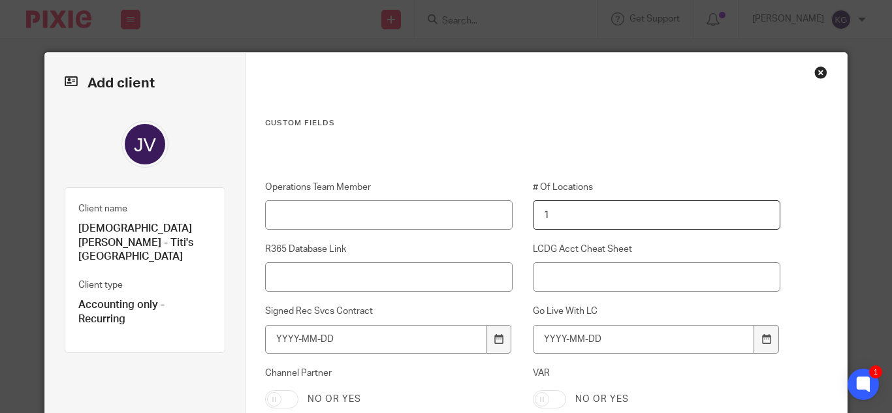
drag, startPoint x: 570, startPoint y: 219, endPoint x: 578, endPoint y: 213, distance: 9.8
click at [571, 215] on input "1" at bounding box center [656, 214] width 247 height 29
type input "3"
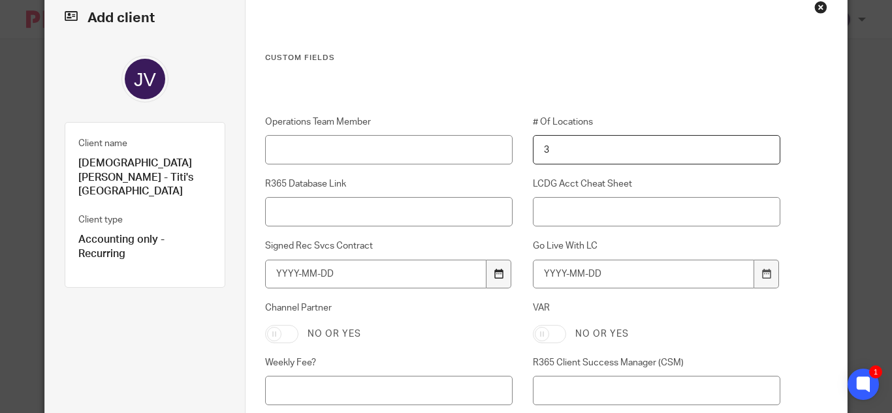
click at [494, 275] on icon at bounding box center [499, 274] width 10 height 10
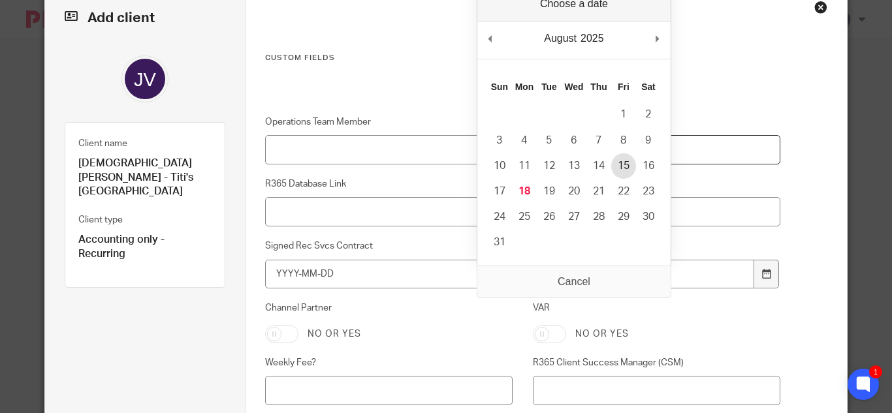
type input "2025-08-15"
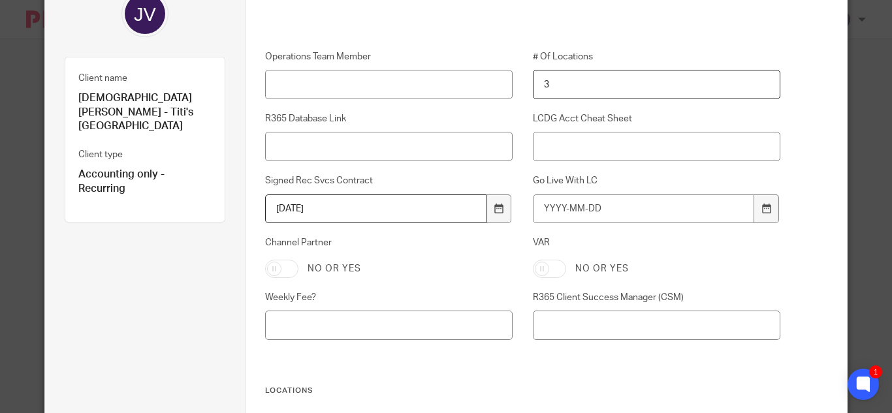
scroll to position [196, 0]
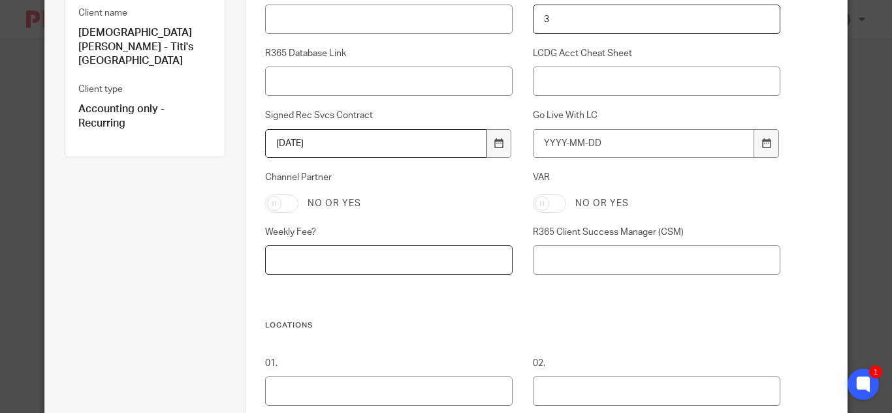
drag, startPoint x: 358, startPoint y: 259, endPoint x: 778, endPoint y: 180, distance: 426.4
click at [358, 258] on input "Weekly Fee?" at bounding box center [388, 259] width 247 height 29
click at [284, 256] on input "Weekly Fee?" at bounding box center [388, 259] width 247 height 29
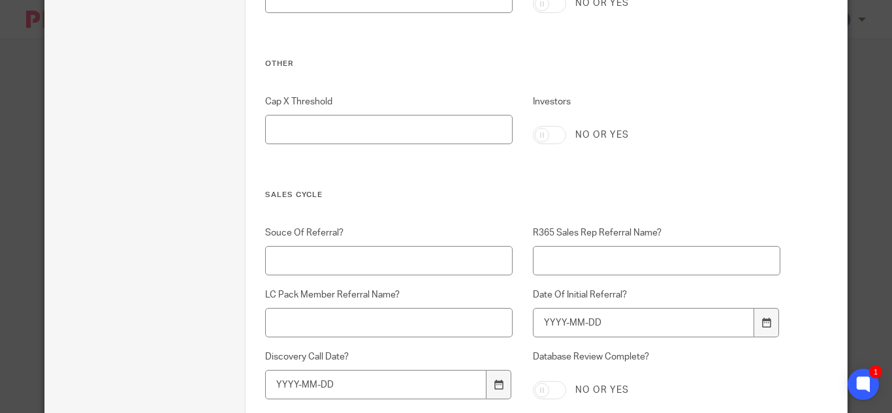
scroll to position [2281, 0]
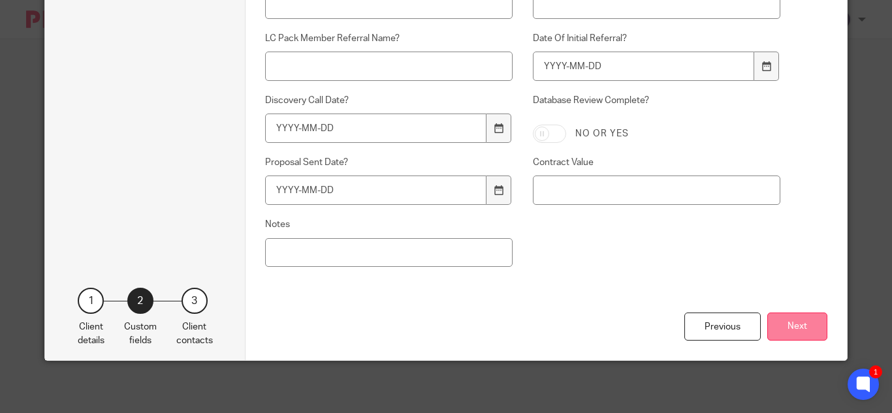
type input "$341.67/week/loc - $1,025 total/week"
click at [796, 330] on button "Next" at bounding box center [797, 327] width 60 height 28
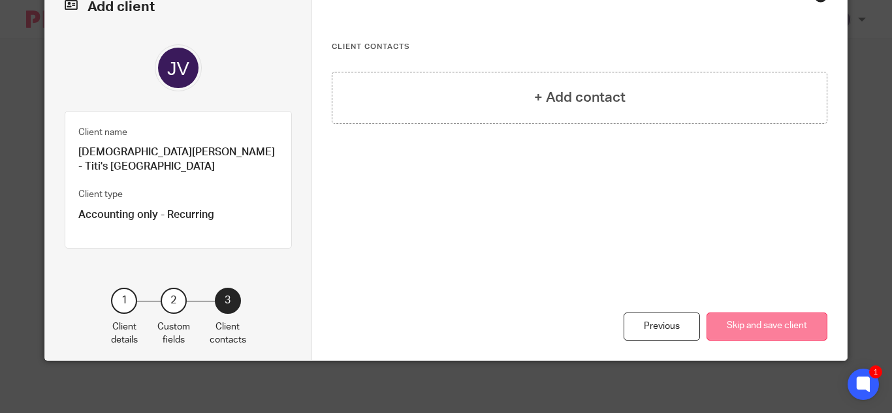
scroll to position [62, 0]
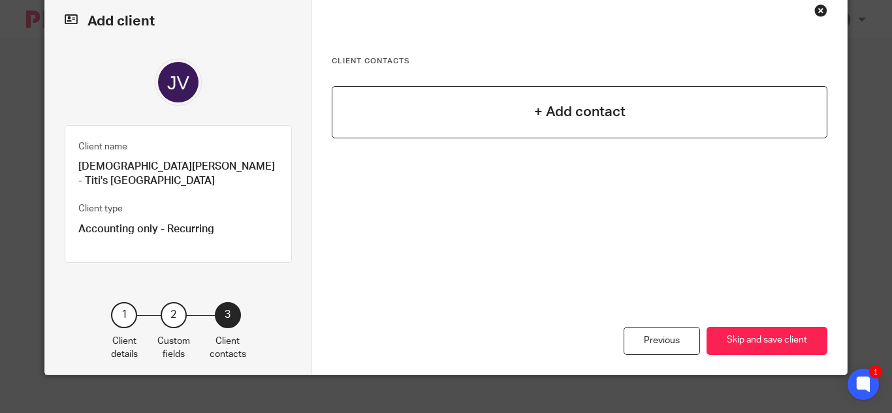
click at [590, 115] on h4 "+ Add contact" at bounding box center [579, 112] width 91 height 20
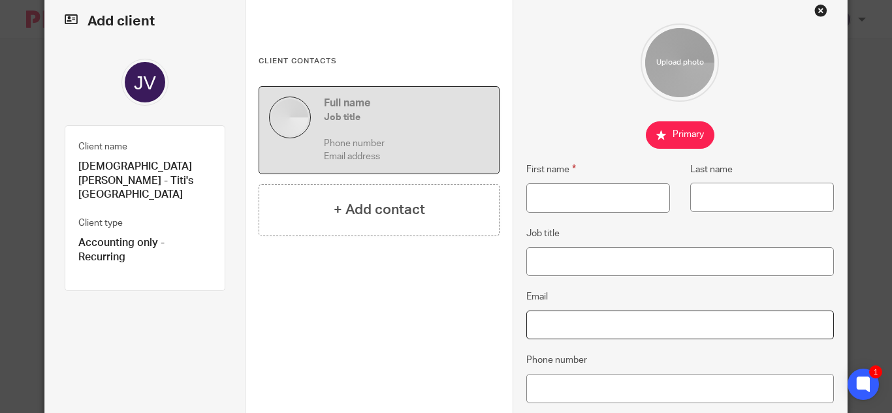
click at [555, 324] on input "Email" at bounding box center [679, 325] width 307 height 29
paste input "jvil1572@gmail.com"
type input "jvil1572@gmail.com"
click at [569, 210] on input "First name" at bounding box center [598, 197] width 144 height 29
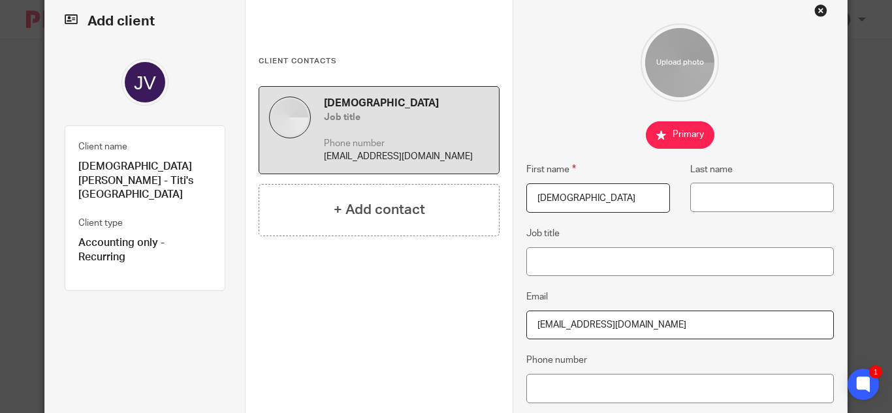
type input "Jesus"
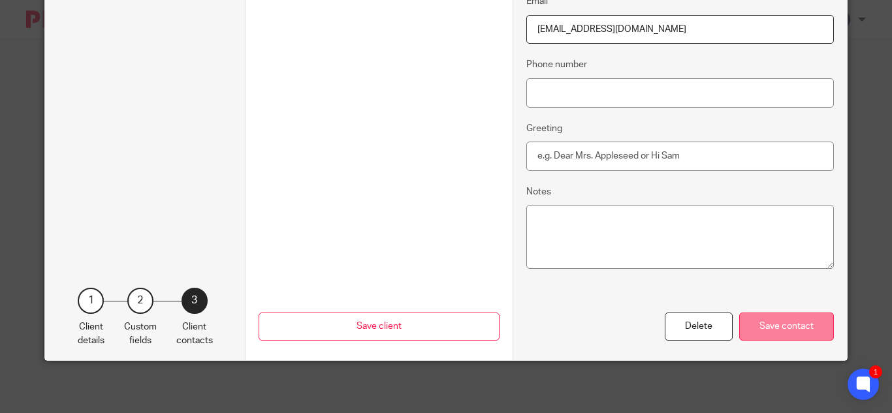
type input "Villalobos"
click at [773, 325] on div "Save contact" at bounding box center [786, 327] width 95 height 28
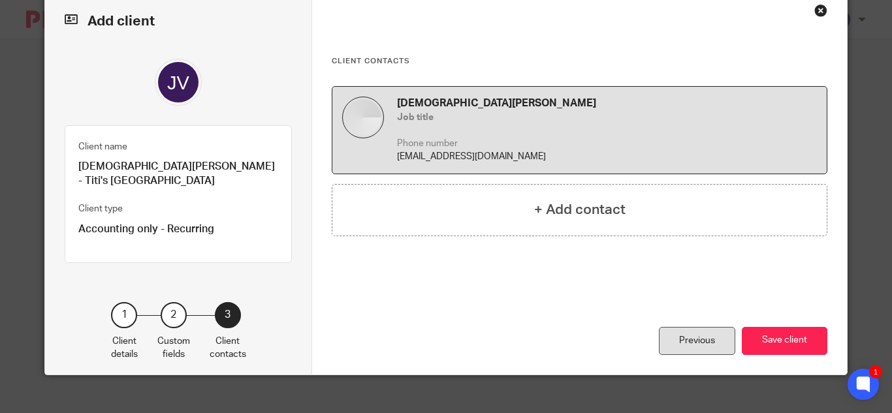
click at [697, 327] on div "Previous" at bounding box center [697, 341] width 76 height 28
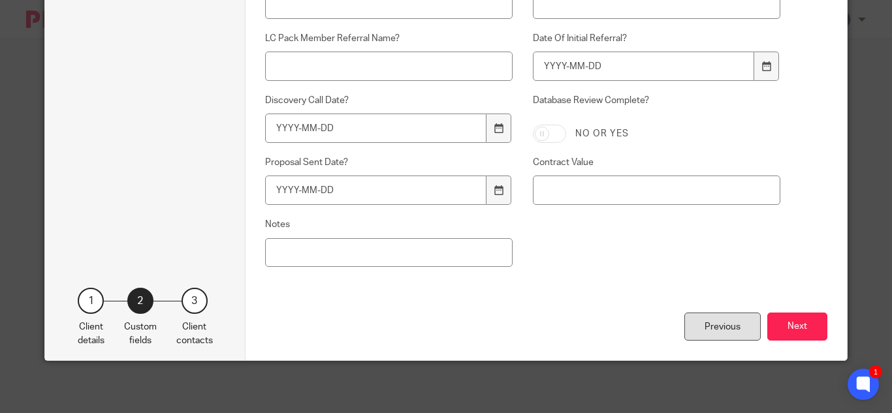
click at [715, 322] on div "Previous" at bounding box center [722, 327] width 76 height 28
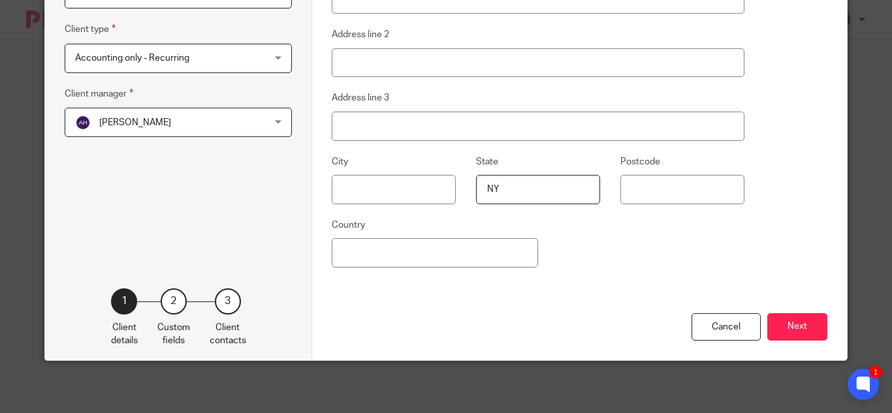
scroll to position [118, 0]
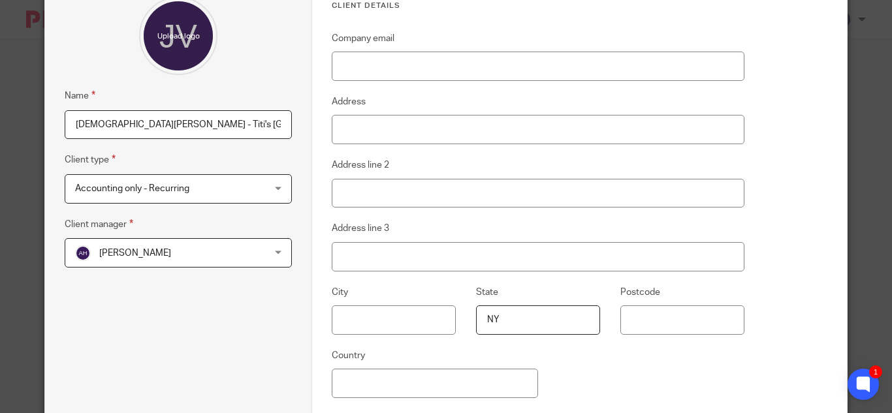
drag, startPoint x: 205, startPoint y: 121, endPoint x: 57, endPoint y: 110, distance: 148.6
click at [57, 110] on div "Add client Name Jesus Villalobos - Titi's NYC Client type Accounting only - Rec…" at bounding box center [178, 213] width 267 height 556
paste input "Cachapas Y Mas"
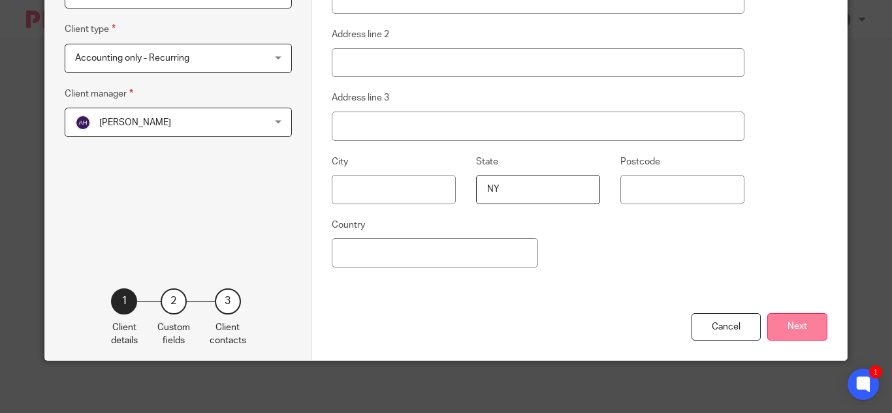
type input "Cachapas Y Mas"
click at [798, 328] on button "Next" at bounding box center [797, 327] width 60 height 28
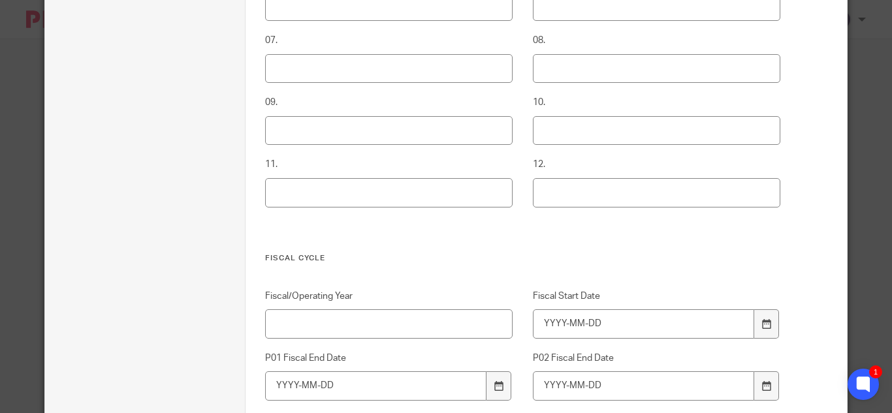
scroll to position [509, 0]
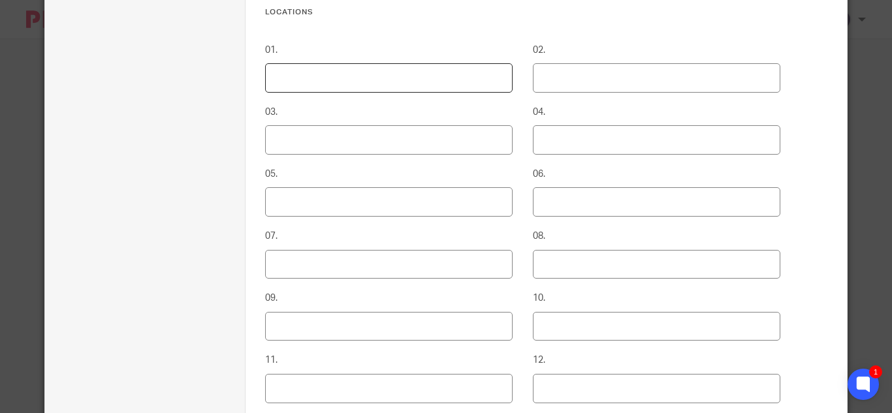
drag, startPoint x: 299, startPoint y: 74, endPoint x: 320, endPoint y: 70, distance: 21.4
click at [299, 74] on input "01." at bounding box center [388, 77] width 247 height 29
type input "Ridgewood, NY"
click at [548, 74] on input "02." at bounding box center [656, 77] width 247 height 29
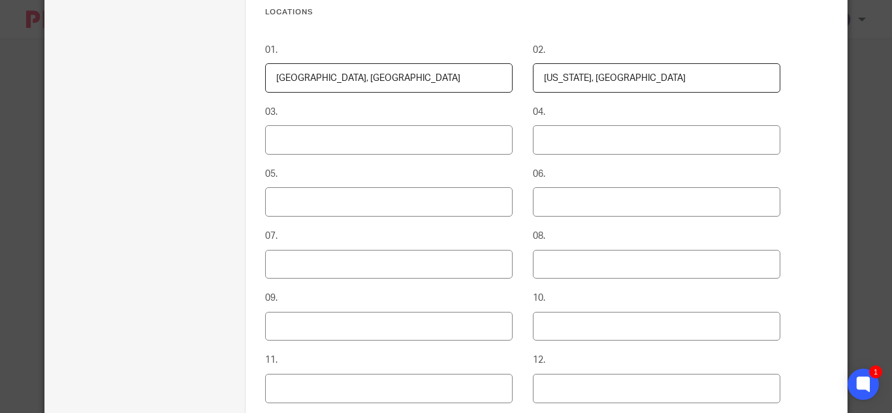
type input "New York, NY"
click at [350, 142] on input "03." at bounding box center [388, 139] width 247 height 29
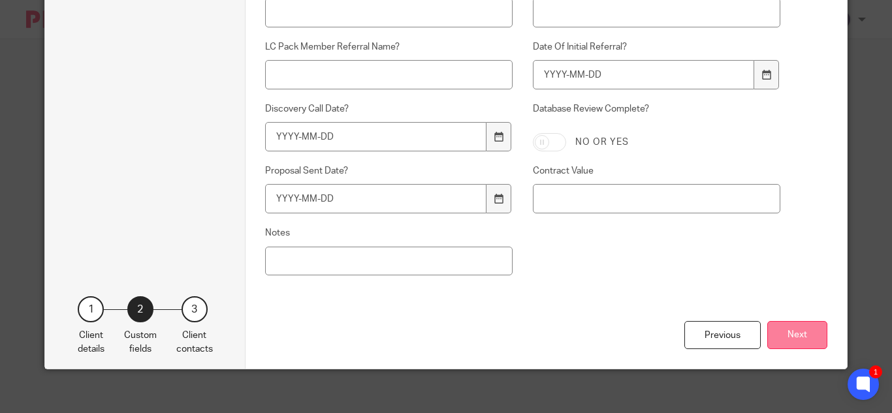
type input "Bronx, NY"
click at [792, 334] on button "Next" at bounding box center [797, 335] width 60 height 28
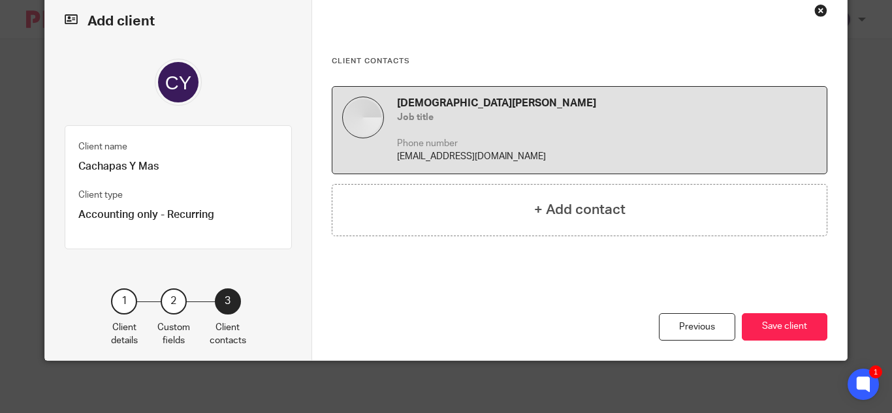
scroll to position [62, 0]
click at [792, 334] on button "Save client" at bounding box center [785, 327] width 86 height 28
click at [770, 323] on button "Save client" at bounding box center [785, 327] width 86 height 28
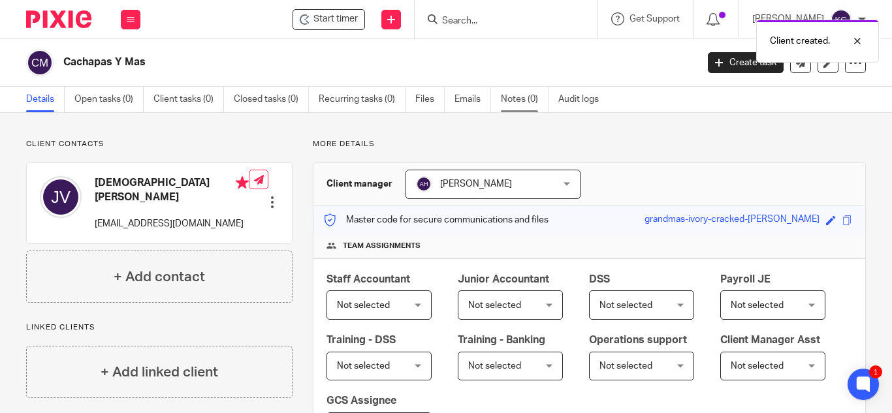
click at [519, 101] on link "Notes (0)" at bounding box center [525, 99] width 48 height 25
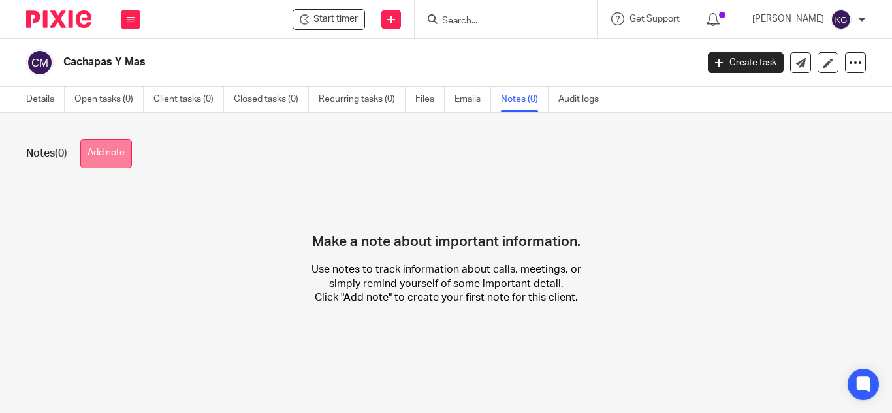
click at [109, 155] on button "Add note" at bounding box center [106, 153] width 52 height 29
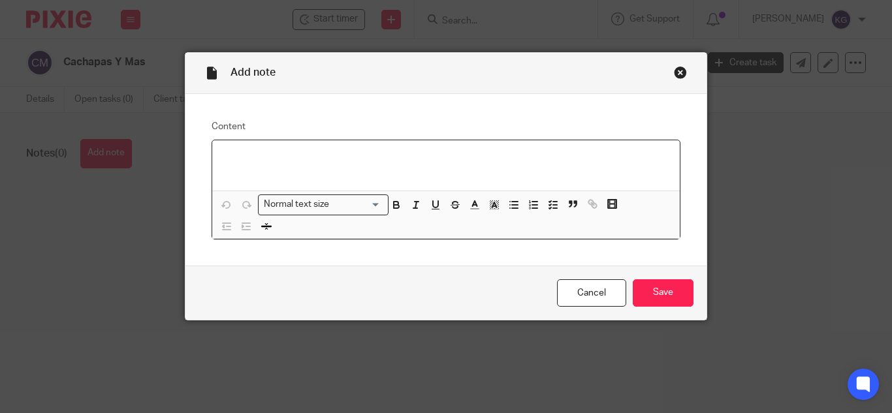
click at [273, 172] on div at bounding box center [445, 165] width 467 height 51
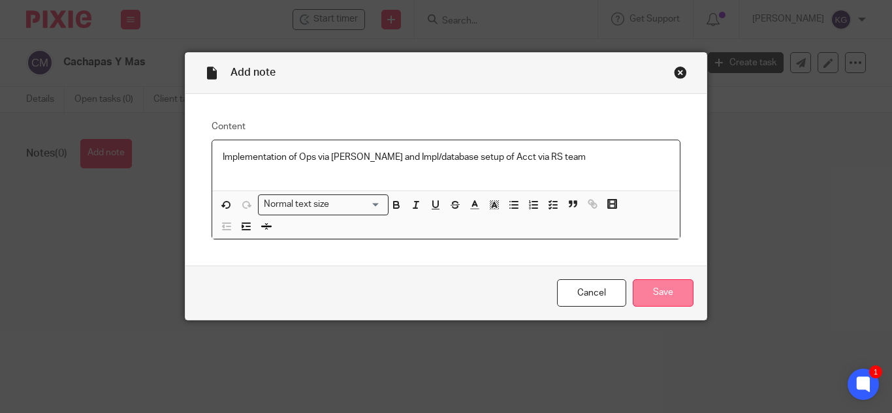
click at [657, 298] on input "Save" at bounding box center [663, 293] width 61 height 28
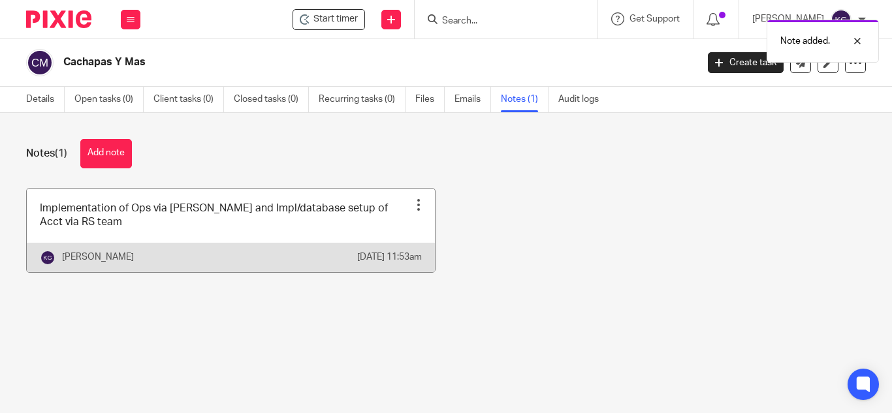
click at [412, 202] on div at bounding box center [418, 204] width 13 height 13
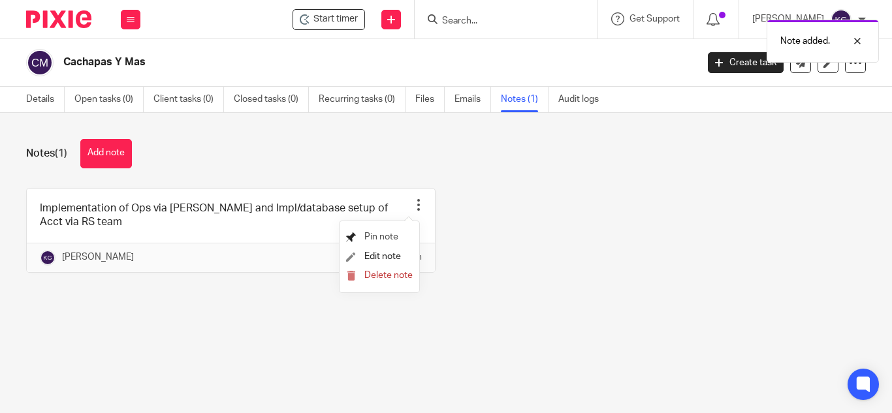
click at [387, 237] on span "Pin note" at bounding box center [381, 236] width 34 height 9
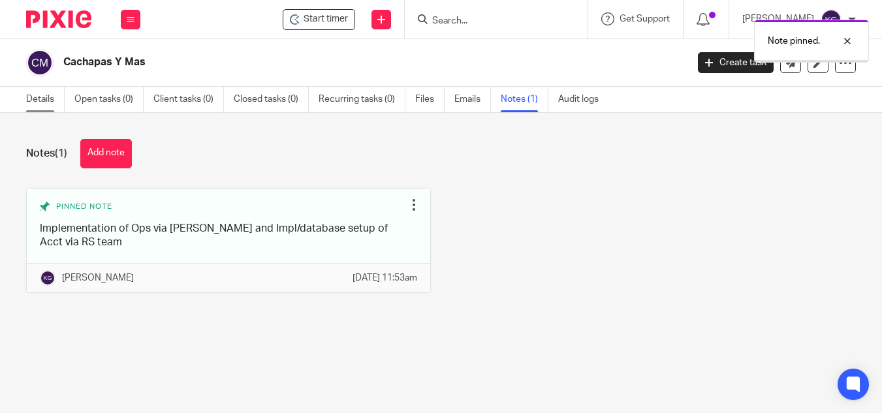
click at [37, 103] on link "Details" at bounding box center [45, 99] width 39 height 25
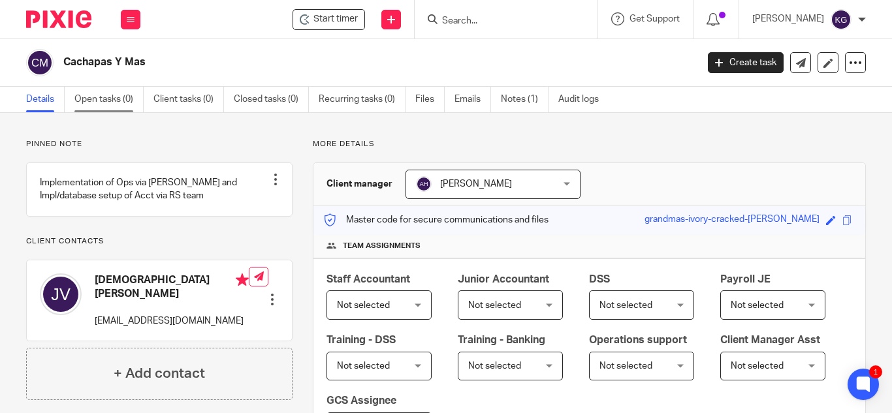
click at [99, 99] on link "Open tasks (0)" at bounding box center [108, 99] width 69 height 25
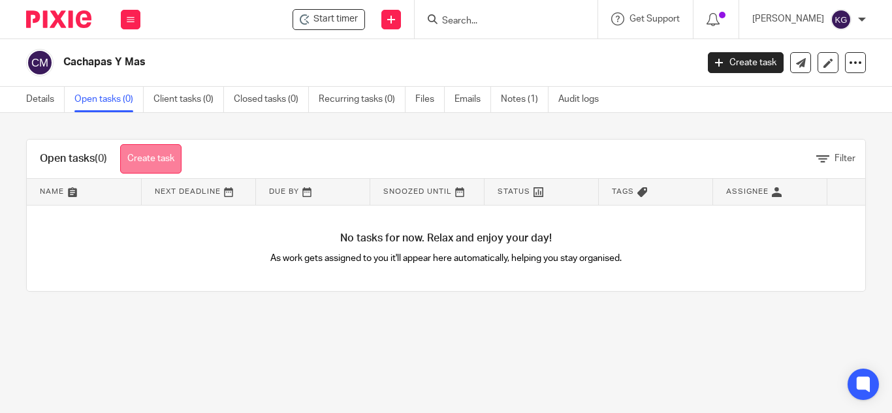
click at [137, 158] on link "Create task" at bounding box center [150, 158] width 61 height 29
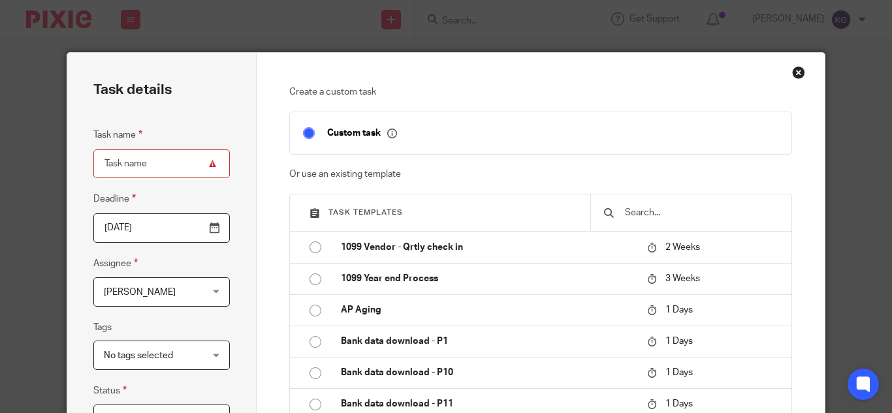
click at [650, 209] on input "text" at bounding box center [701, 213] width 155 height 14
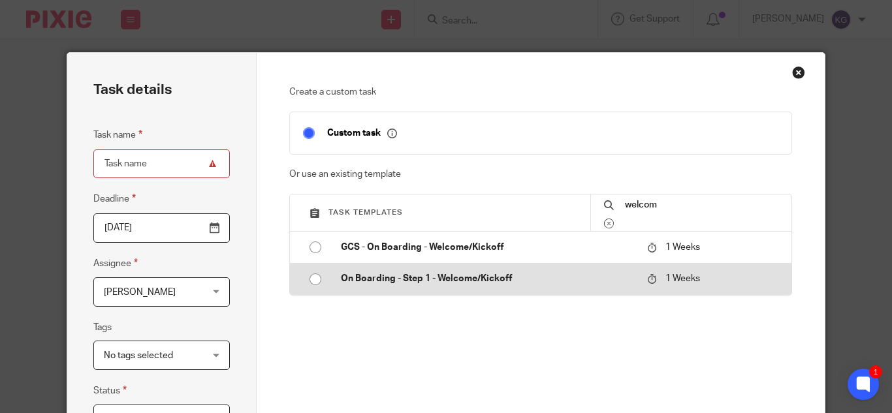
type input "welcom"
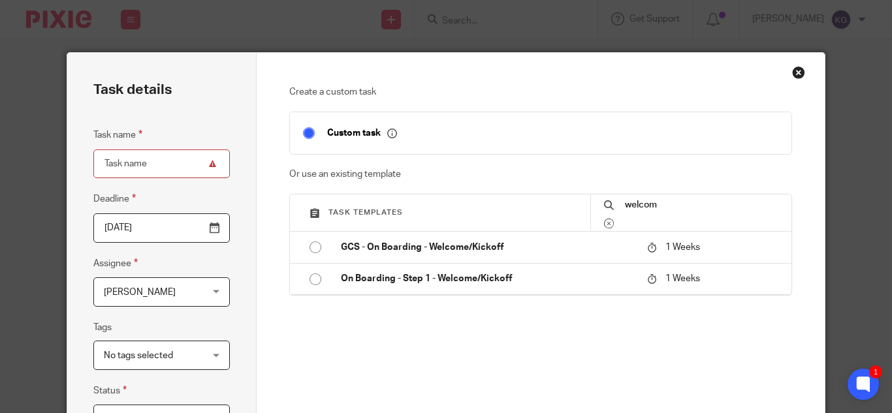
drag, startPoint x: 308, startPoint y: 280, endPoint x: 225, endPoint y: 273, distance: 83.2
click at [308, 280] on input "radio" at bounding box center [315, 279] width 25 height 25
type input "2025-08-25"
type input "On Boarding - Step 1 - Welcome/Kickoff"
checkbox input "false"
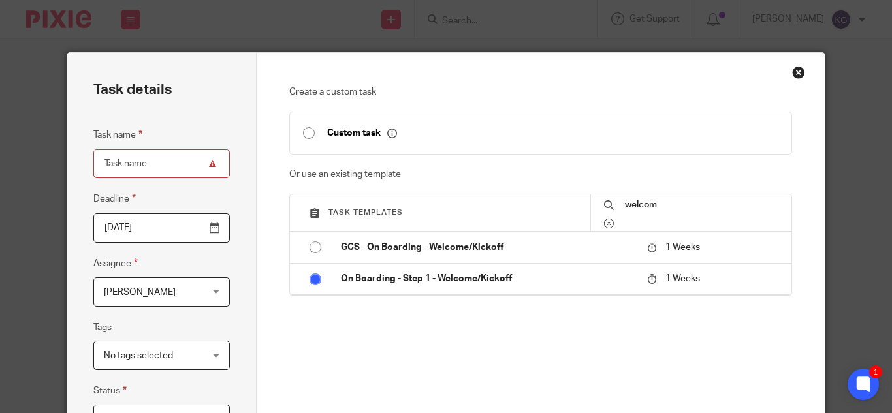
radio input "false"
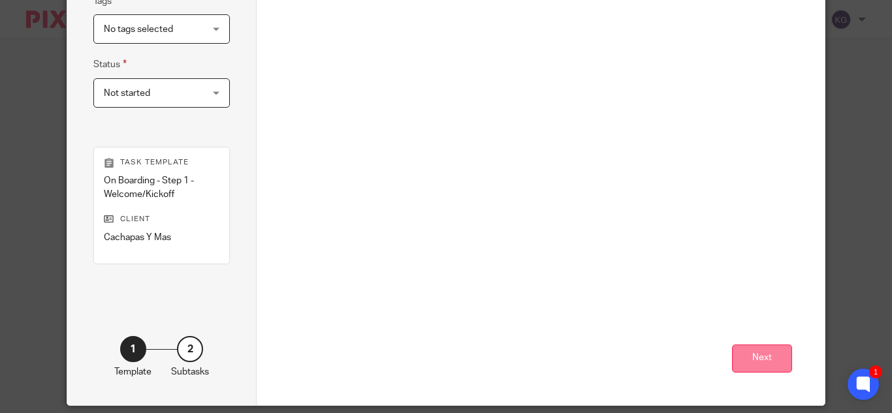
click at [750, 360] on button "Next" at bounding box center [762, 359] width 60 height 28
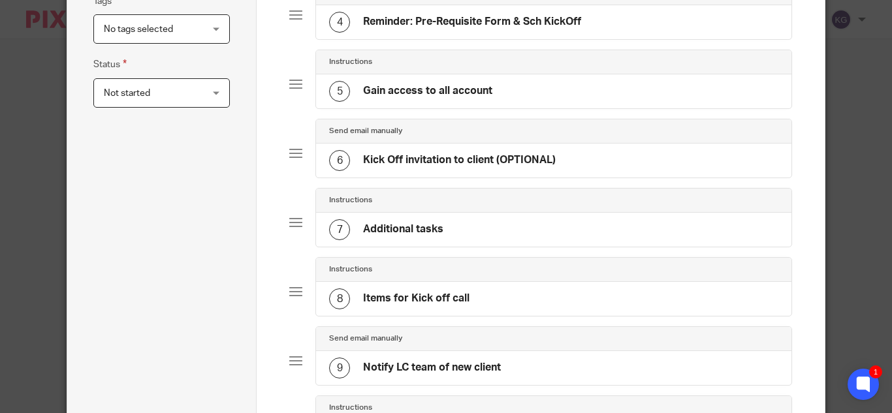
scroll to position [656, 0]
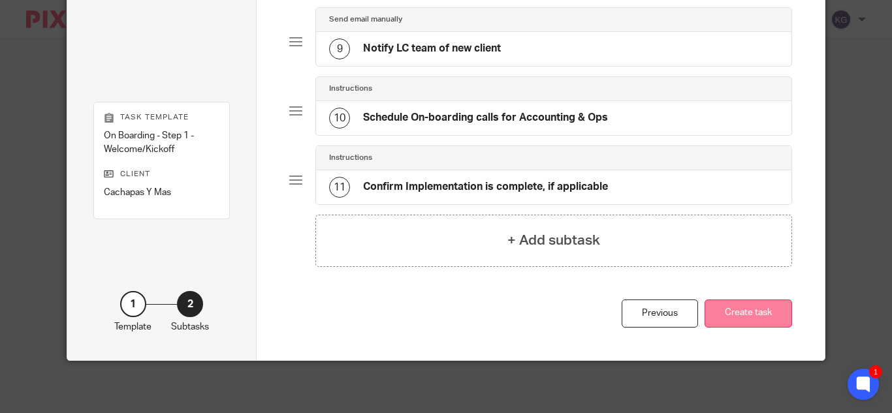
click at [759, 315] on button "Create task" at bounding box center [747, 314] width 87 height 28
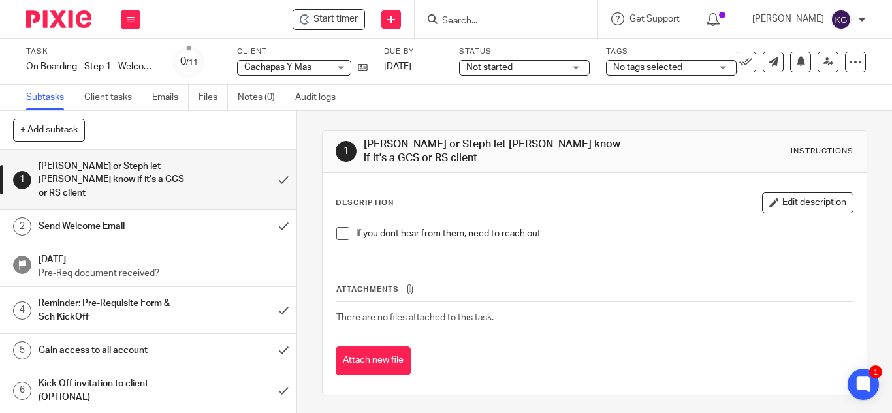
click at [337, 233] on span at bounding box center [342, 233] width 13 height 13
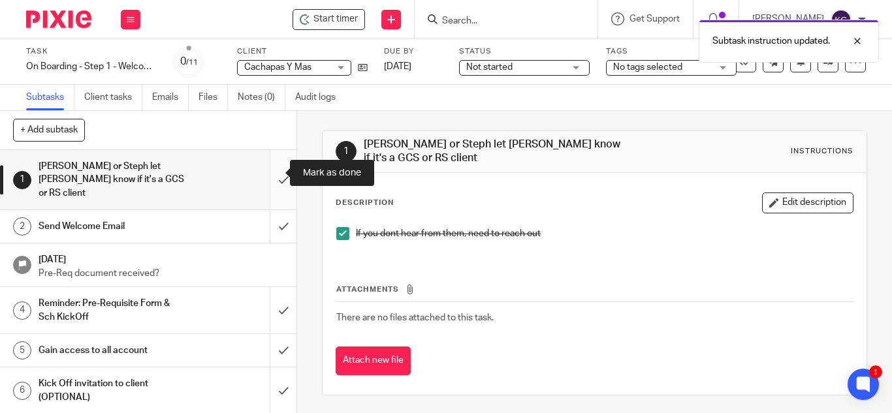
click at [268, 165] on input "submit" at bounding box center [148, 179] width 296 height 59
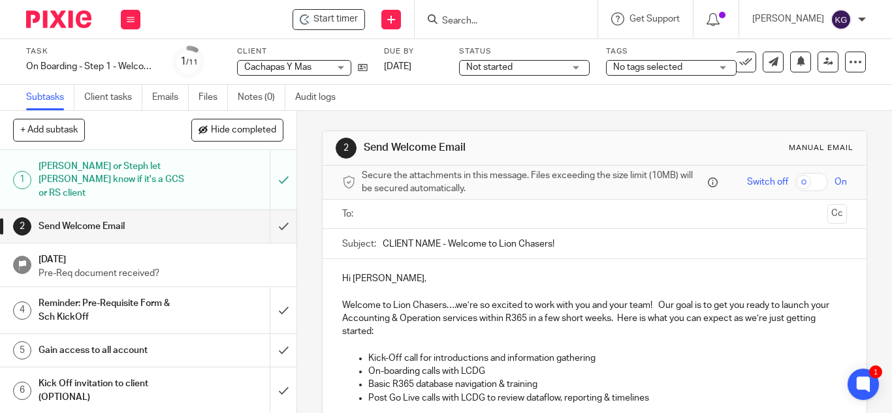
click at [387, 212] on input "text" at bounding box center [593, 214] width 455 height 15
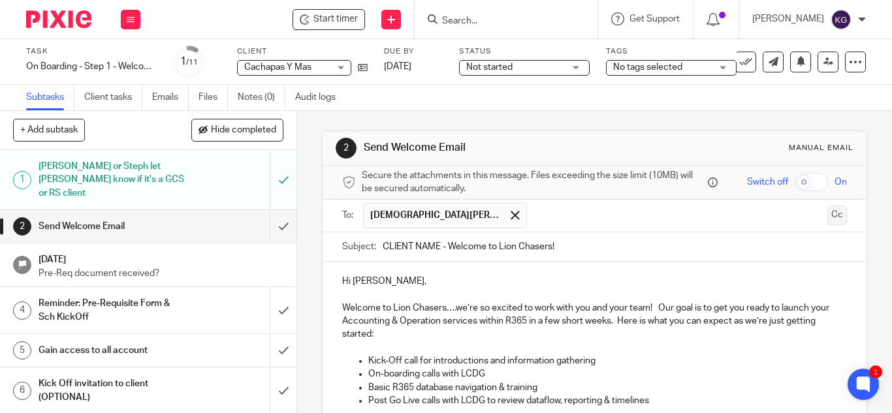
click at [827, 212] on button "Cc" at bounding box center [837, 216] width 20 height 20
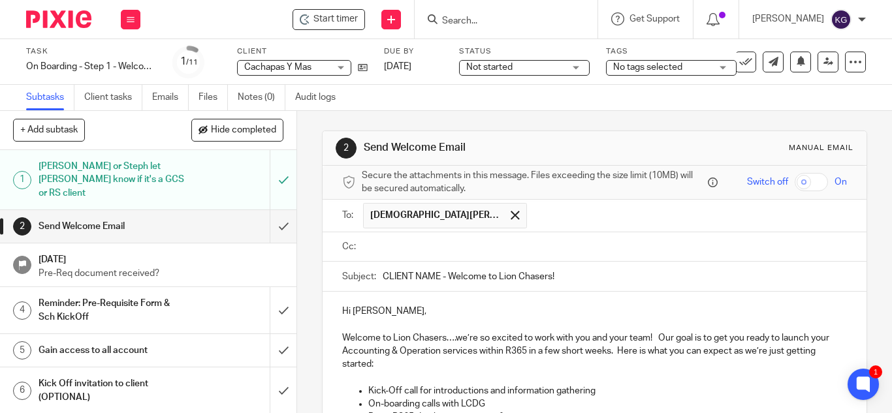
click at [461, 244] on input "text" at bounding box center [603, 247] width 475 height 15
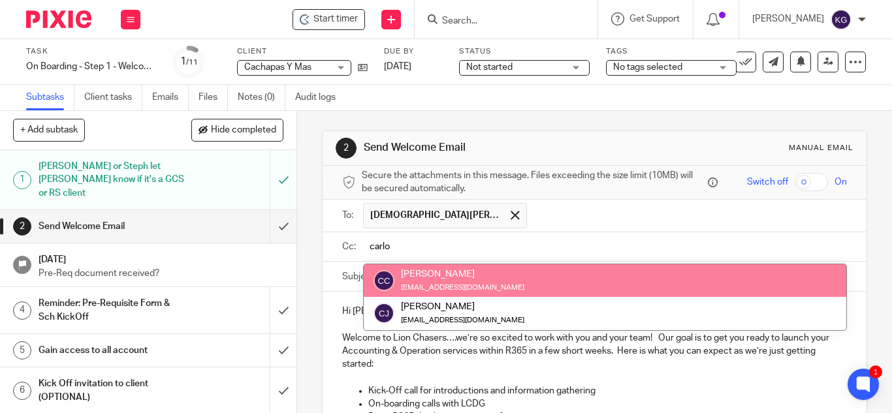
type input "carlo"
drag, startPoint x: 439, startPoint y: 283, endPoint x: 495, endPoint y: 252, distance: 64.0
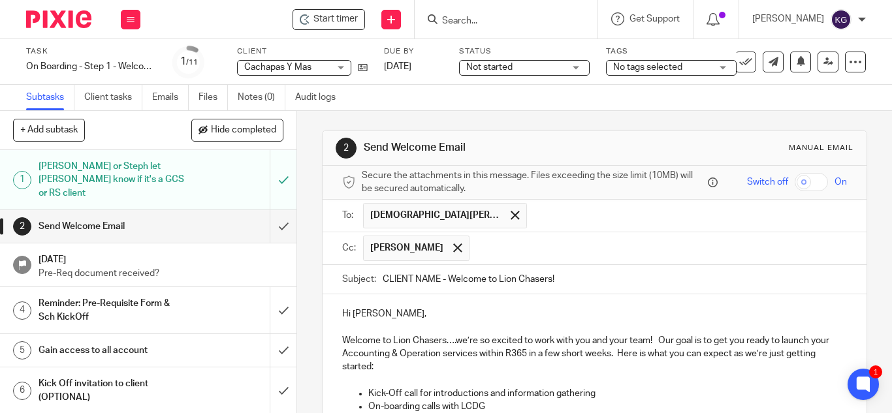
click at [530, 242] on input "text" at bounding box center [659, 248] width 366 height 25
type input "jmendoza@lcdevgroup.com"
click at [659, 245] on input "text" at bounding box center [741, 248] width 199 height 25
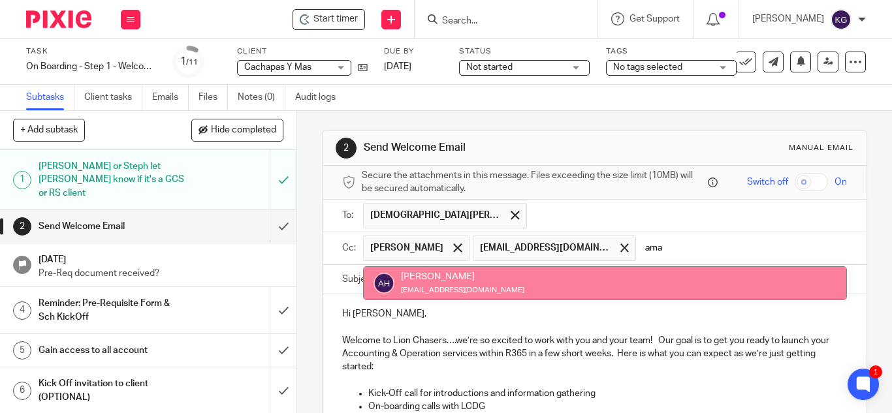
type input "ama"
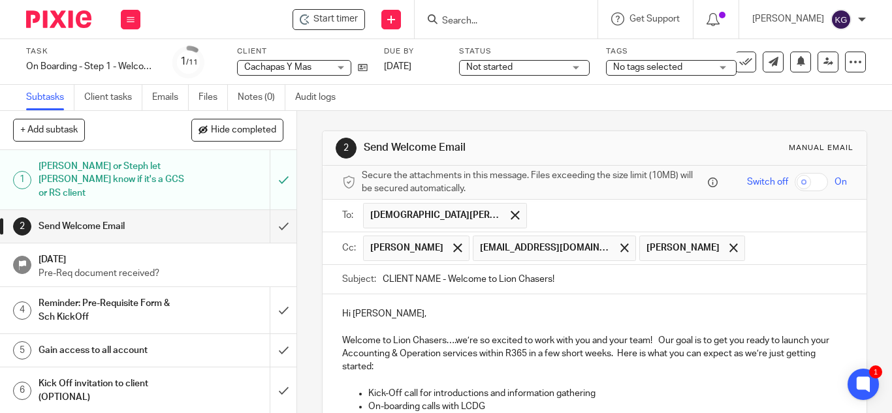
drag, startPoint x: 437, startPoint y: 277, endPoint x: 343, endPoint y: 274, distance: 94.1
click at [343, 274] on div "Subject: CLIENT NAME - Welcome to Lion Chasers!" at bounding box center [594, 279] width 505 height 29
paste input "achapas Y Mas"
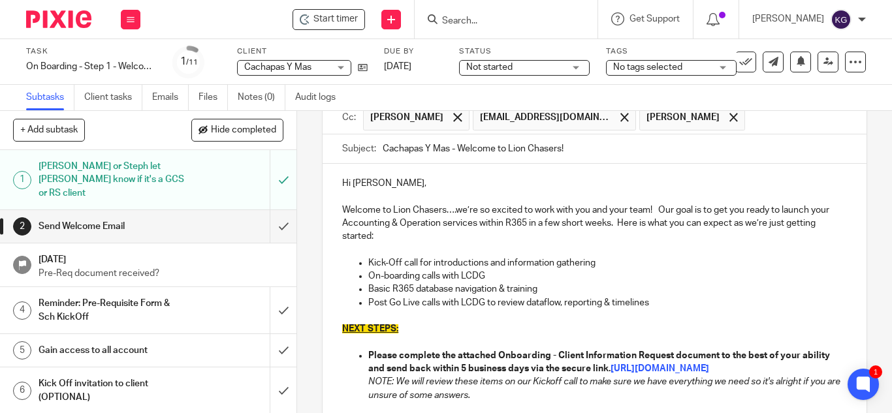
scroll to position [196, 0]
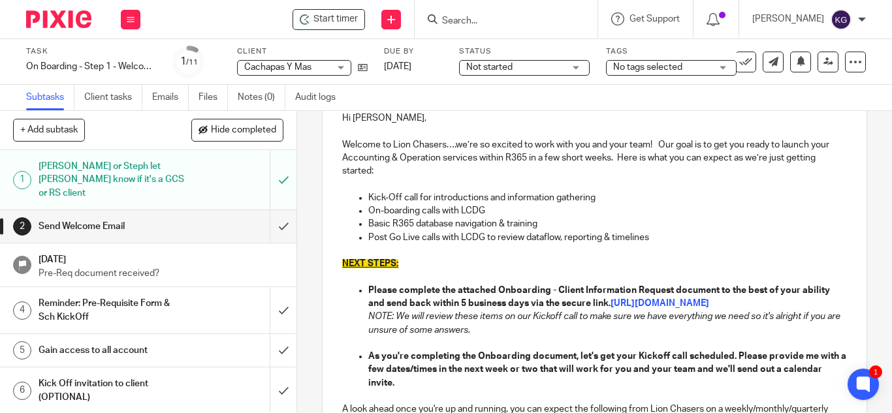
type input "Cachapas Y Mas - Welcome to Lion Chasers!"
click at [539, 225] on p "Basic R365 database navigation & training" at bounding box center [607, 223] width 479 height 13
click at [494, 212] on p "On-boarding calls with LCDG" at bounding box center [607, 210] width 479 height 13
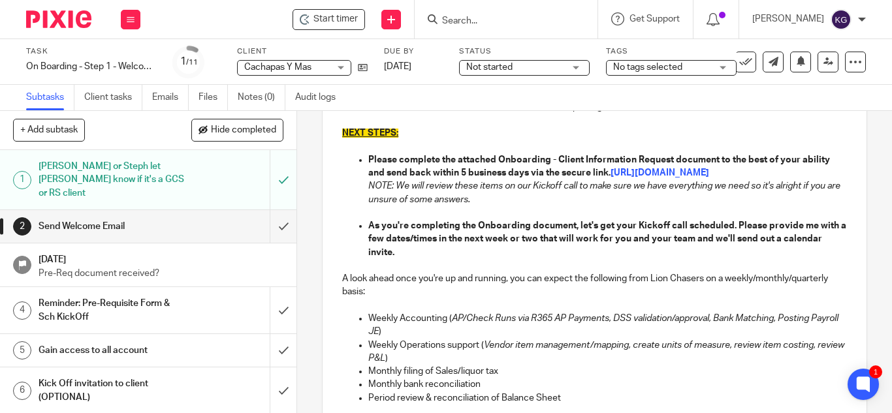
scroll to position [392, 0]
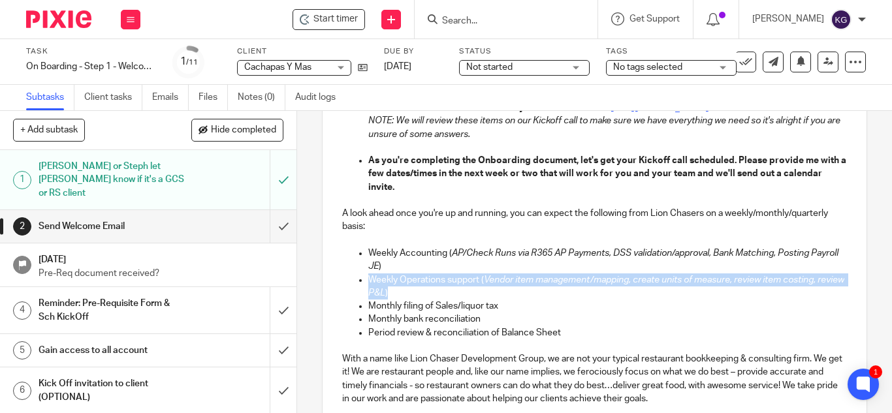
drag, startPoint x: 433, startPoint y: 304, endPoint x: 390, endPoint y: 287, distance: 46.6
click at [368, 293] on li "Weekly Operations support ( Vendor item management/mapping, create units of mea…" at bounding box center [607, 287] width 479 height 27
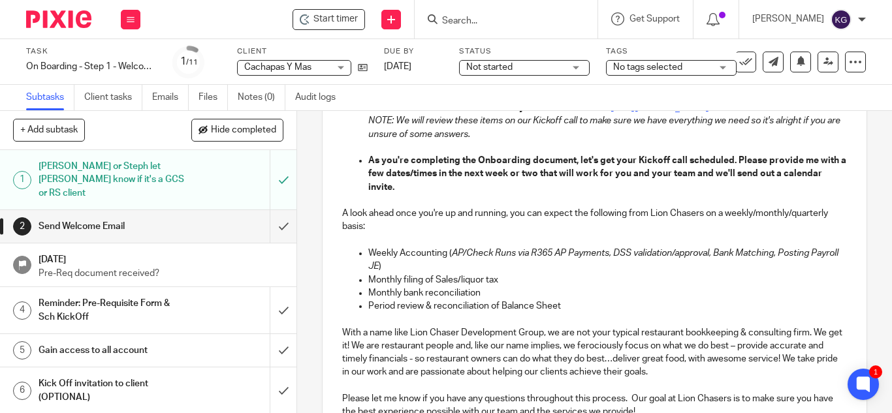
click at [531, 287] on p "Monthly filing of Sales/liquor tax" at bounding box center [607, 280] width 479 height 13
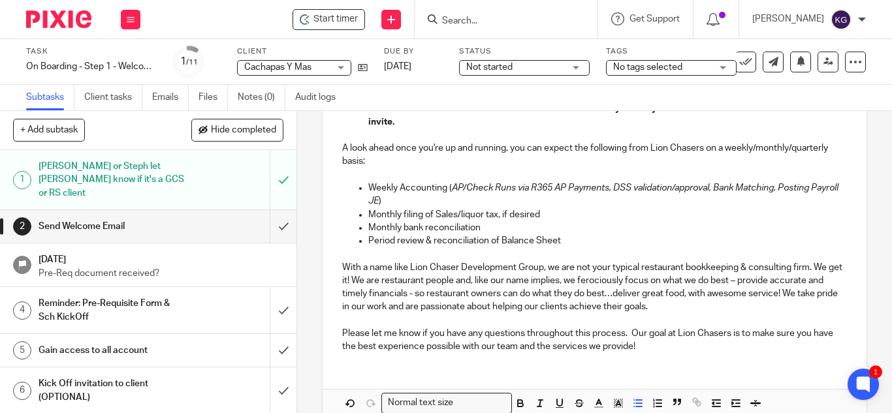
scroll to position [522, 0]
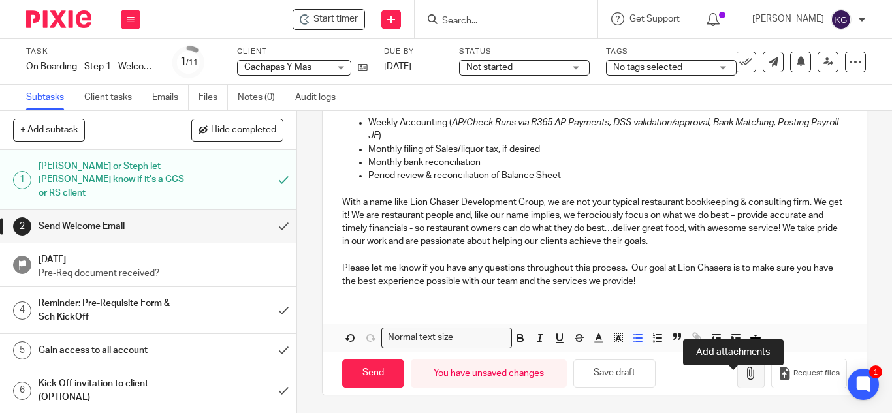
click at [744, 380] on icon "button" at bounding box center [750, 373] width 13 height 13
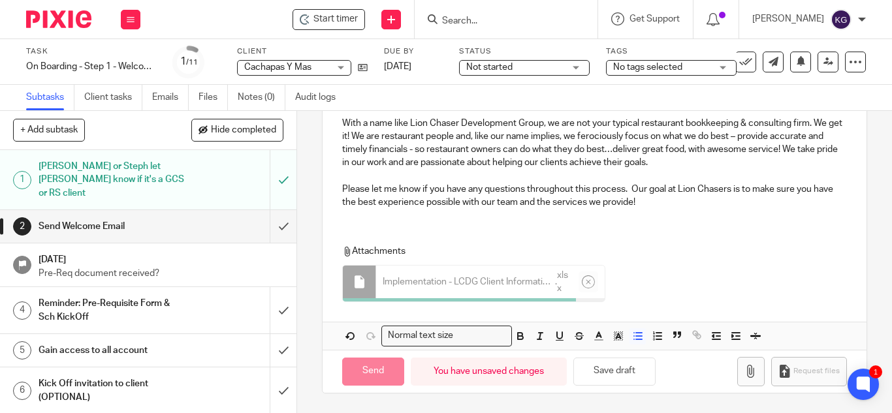
scroll to position [611, 0]
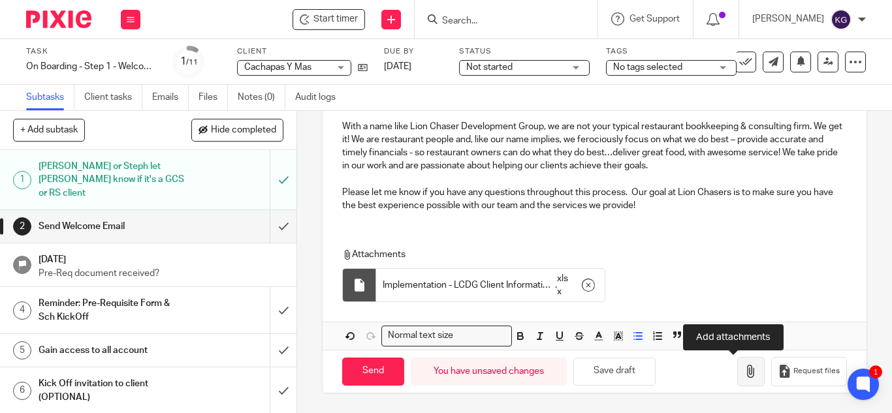
click at [744, 368] on icon "button" at bounding box center [750, 371] width 13 height 13
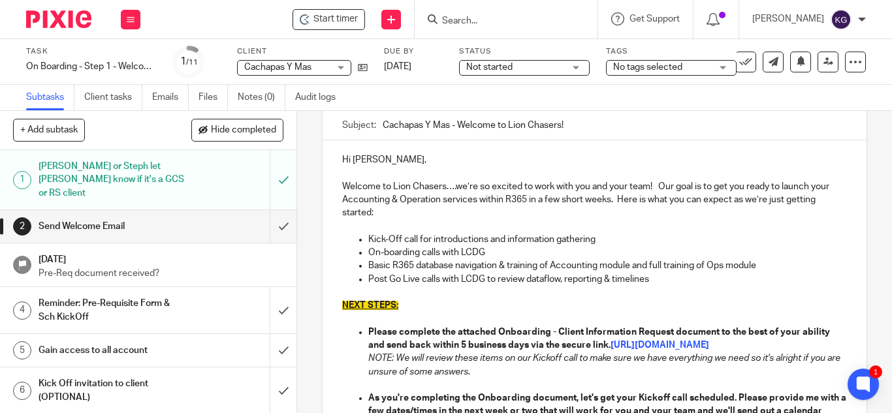
scroll to position [0, 0]
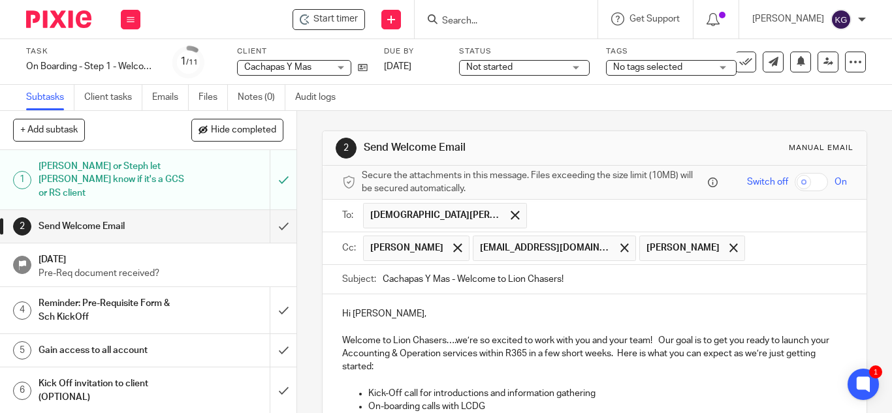
click at [751, 244] on input "text" at bounding box center [796, 248] width 90 height 25
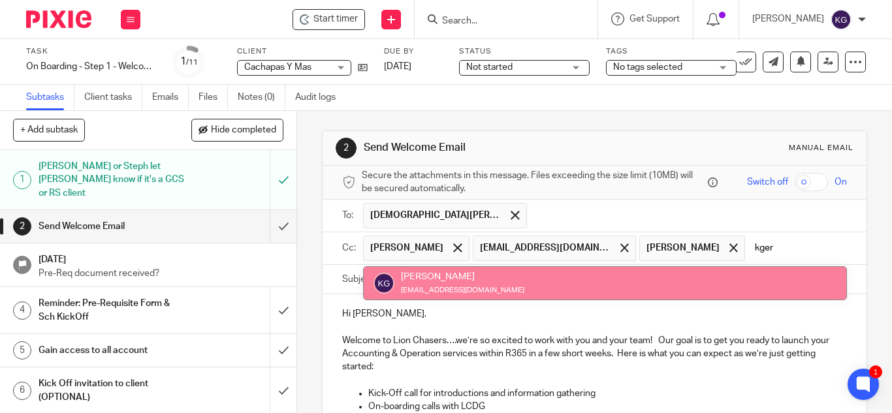
type input "kger"
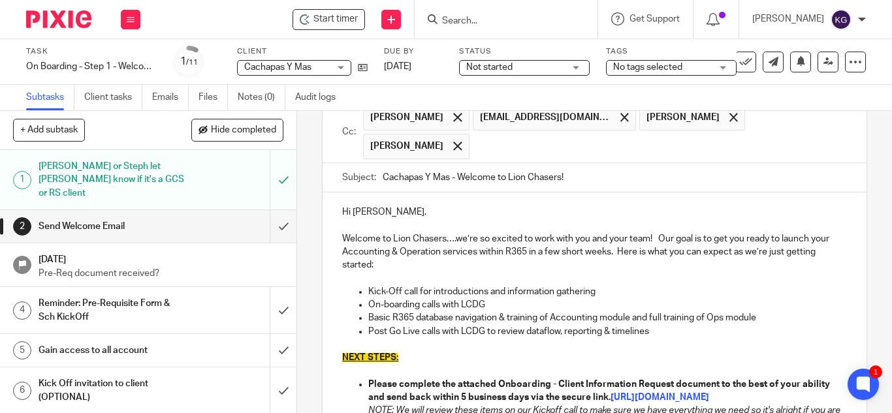
scroll to position [261, 0]
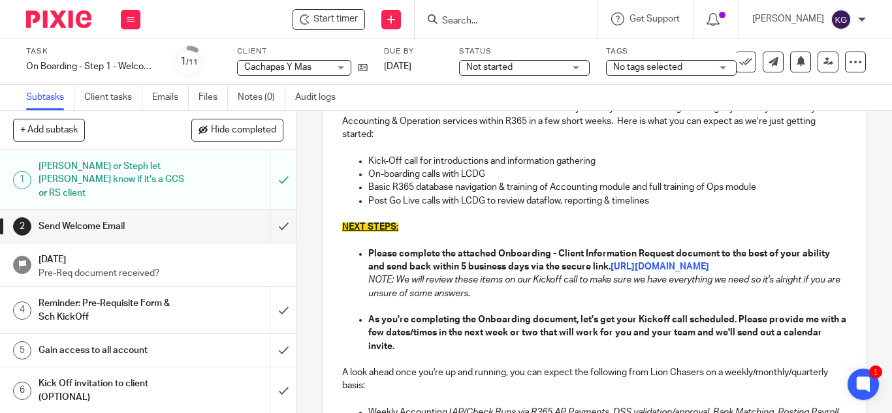
click at [532, 181] on p "Basic R365 database navigation & training of Accounting module and full trainin…" at bounding box center [607, 187] width 479 height 13
click at [535, 181] on p "Basic R365 database navigation & training of Accounting module and full trainin…" at bounding box center [607, 187] width 479 height 13
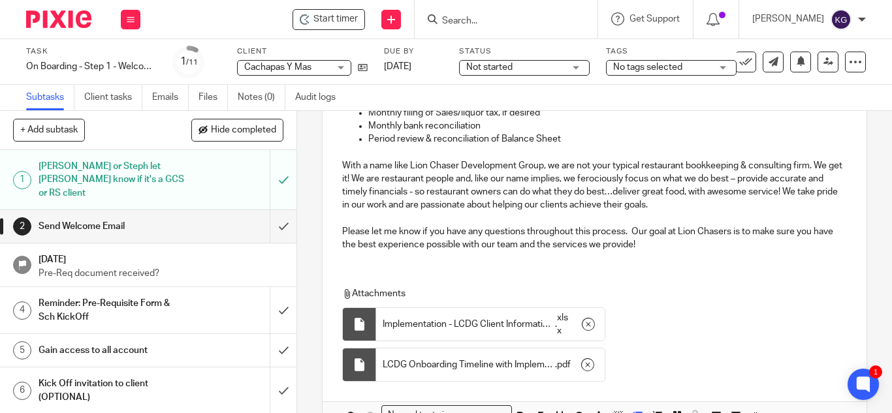
scroll to position [670, 0]
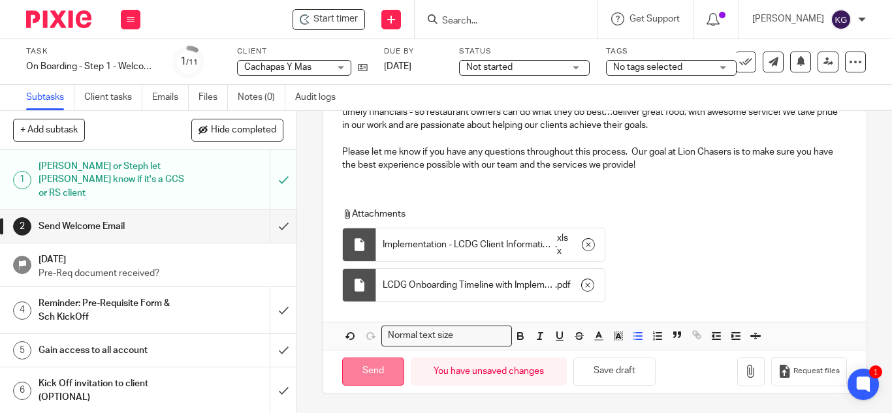
click at [364, 376] on input "Send" at bounding box center [373, 372] width 62 height 28
type input "Sent"
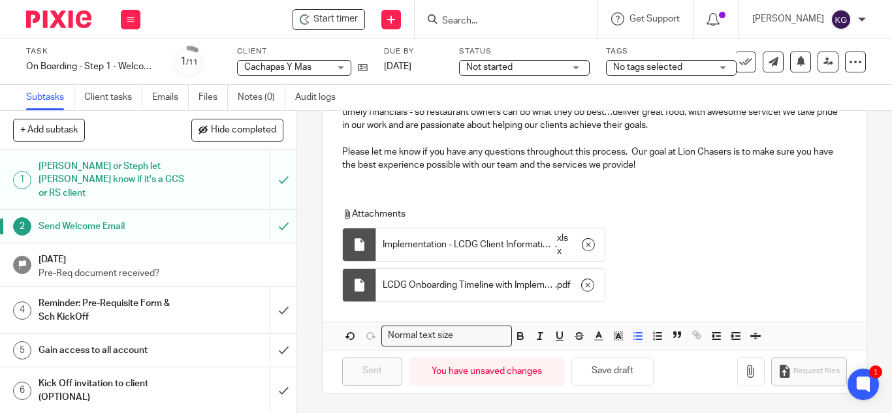
click at [581, 65] on div "Not started Not started" at bounding box center [524, 68] width 131 height 16
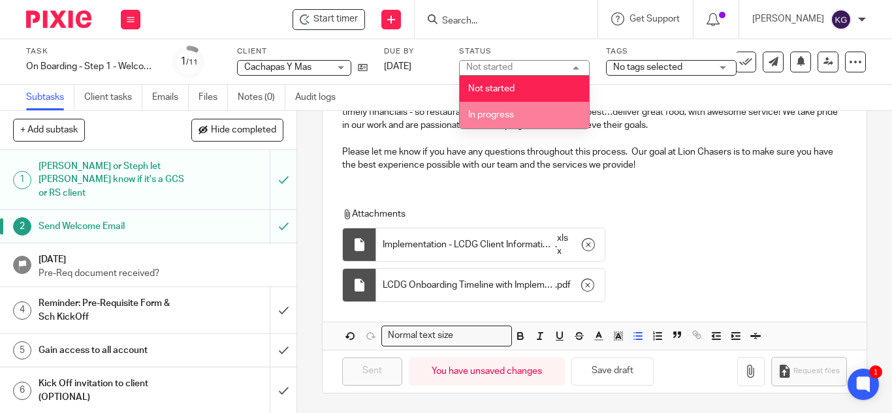
click at [522, 116] on li "In progress" at bounding box center [524, 115] width 129 height 27
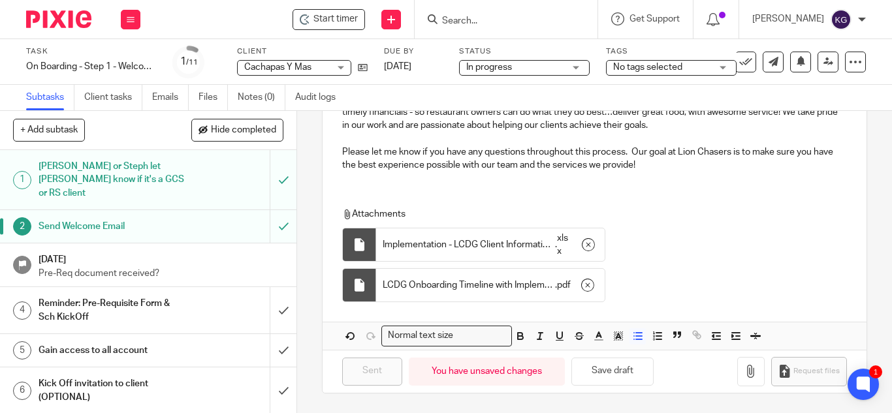
click at [725, 67] on div "No tags selected" at bounding box center [671, 68] width 131 height 16
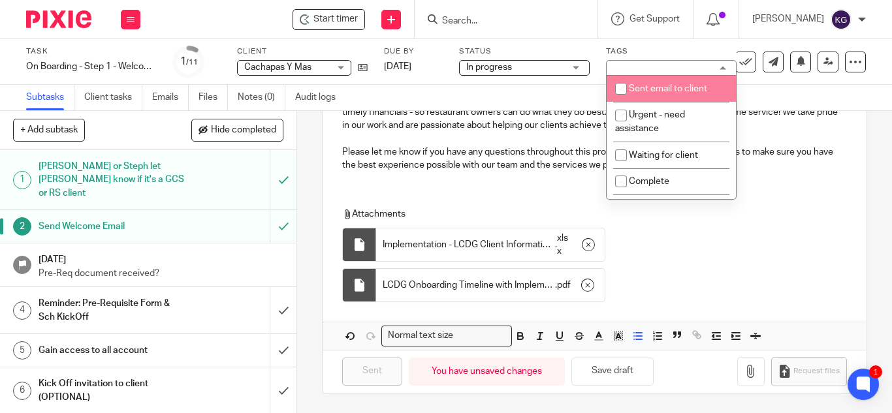
click at [616, 89] on input "checkbox" at bounding box center [621, 88] width 25 height 25
checkbox input "true"
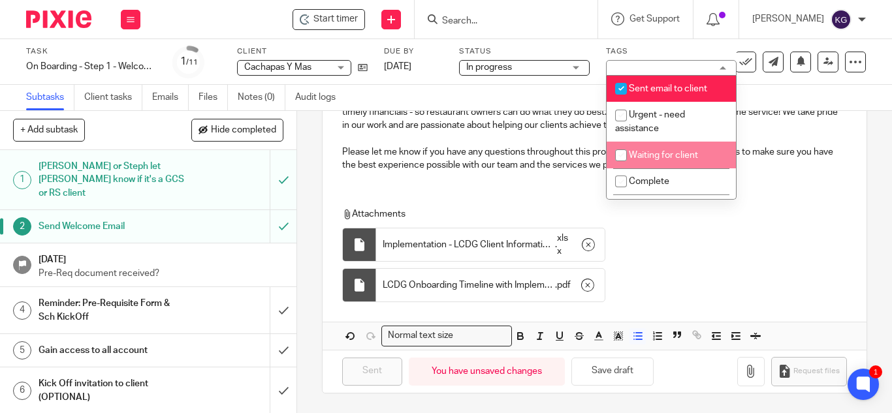
click at [620, 156] on input "checkbox" at bounding box center [621, 155] width 25 height 25
checkbox input "true"
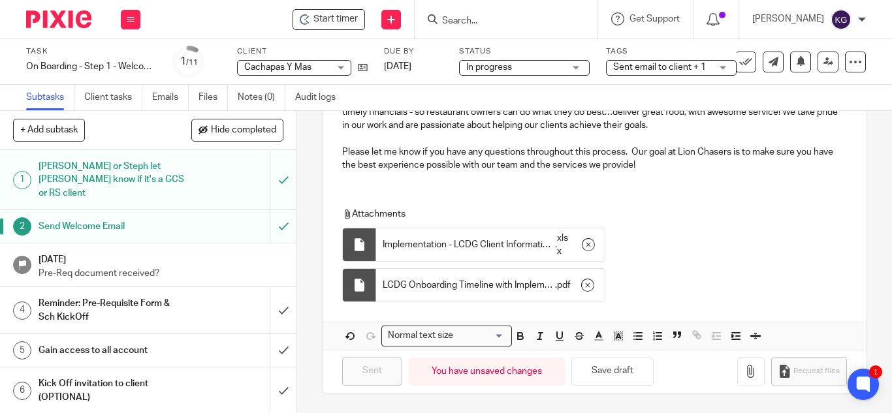
drag, startPoint x: 790, startPoint y: 179, endPoint x: 772, endPoint y: 157, distance: 28.3
click at [364, 69] on icon at bounding box center [363, 68] width 10 height 10
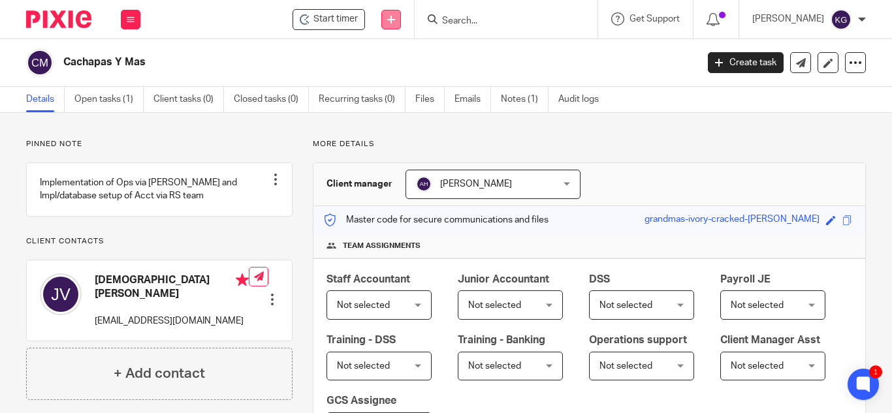
click at [395, 18] on icon at bounding box center [391, 20] width 8 height 8
click at [409, 95] on link "Add client" at bounding box center [409, 99] width 91 height 19
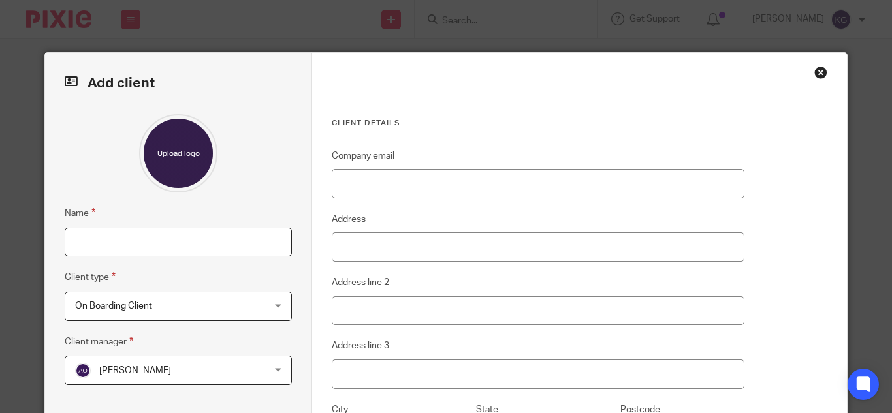
drag, startPoint x: 127, startPoint y: 242, endPoint x: 116, endPoint y: 232, distance: 14.8
click at [127, 242] on input "Name" at bounding box center [178, 242] width 227 height 29
click at [161, 245] on input "Sook Pastry" at bounding box center [178, 242] width 227 height 29
type input "Sook Pastry - Lanark LLC"
click at [186, 311] on span "On Boarding Client" at bounding box center [161, 305] width 173 height 27
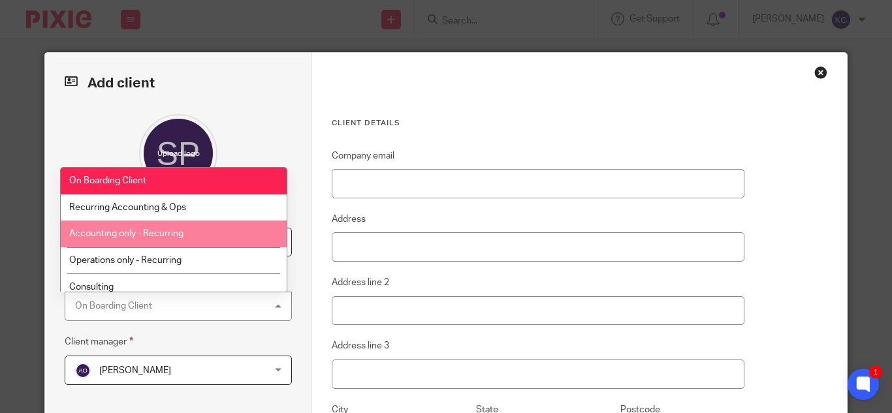
click at [129, 238] on span "Accounting only - Recurring" at bounding box center [126, 233] width 114 height 9
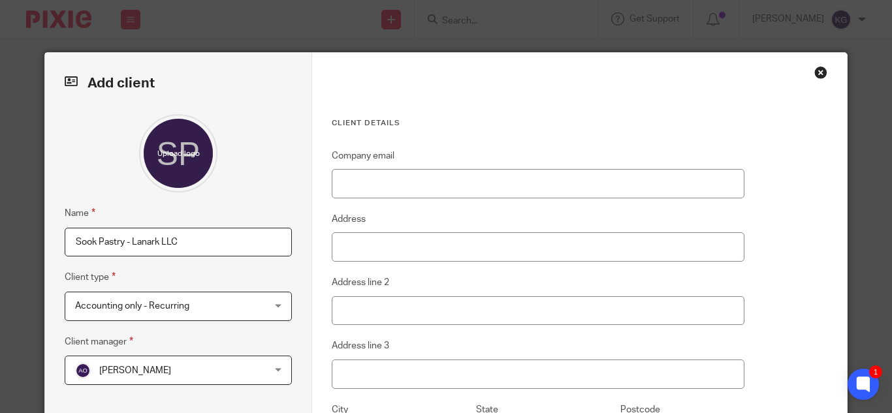
click at [168, 372] on span "[PERSON_NAME]" at bounding box center [161, 369] width 173 height 27
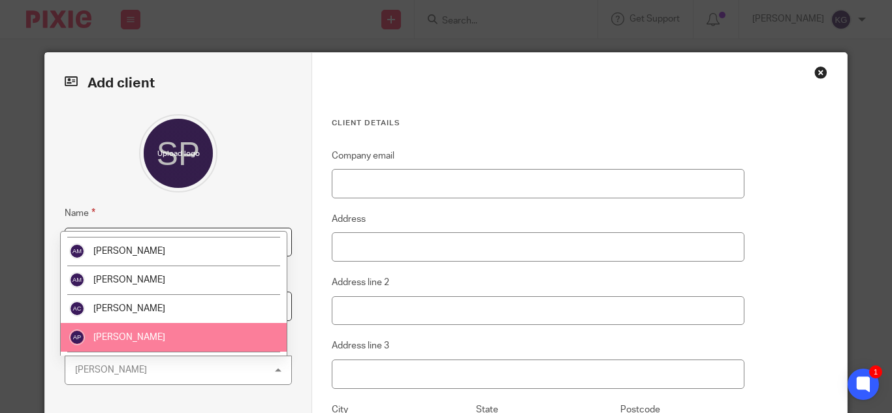
scroll to position [131, 0]
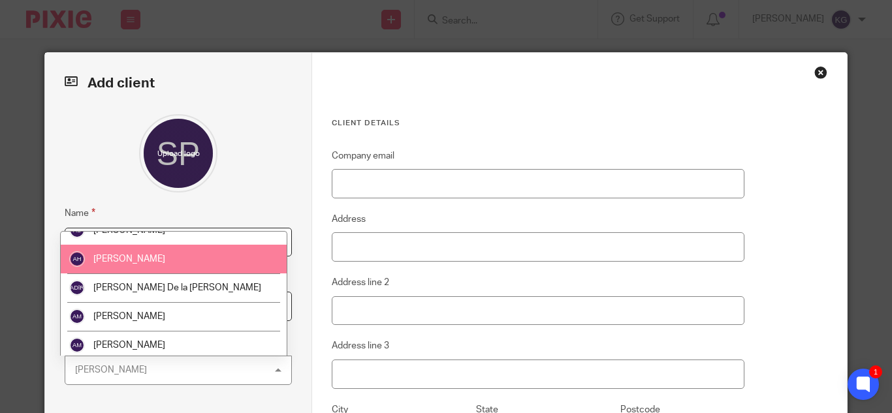
click at [133, 265] on li "[PERSON_NAME]" at bounding box center [174, 259] width 226 height 29
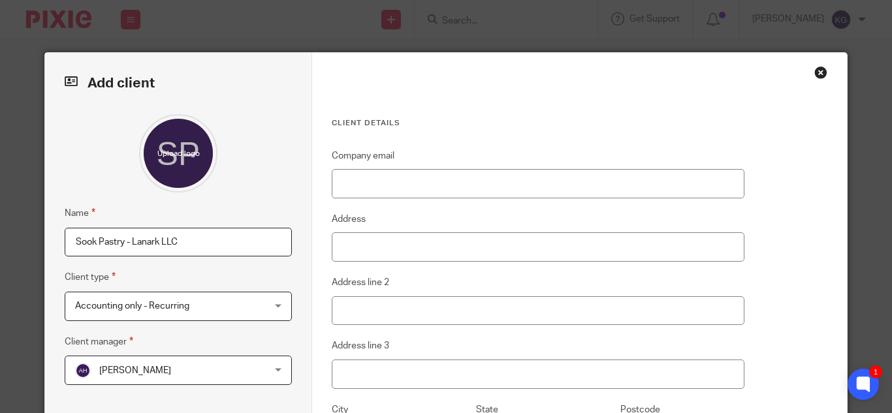
scroll to position [248, 0]
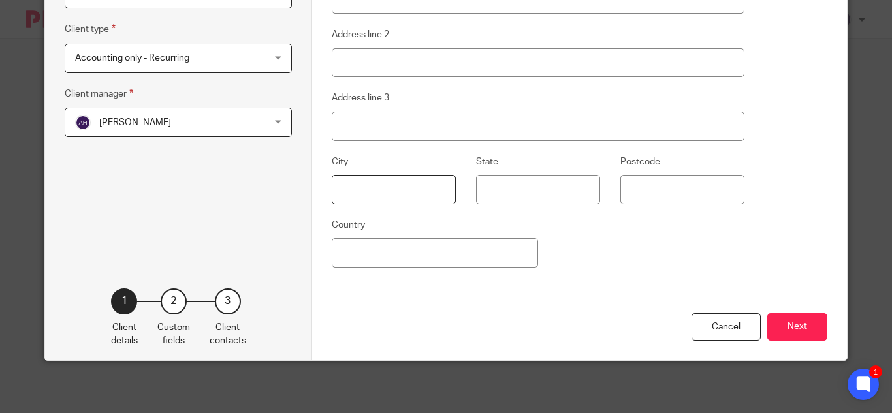
drag, startPoint x: 368, startPoint y: 191, endPoint x: 362, endPoint y: 138, distance: 52.6
click at [368, 190] on input "text" at bounding box center [394, 189] width 124 height 29
type input "Ridgewood"
type input "NJ"
click at [808, 320] on button "Next" at bounding box center [797, 327] width 60 height 28
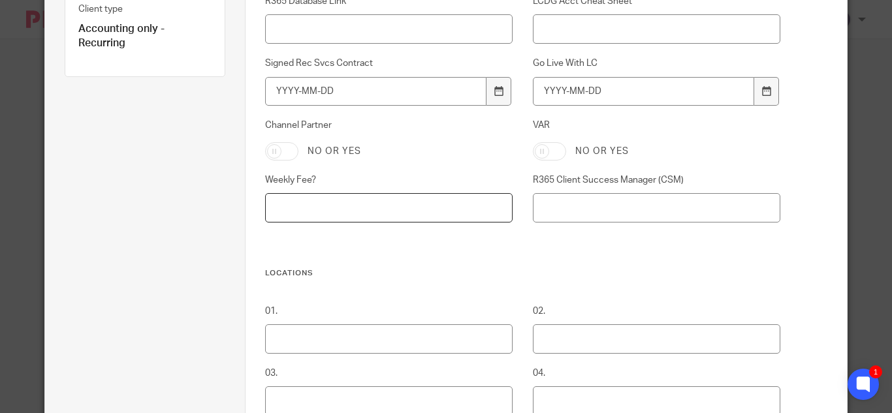
click at [296, 212] on input "Weekly Fee?" at bounding box center [388, 207] width 247 height 29
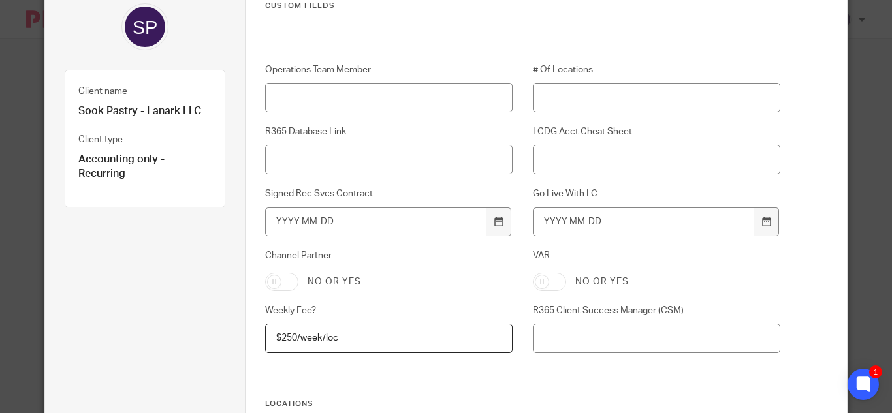
type input "$250/week/loc"
click at [492, 214] on div at bounding box center [498, 222] width 25 height 29
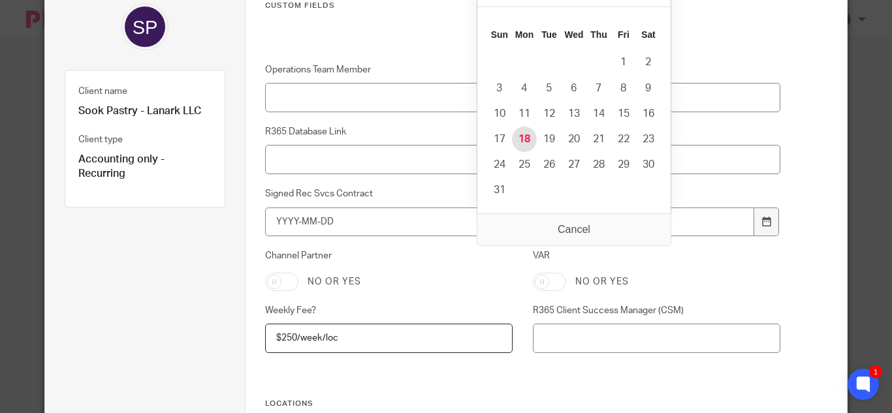
type input "[DATE]"
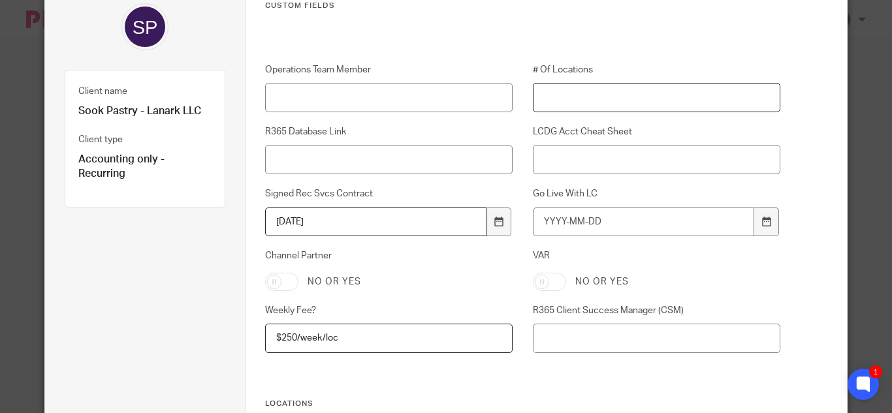
click at [551, 95] on input "# Of Locations" at bounding box center [656, 97] width 247 height 29
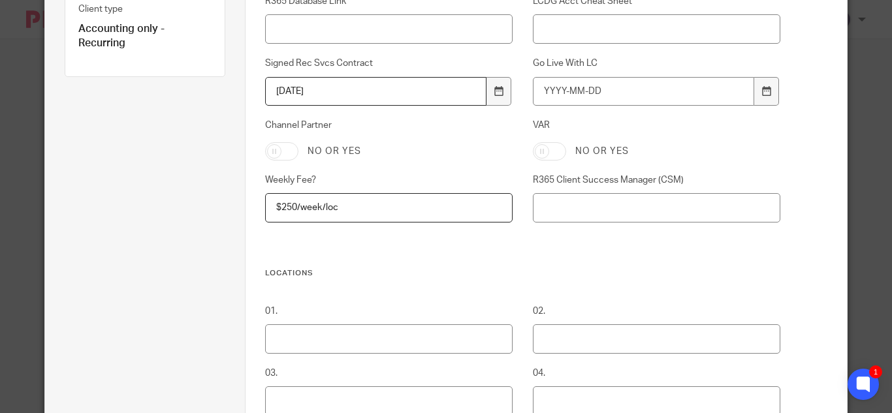
scroll to position [379, 0]
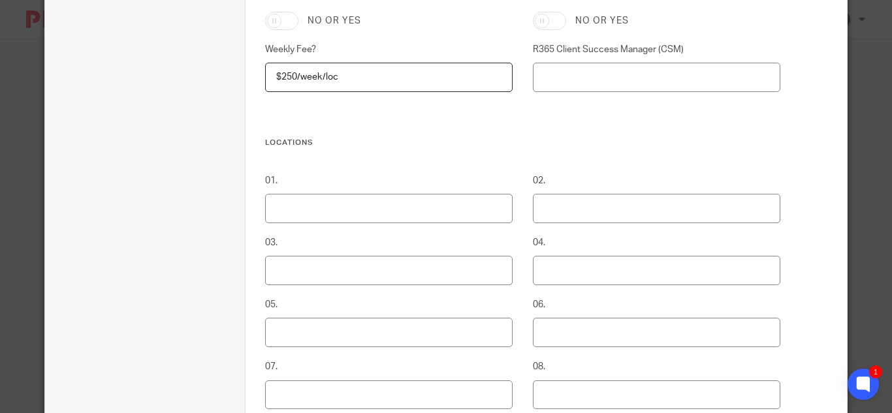
type input "1"
click at [332, 202] on input "01." at bounding box center [388, 208] width 247 height 29
type input "Sook & Pastry - Sweet and Tarte Inc"
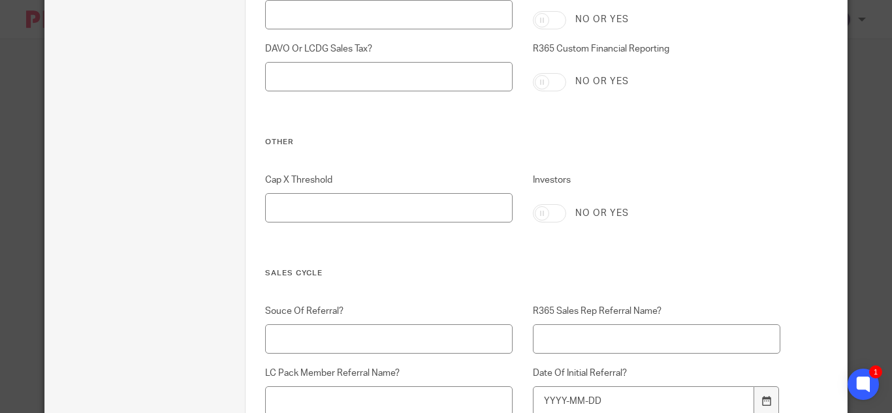
scroll to position [2281, 0]
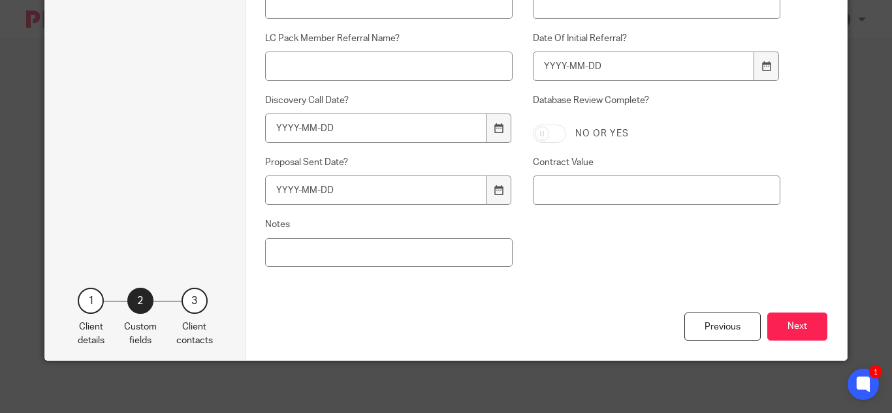
click at [788, 322] on button "Next" at bounding box center [797, 327] width 60 height 28
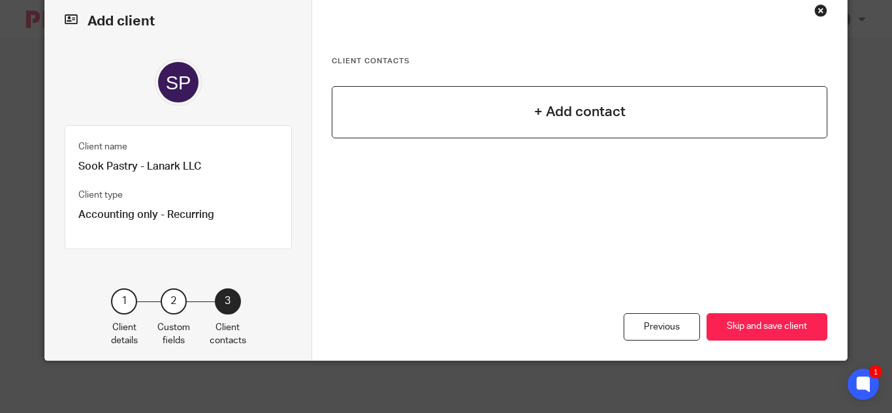
click at [603, 105] on h4 "+ Add contact" at bounding box center [579, 112] width 91 height 20
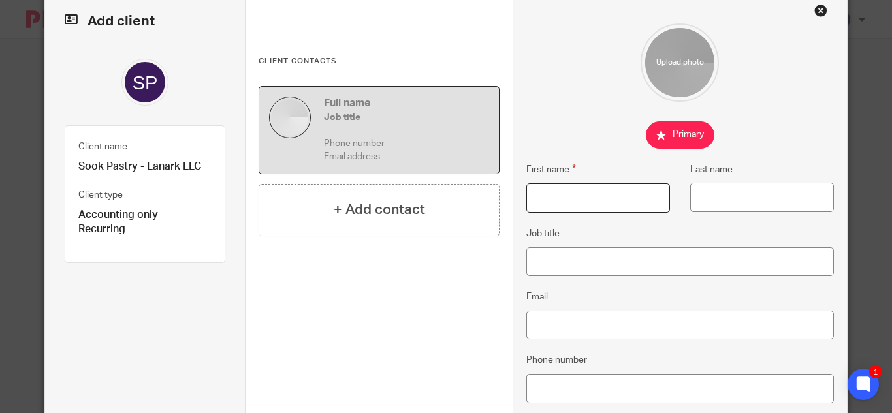
click at [577, 191] on input "First name" at bounding box center [598, 197] width 144 height 29
type input "John"
type input "Thompson"
drag, startPoint x: 536, startPoint y: 319, endPoint x: 537, endPoint y: 330, distance: 11.1
click at [537, 320] on input "Email" at bounding box center [679, 325] width 307 height 29
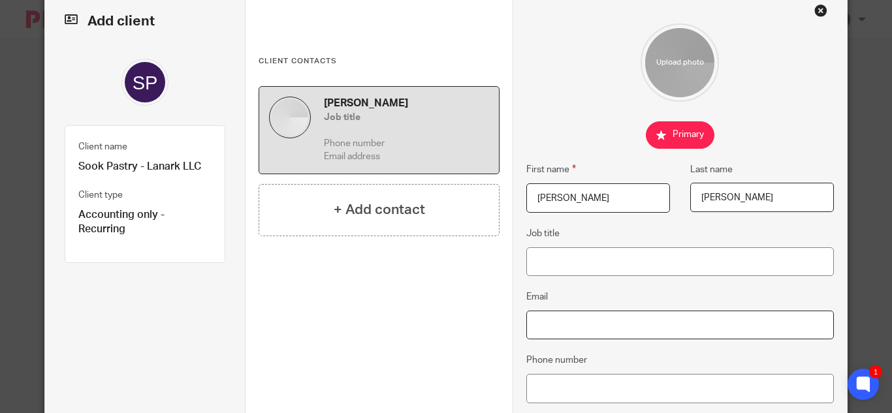
paste input "jthompson@lanarkllc.co"
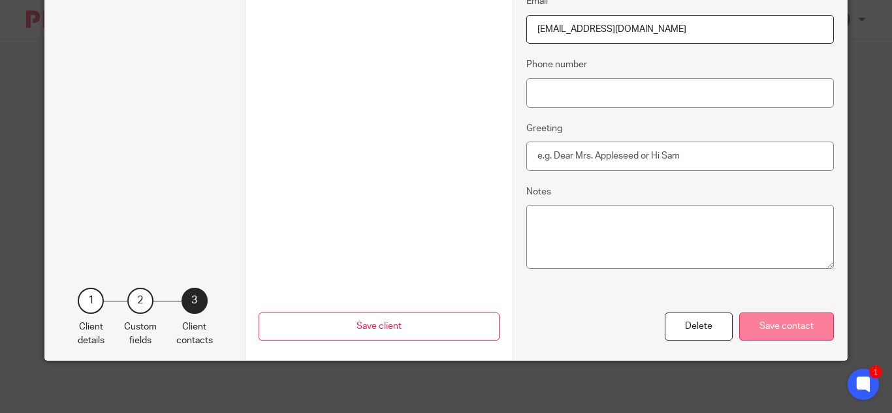
type input "jthompson@lanarkllc.co"
click at [780, 333] on div "Save contact" at bounding box center [786, 327] width 95 height 28
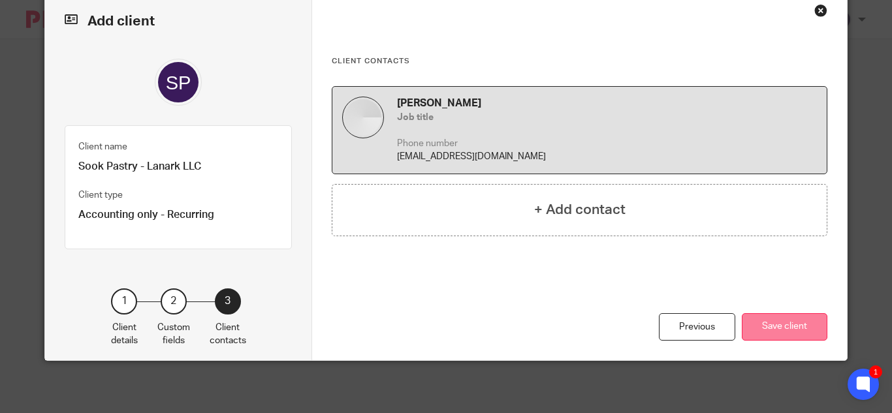
click at [785, 316] on button "Save client" at bounding box center [785, 327] width 86 height 28
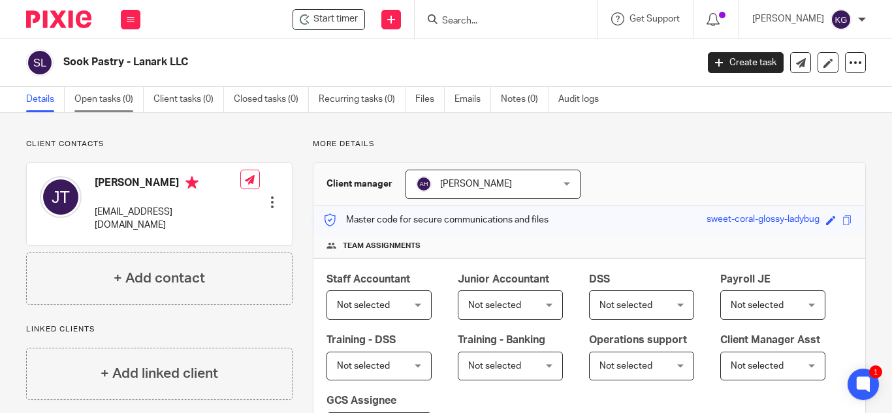
click at [114, 98] on link "Open tasks (0)" at bounding box center [108, 99] width 69 height 25
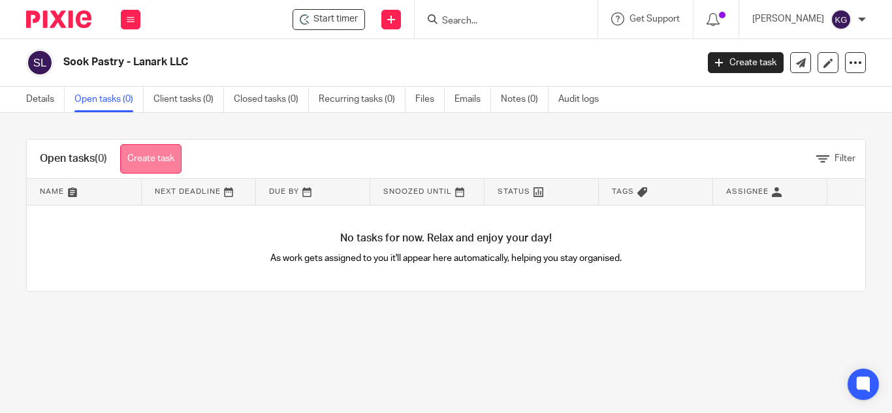
click at [157, 159] on link "Create task" at bounding box center [150, 158] width 61 height 29
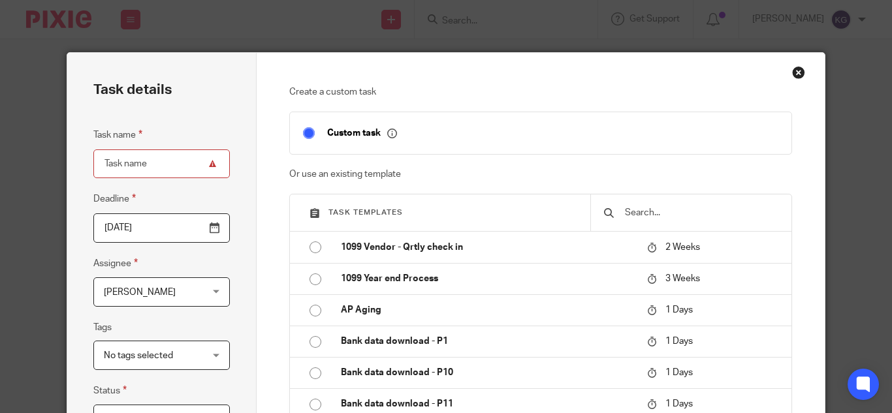
click at [665, 220] on input "text" at bounding box center [701, 213] width 155 height 14
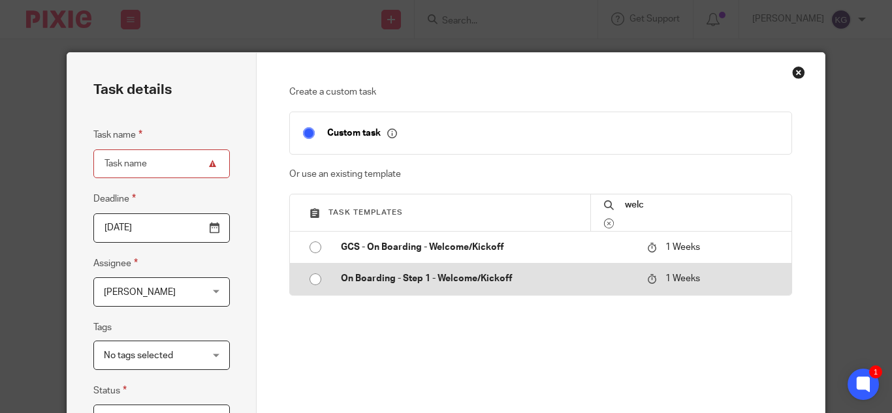
type input "welc"
click at [307, 277] on input "radio" at bounding box center [315, 279] width 25 height 25
type input "[DATE]"
type input "On Boarding - Step 1 - Welcome/Kickoff"
checkbox input "false"
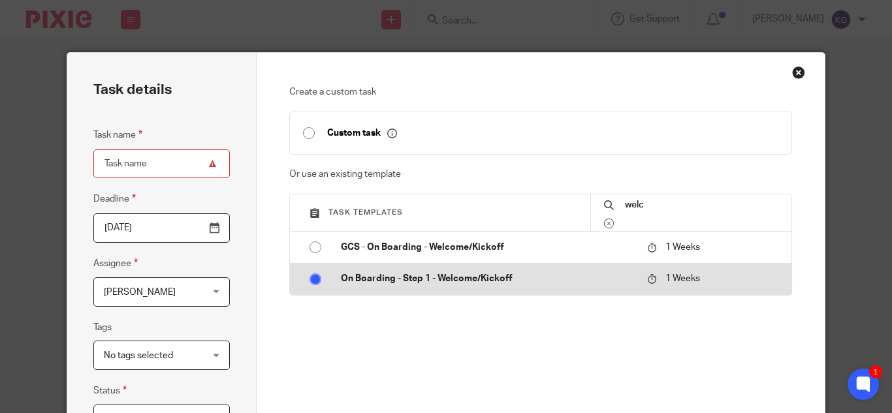
radio input "false"
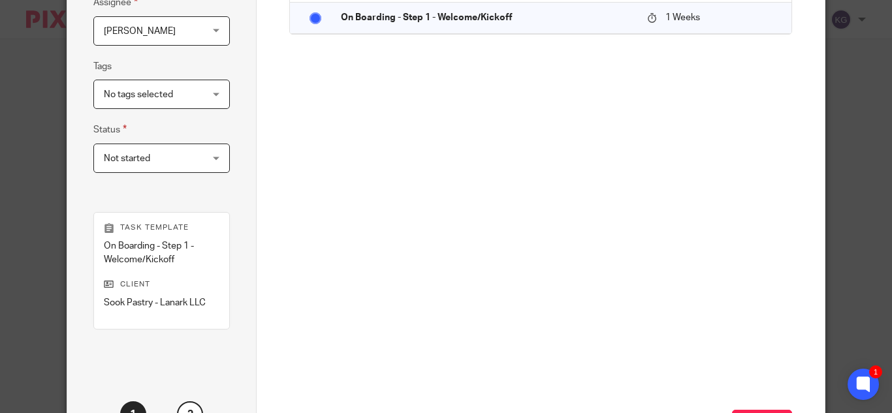
scroll to position [371, 0]
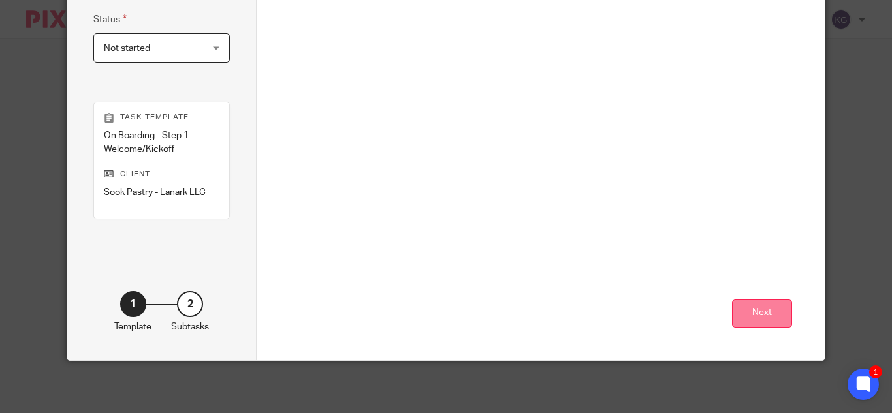
click at [747, 313] on button "Next" at bounding box center [762, 314] width 60 height 28
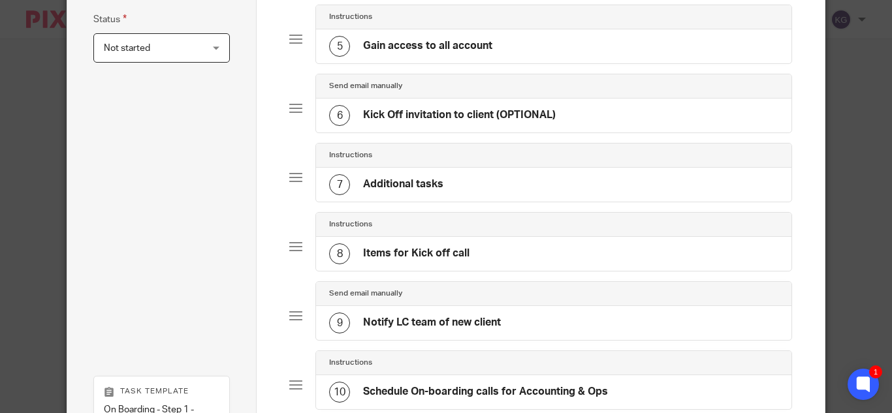
scroll to position [656, 0]
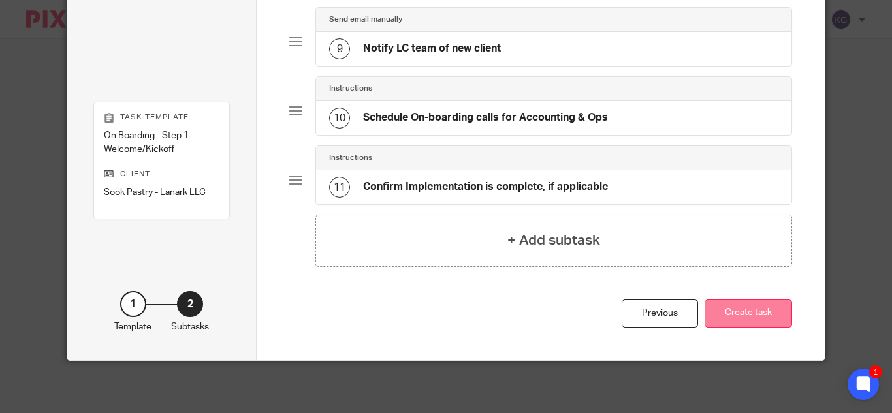
click at [753, 306] on button "Create task" at bounding box center [747, 314] width 87 height 28
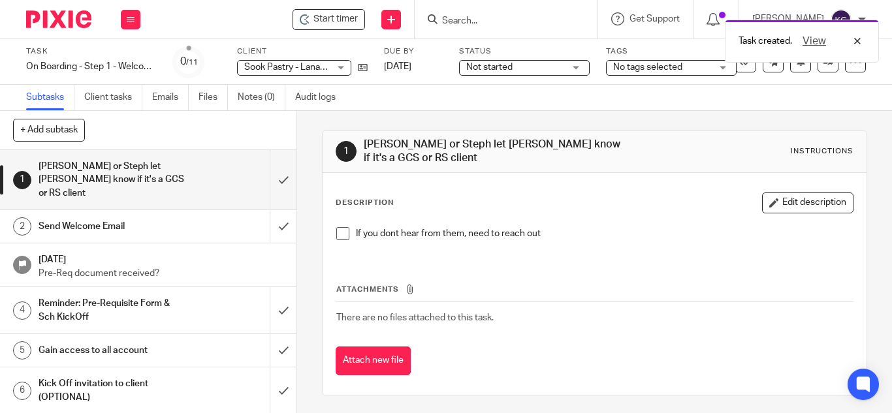
click at [340, 232] on span at bounding box center [342, 233] width 13 height 13
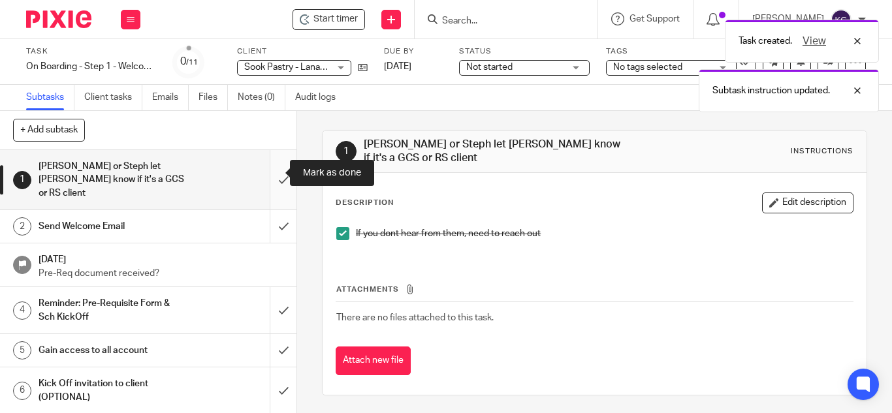
click at [266, 166] on input "submit" at bounding box center [148, 179] width 296 height 59
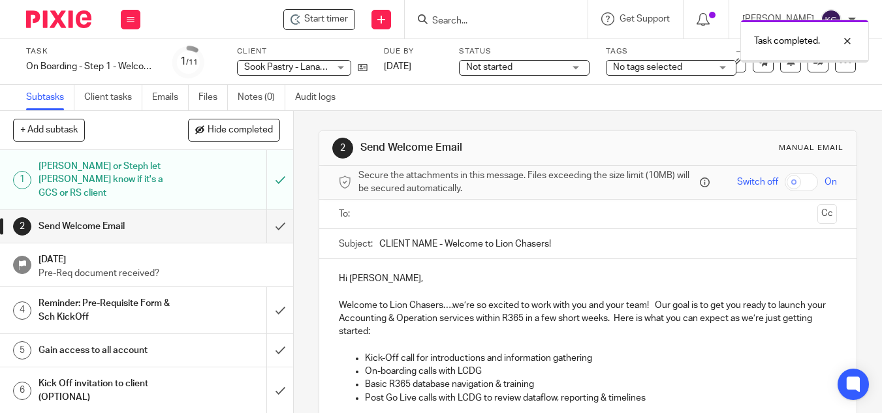
click at [420, 221] on ul at bounding box center [589, 215] width 458 height 22
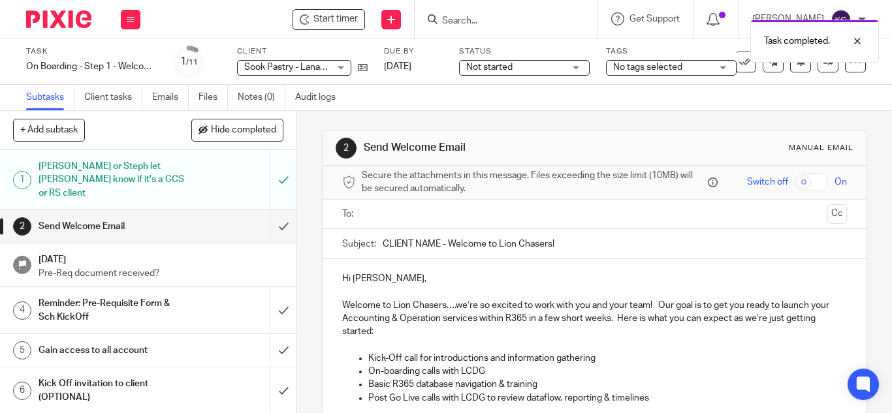
click at [415, 215] on input "text" at bounding box center [593, 214] width 455 height 15
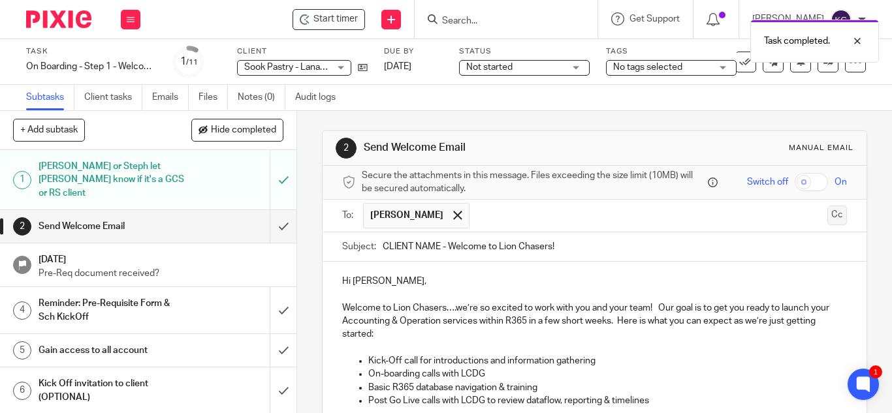
click at [827, 213] on button "Cc" at bounding box center [837, 216] width 20 height 20
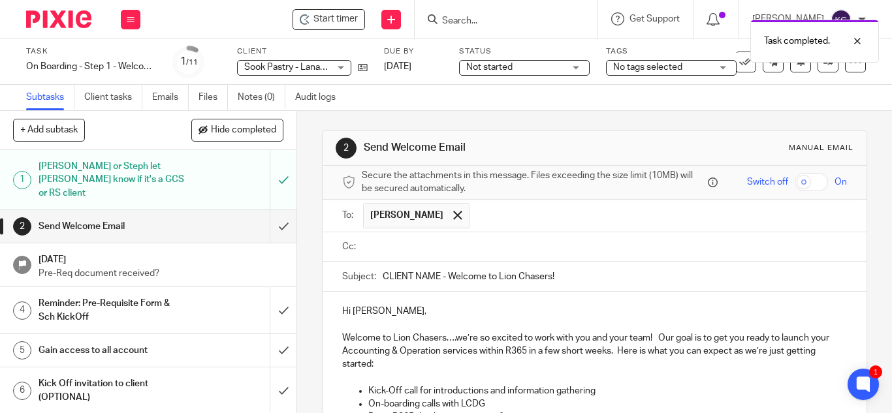
click at [464, 251] on input "text" at bounding box center [603, 247] width 475 height 15
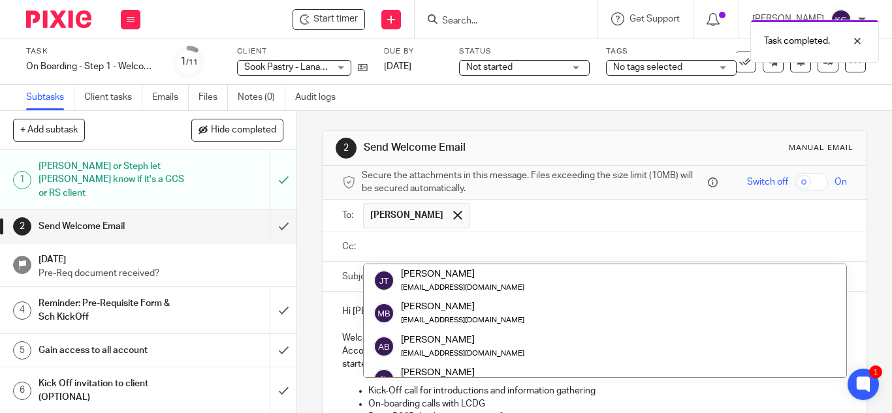
type input "a"
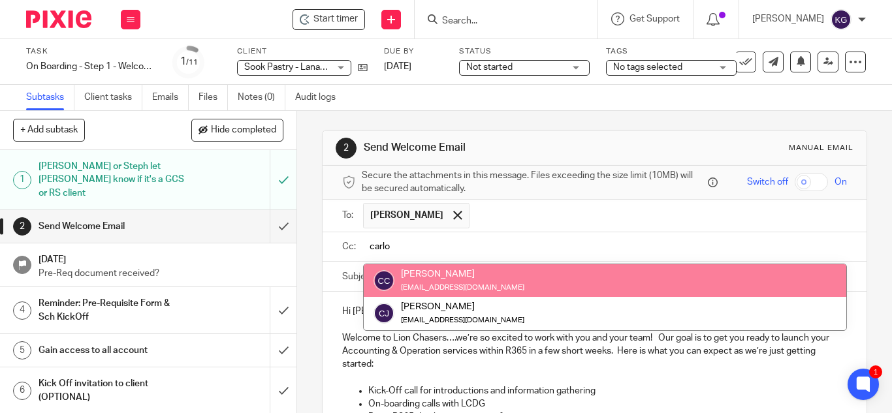
type input "carlo"
drag, startPoint x: 427, startPoint y: 281, endPoint x: 433, endPoint y: 276, distance: 8.3
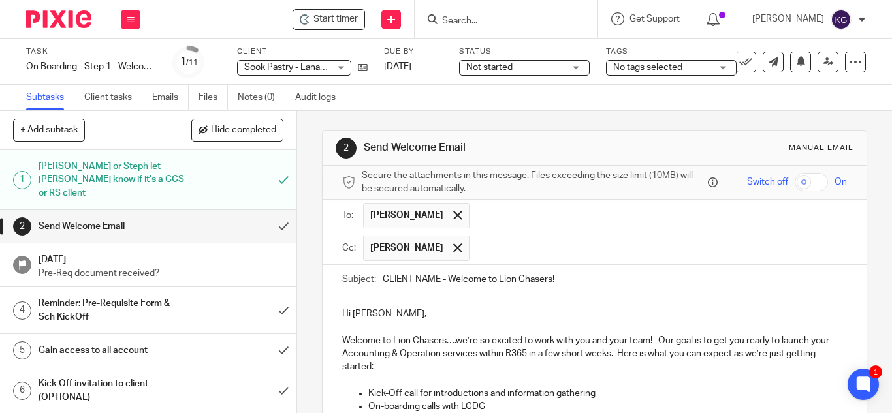
drag, startPoint x: 485, startPoint y: 246, endPoint x: 496, endPoint y: 241, distance: 11.7
click at [486, 246] on input "text" at bounding box center [659, 248] width 366 height 25
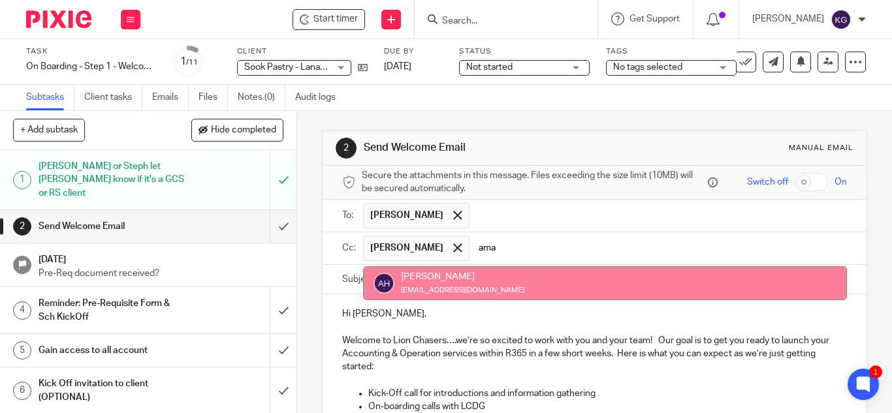
type input "ama"
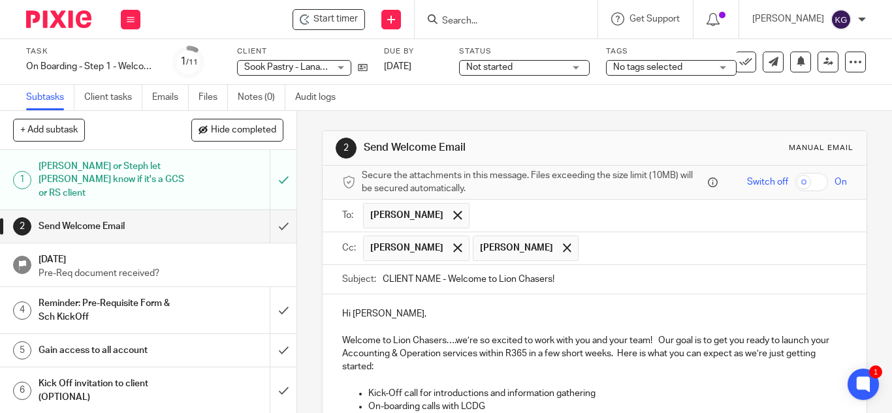
drag, startPoint x: 578, startPoint y: 252, endPoint x: 590, endPoint y: 231, distance: 23.7
click at [585, 253] on input "text" at bounding box center [713, 248] width 257 height 25
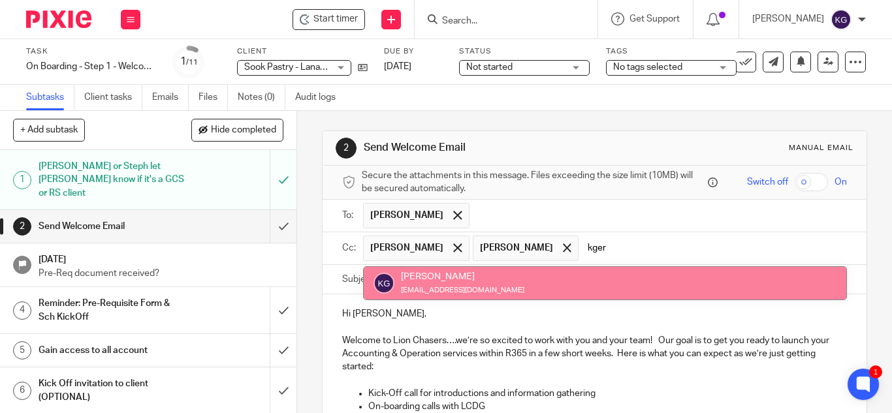
type input "kger"
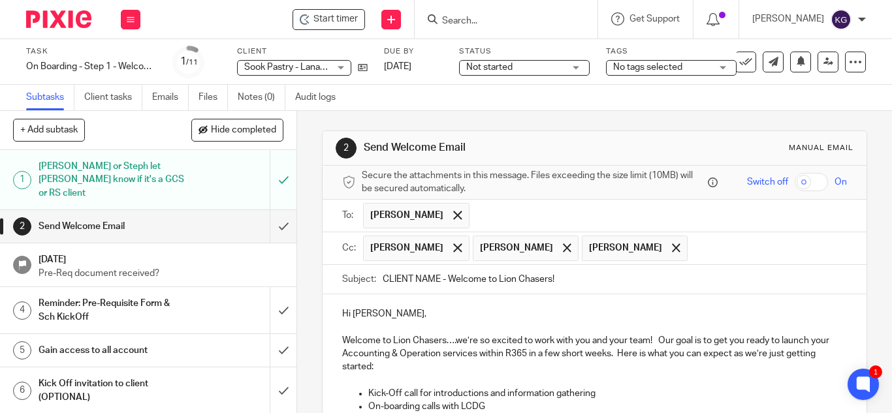
drag, startPoint x: 438, startPoint y: 279, endPoint x: 452, endPoint y: 256, distance: 27.5
click at [439, 279] on input "CLIENT NAME - Welcome to Lion Chasers!" at bounding box center [615, 279] width 464 height 29
click at [402, 278] on input "Sook - Welcome to Lion Chasers!" at bounding box center [615, 279] width 464 height 29
type input "Sook Pastry/Lanark LLC - Welcome to Lion Chasers!"
click at [406, 355] on p "Welcome to Lion Chasers….we’re so excited to work with you and your team! Our g…" at bounding box center [594, 354] width 505 height 40
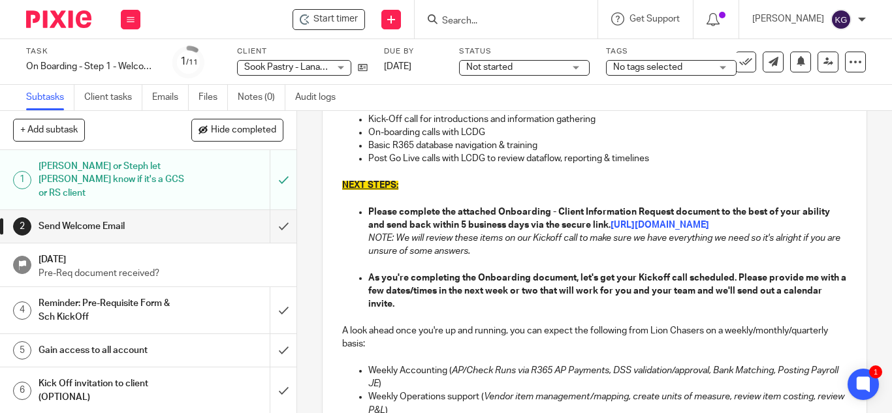
scroll to position [392, 0]
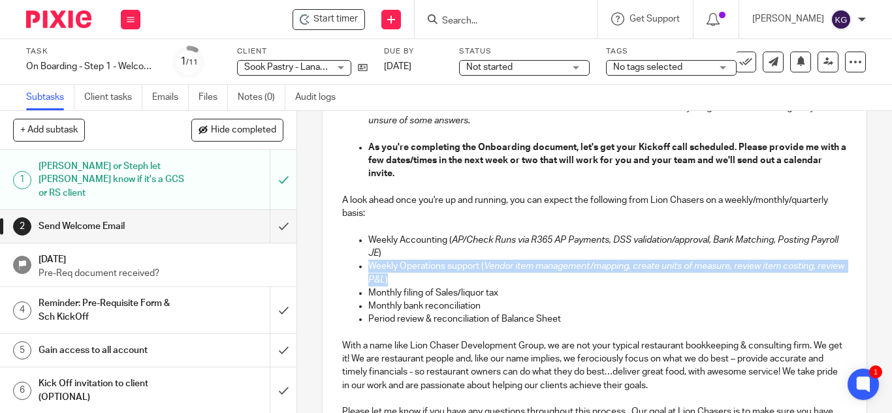
drag, startPoint x: 429, startPoint y: 291, endPoint x: 366, endPoint y: 281, distance: 63.4
click at [368, 281] on p "Weekly Operations support ( Vendor item management/mapping, create units of mea…" at bounding box center [607, 273] width 479 height 27
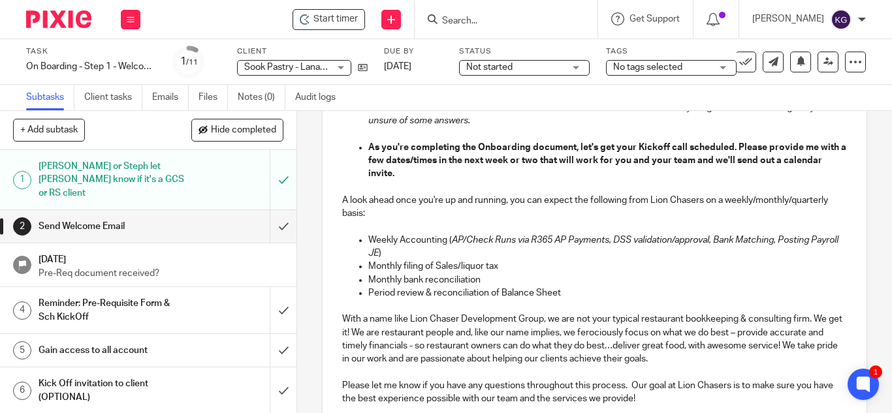
click at [508, 273] on p "Monthly filing of Sales/liquor tax" at bounding box center [607, 266] width 479 height 13
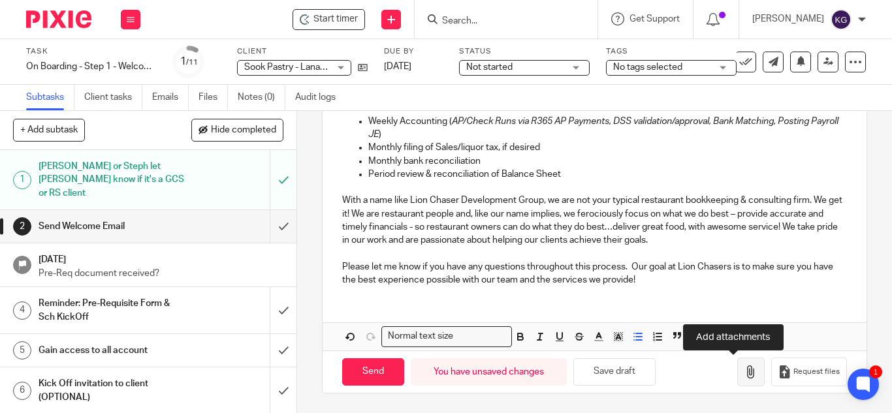
click at [744, 373] on icon "button" at bounding box center [750, 372] width 13 height 13
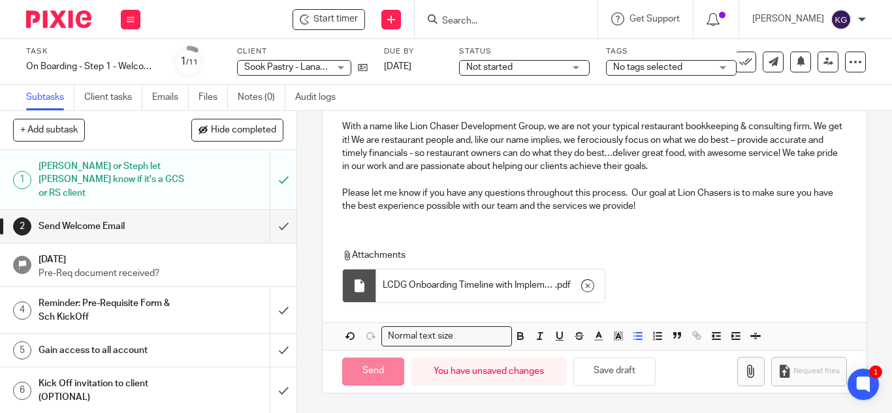
scroll to position [598, 0]
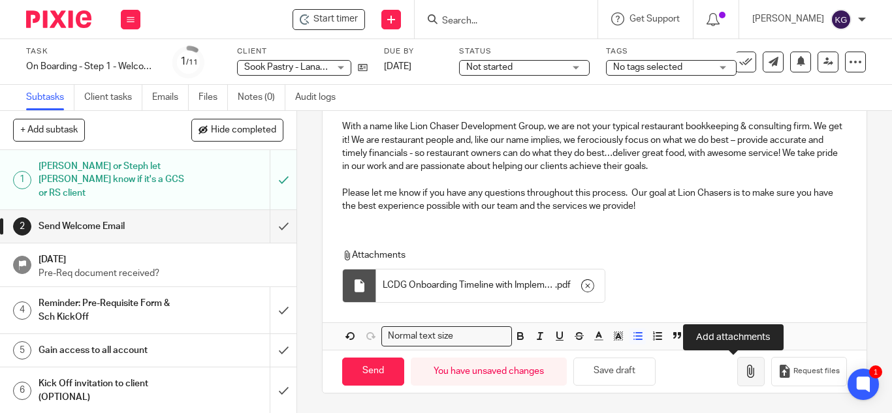
click at [738, 381] on button "button" at bounding box center [750, 371] width 27 height 29
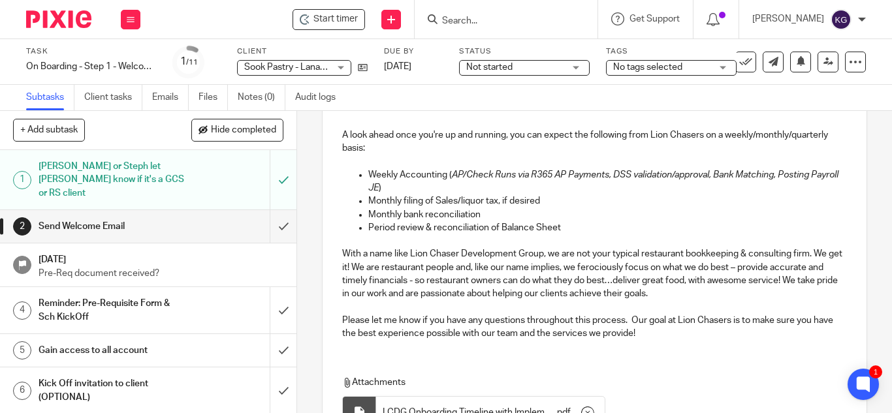
scroll to position [639, 0]
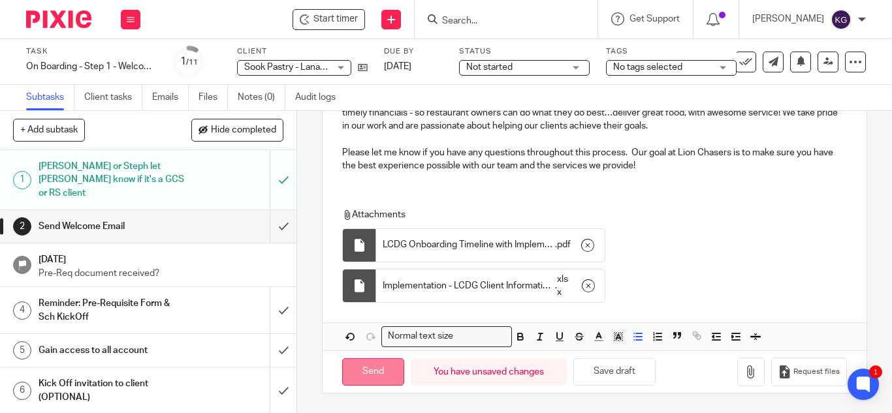
click at [366, 364] on input "Send" at bounding box center [373, 372] width 62 height 28
type input "Sent"
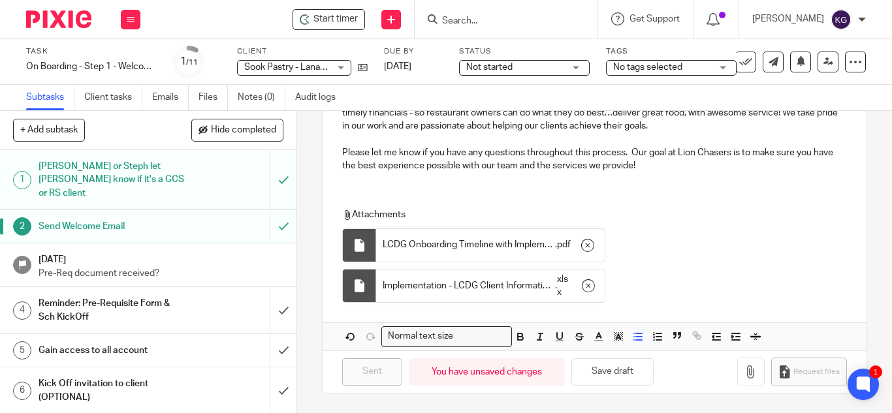
click at [547, 64] on span "Not started" at bounding box center [515, 68] width 98 height 14
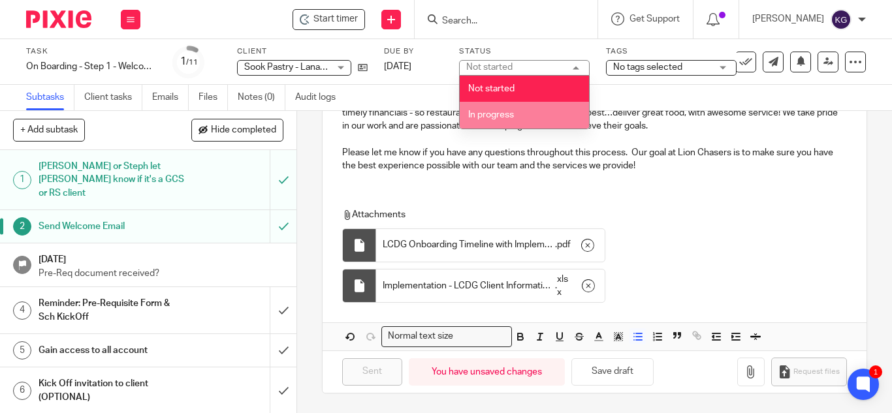
click at [524, 115] on li "In progress" at bounding box center [524, 115] width 129 height 27
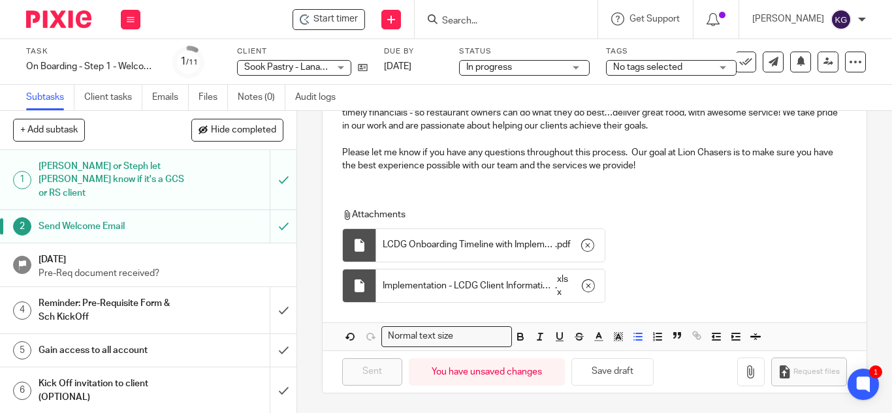
click at [723, 66] on div "No tags selected" at bounding box center [671, 68] width 131 height 16
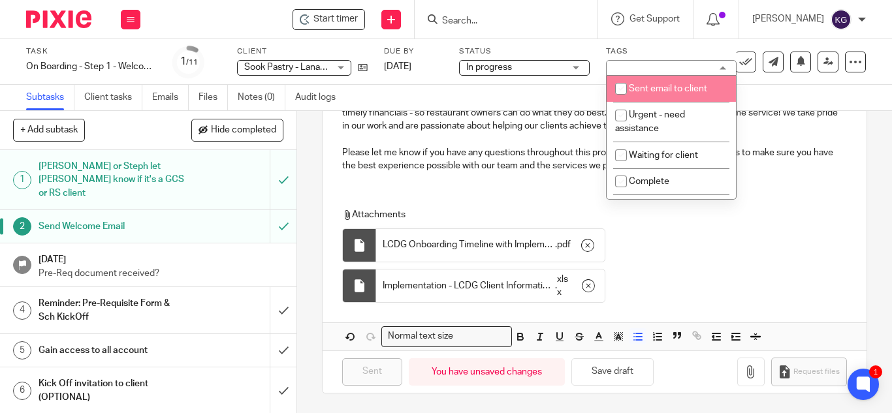
click at [622, 84] on input "checkbox" at bounding box center [621, 88] width 25 height 25
checkbox input "true"
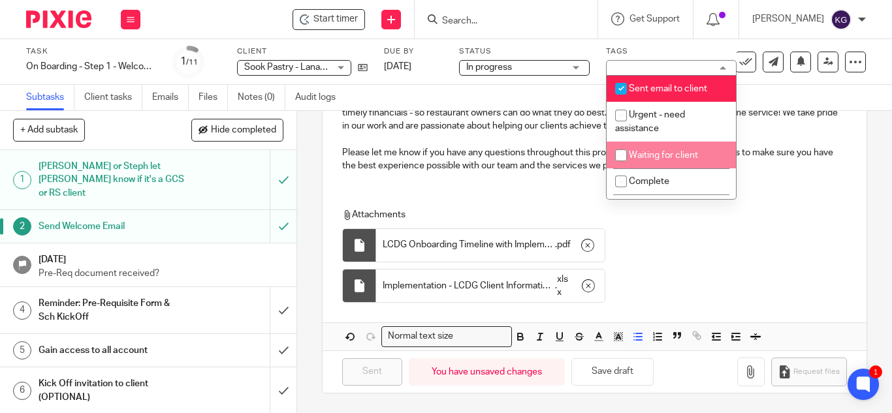
click at [622, 154] on input "checkbox" at bounding box center [621, 155] width 25 height 25
checkbox input "true"
click at [787, 151] on p "Please let me know if you have any questions throughout this process. Our goal …" at bounding box center [594, 159] width 505 height 27
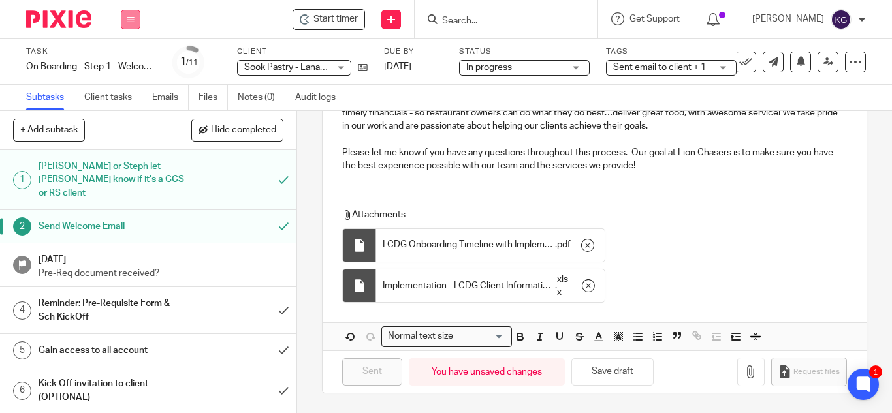
click at [125, 22] on button at bounding box center [131, 20] width 20 height 20
click at [126, 61] on link "Work" at bounding box center [124, 60] width 23 height 9
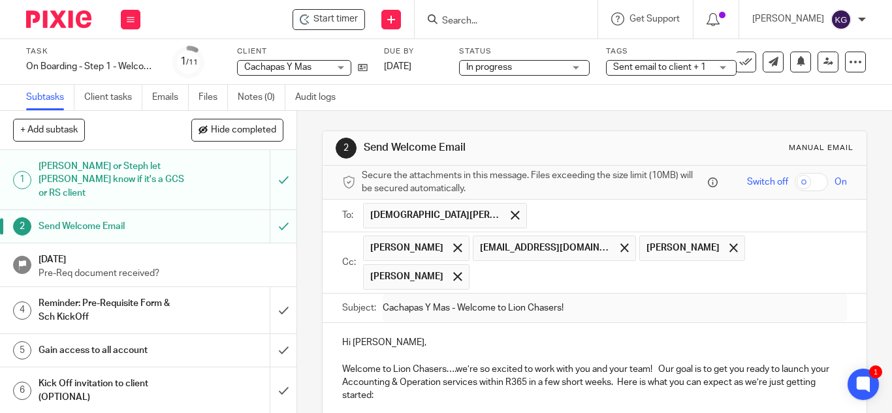
scroll to position [670, 0]
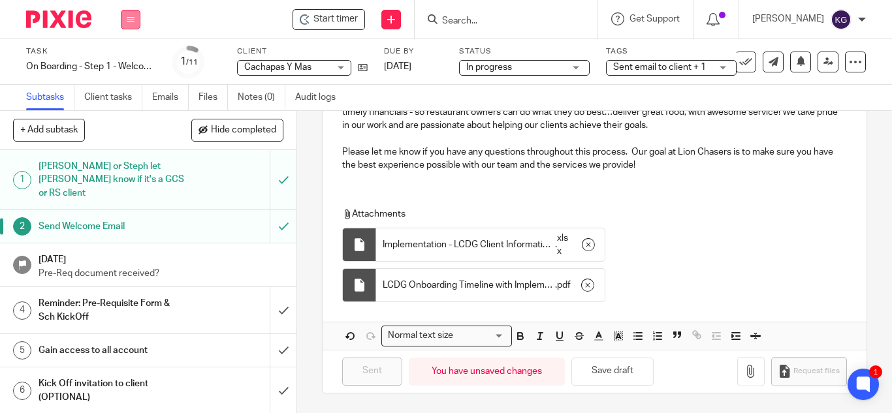
click at [127, 19] on icon at bounding box center [131, 20] width 8 height 8
click at [129, 61] on link "Work" at bounding box center [124, 60] width 23 height 9
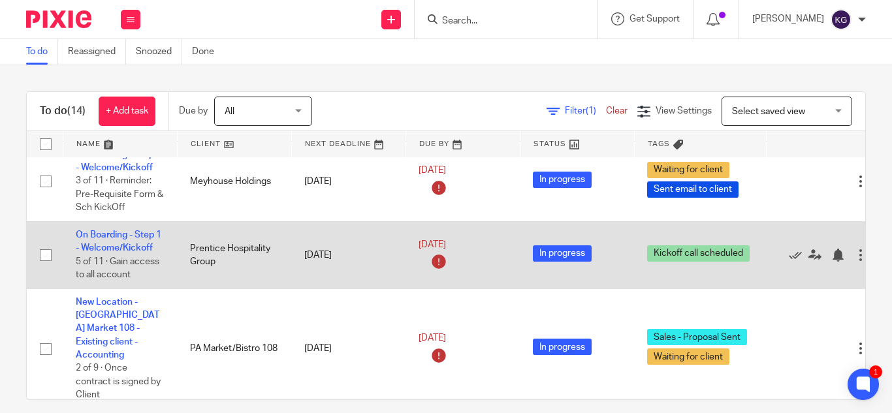
scroll to position [457, 0]
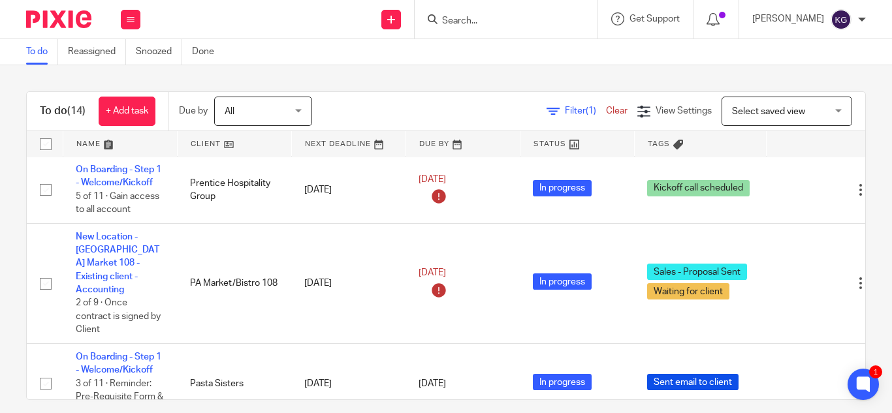
click at [479, 14] on form at bounding box center [510, 19] width 139 height 16
click at [479, 22] on input "Search" at bounding box center [500, 22] width 118 height 12
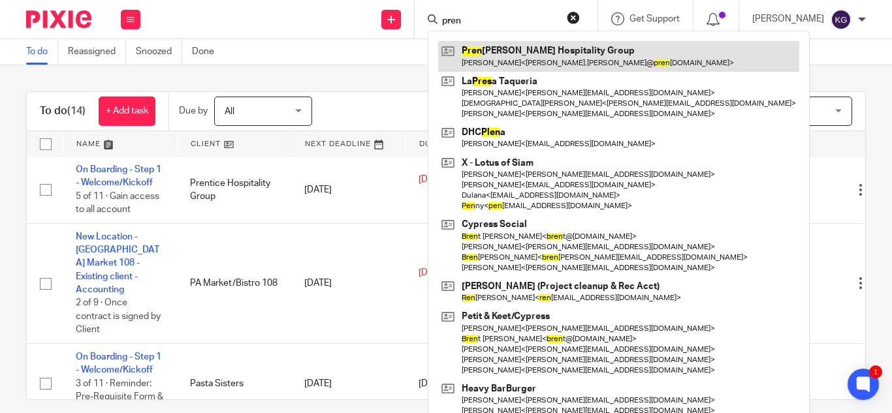
type input "pren"
click at [526, 55] on link at bounding box center [618, 56] width 361 height 30
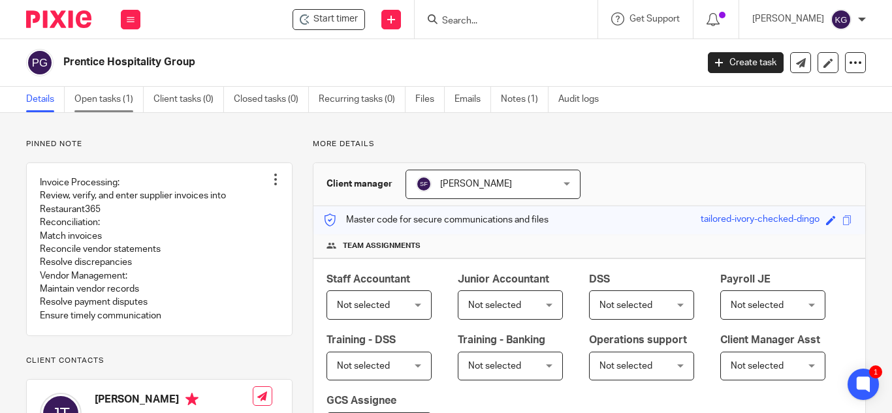
click at [109, 98] on link "Open tasks (1)" at bounding box center [108, 99] width 69 height 25
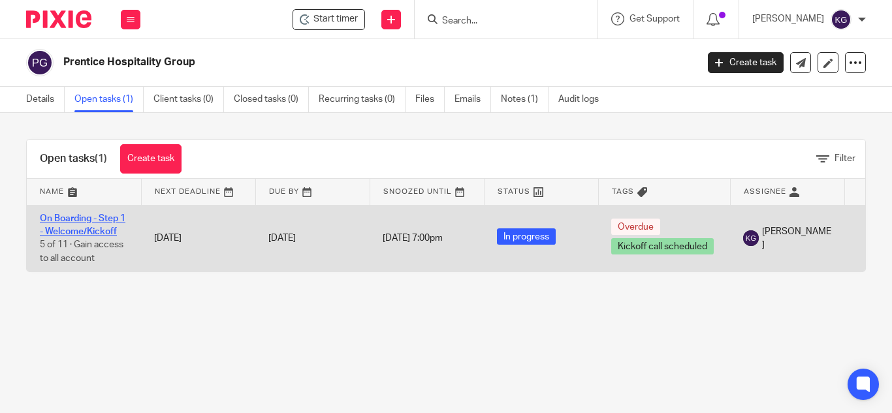
click at [82, 229] on link "On Boarding - Step 1 - Welcome/Kickoff" at bounding box center [83, 225] width 86 height 22
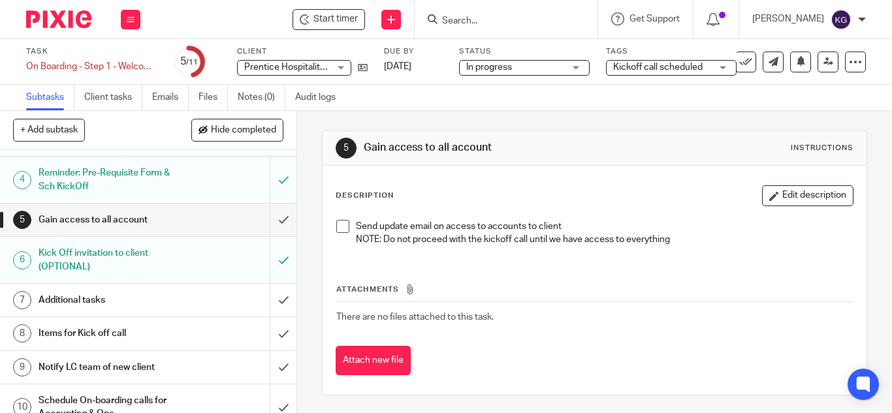
scroll to position [182, 0]
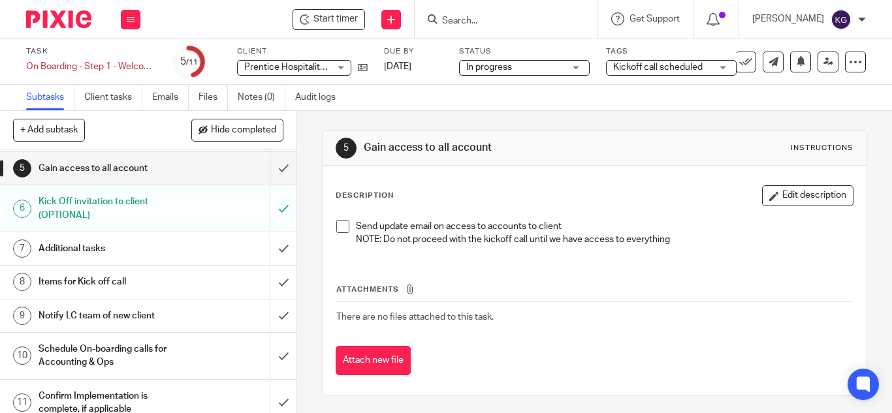
click at [99, 239] on h1 "Additional tasks" at bounding box center [112, 249] width 146 height 20
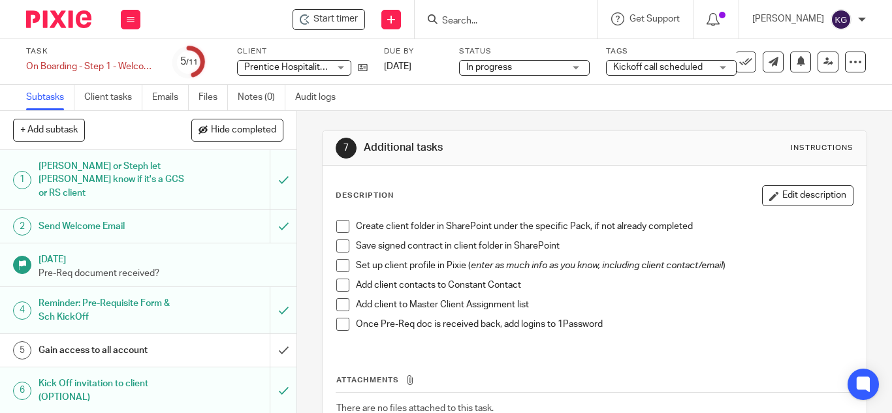
click at [338, 225] on span at bounding box center [342, 226] width 13 height 13
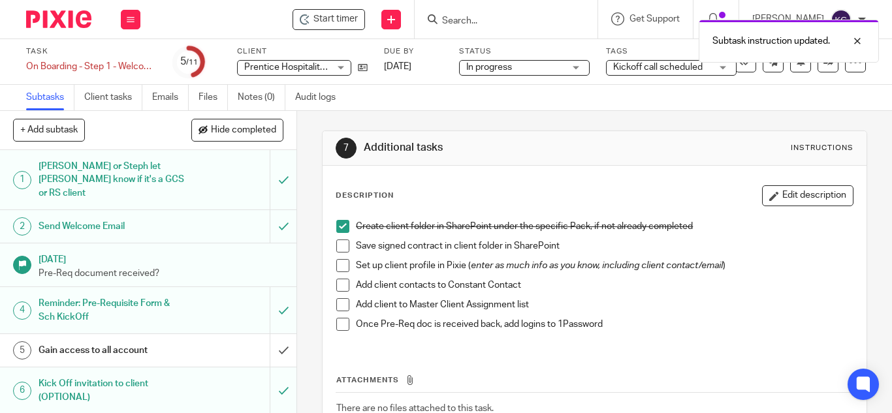
click at [337, 245] on span at bounding box center [342, 246] width 13 height 13
click at [339, 262] on span at bounding box center [342, 265] width 13 height 13
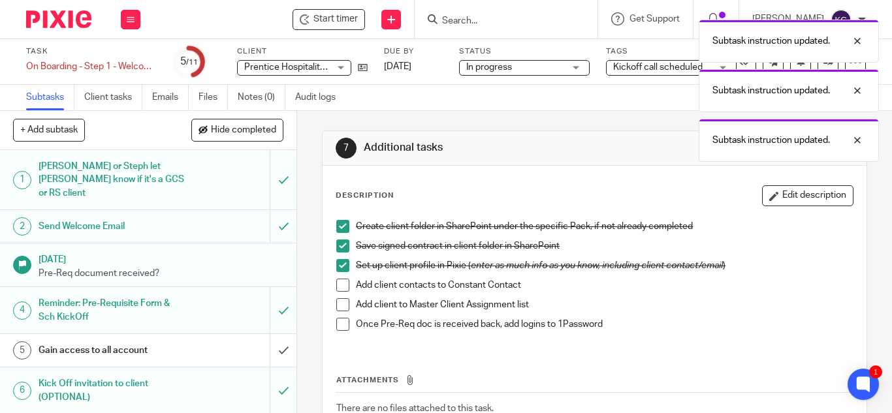
click at [341, 306] on span at bounding box center [342, 304] width 13 height 13
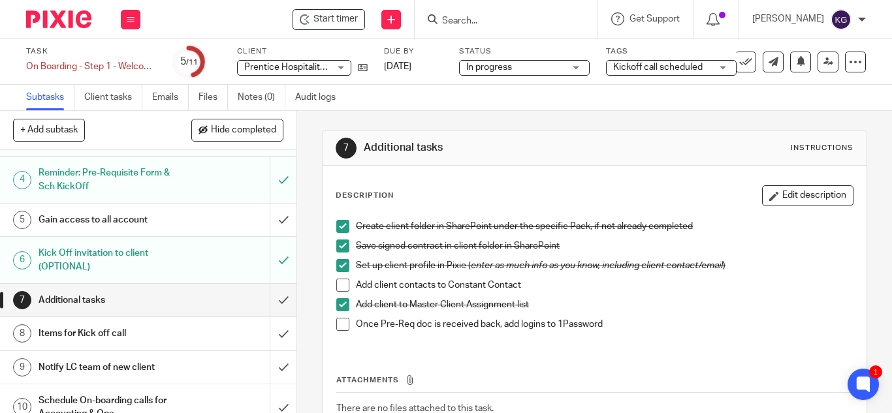
scroll to position [182, 0]
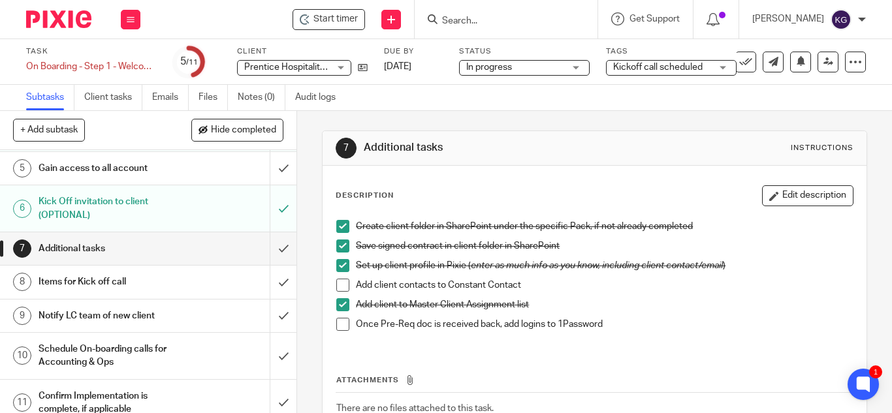
click at [83, 272] on h1 "Items for Kick off call" at bounding box center [112, 282] width 146 height 20
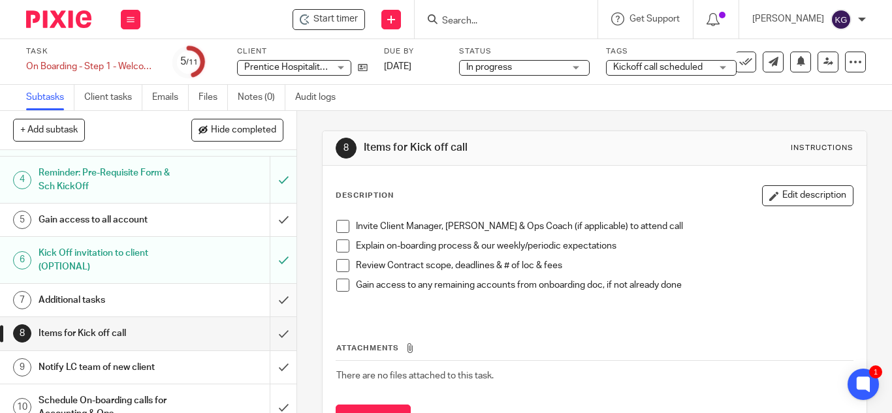
scroll to position [182, 0]
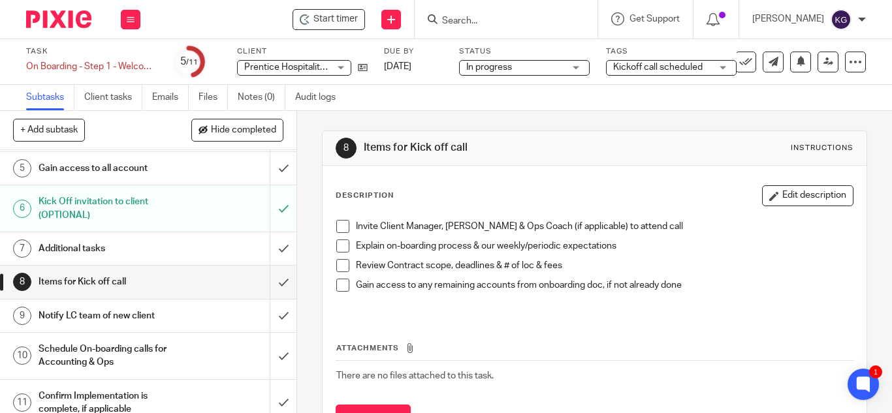
click at [485, 21] on input "Search" at bounding box center [500, 22] width 118 height 12
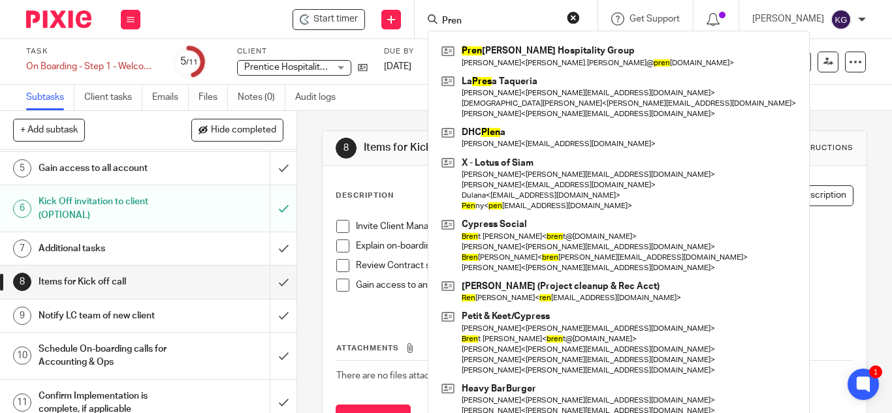
type input "Pren"
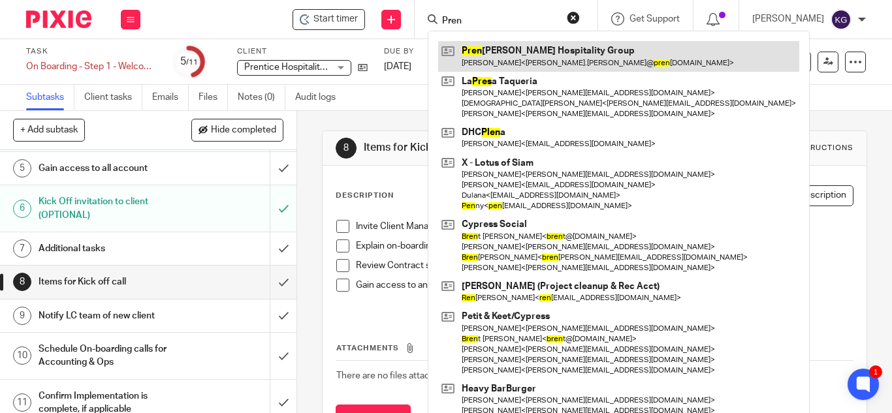
click at [516, 49] on link at bounding box center [618, 56] width 361 height 30
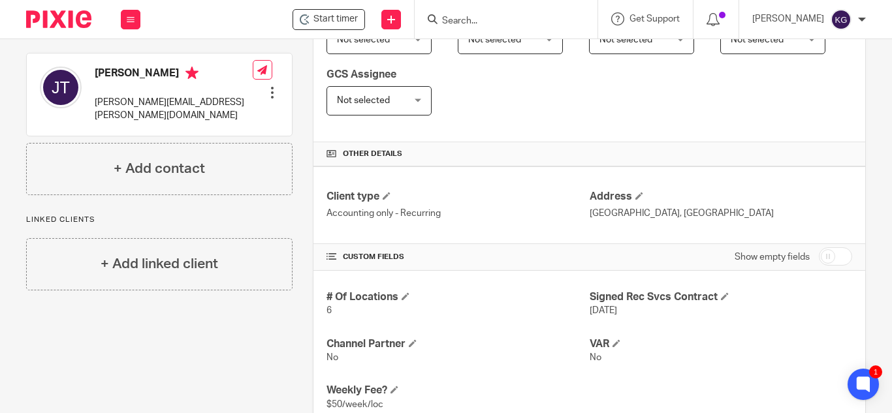
scroll to position [371, 0]
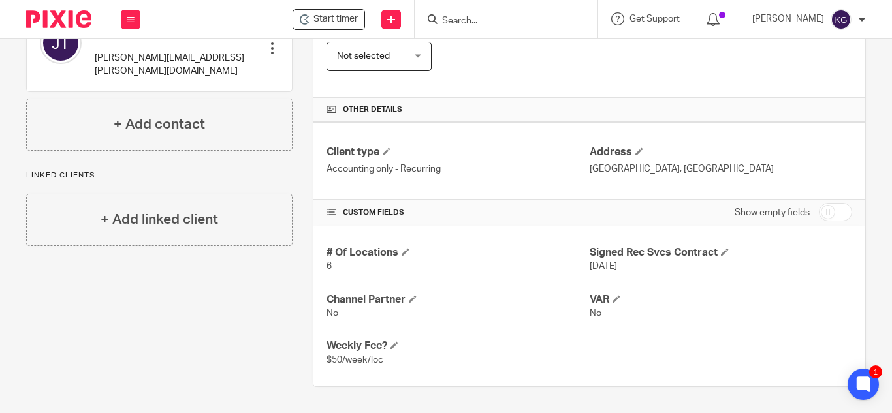
click input "checkbox"
checkbox input "true"
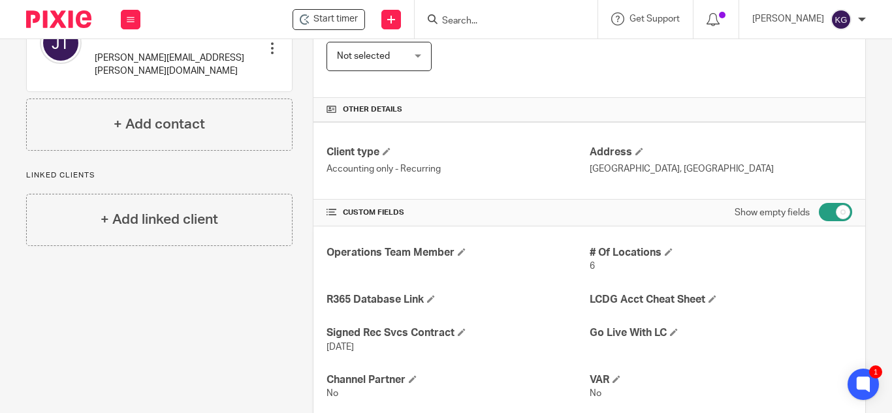
scroll to position [436, 0]
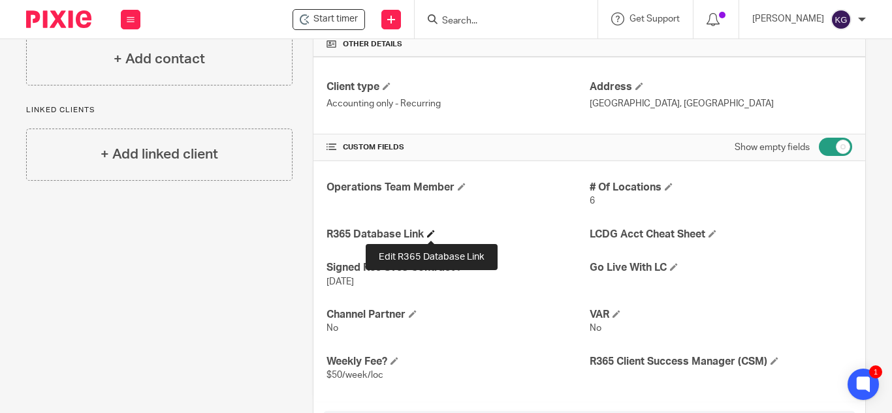
click span
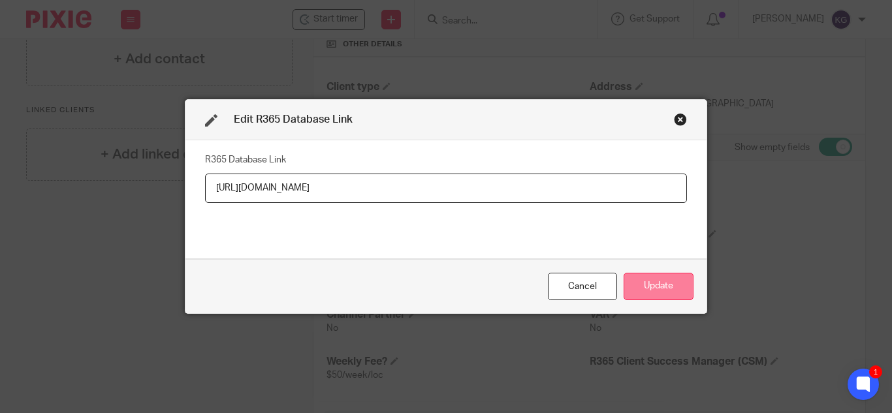
type input "[URL][DOMAIN_NAME]"
click button "Update"
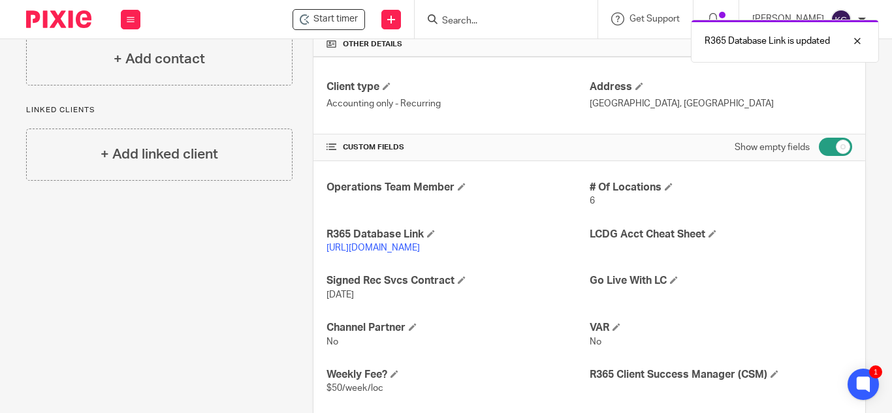
click link "[URL][DOMAIN_NAME]"
